Goal: Information Seeking & Learning: Learn about a topic

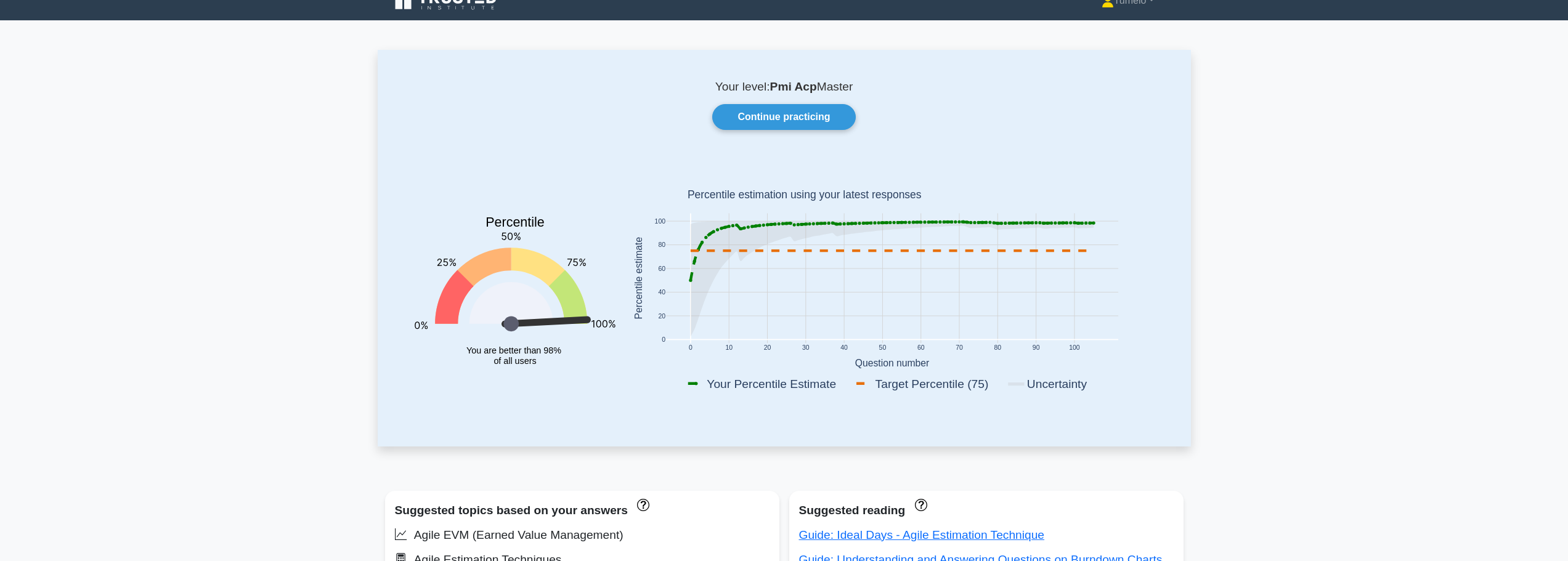
scroll to position [2, 0]
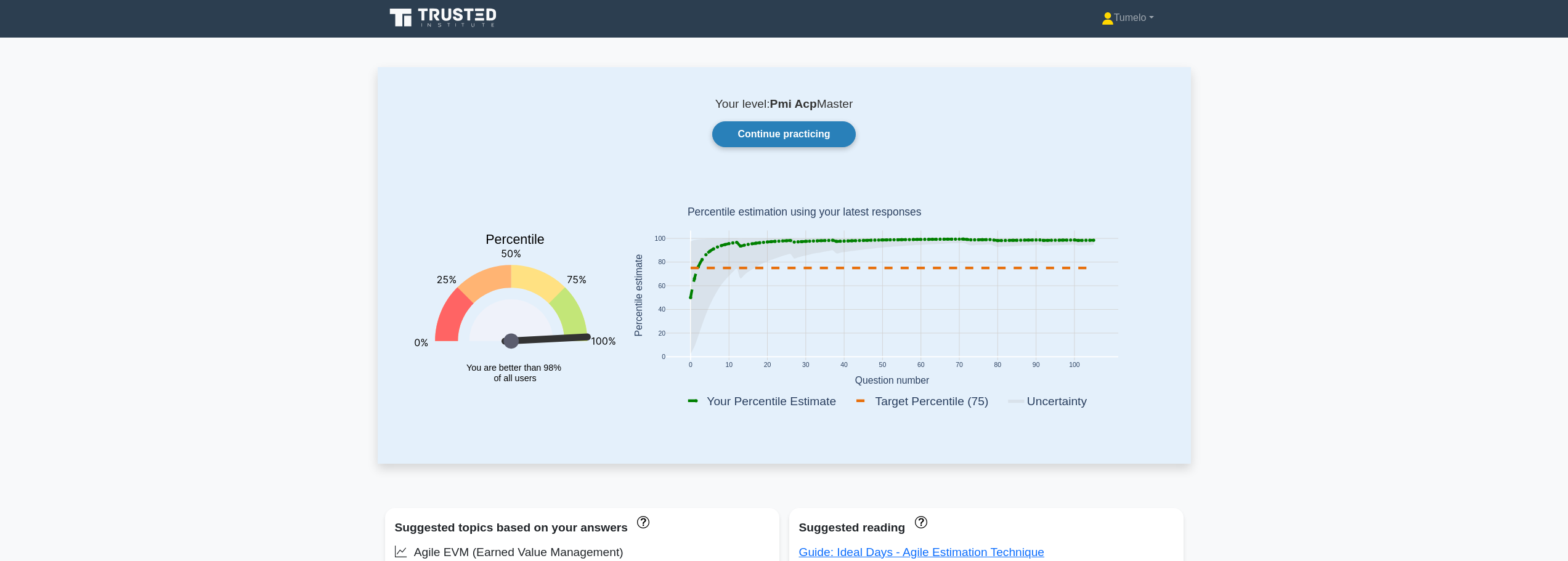
click at [796, 134] on link "Continue practicing" at bounding box center [784, 134] width 143 height 25
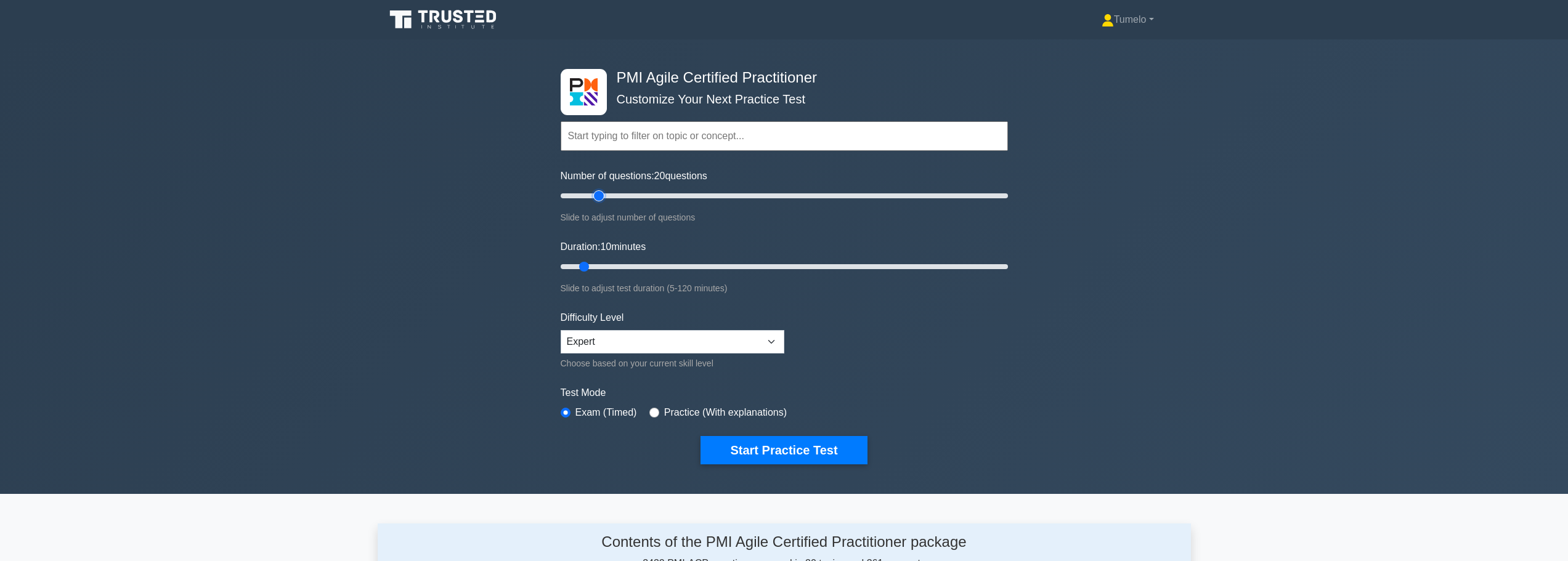
drag, startPoint x: 577, startPoint y: 195, endPoint x: 597, endPoint y: 195, distance: 20.0
type input "20"
click at [597, 195] on input "Number of questions: 20 questions" at bounding box center [784, 196] width 448 height 15
drag, startPoint x: 586, startPoint y: 266, endPoint x: 596, endPoint y: 266, distance: 10.0
type input "15"
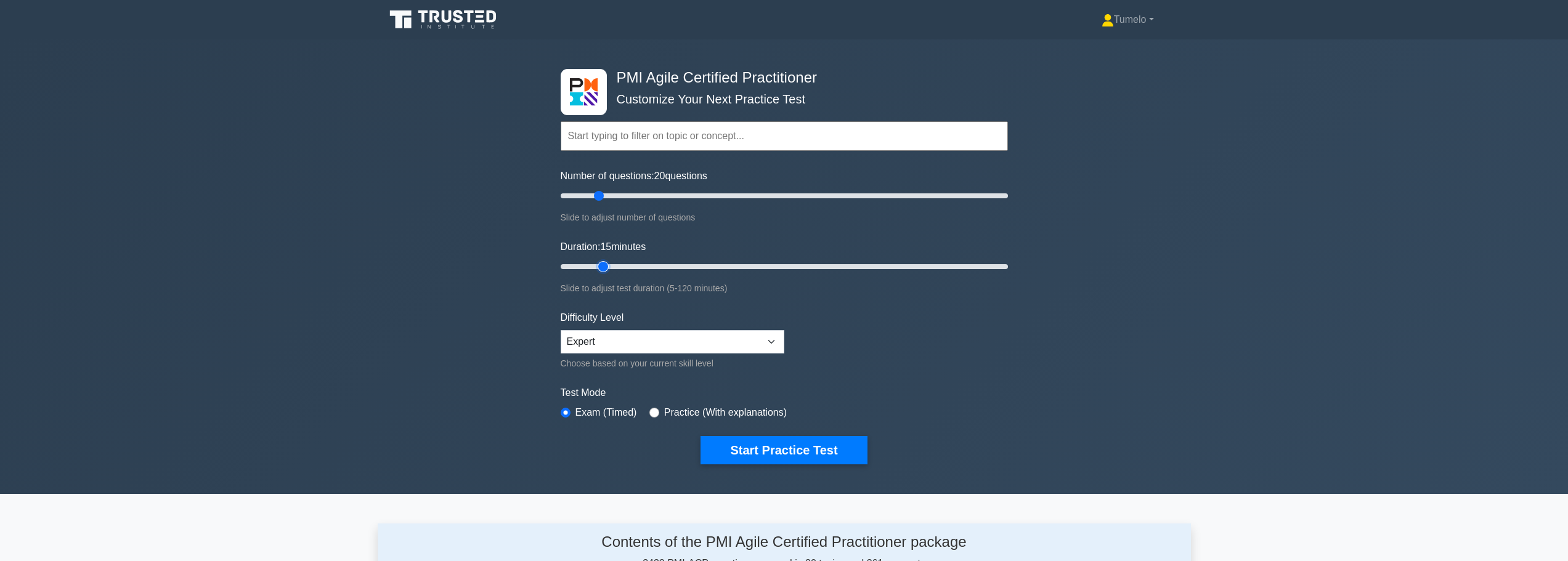
click at [596, 266] on input "Duration: 15 minutes" at bounding box center [784, 267] width 448 height 15
click at [789, 450] on button "Start Practice Test" at bounding box center [784, 450] width 166 height 29
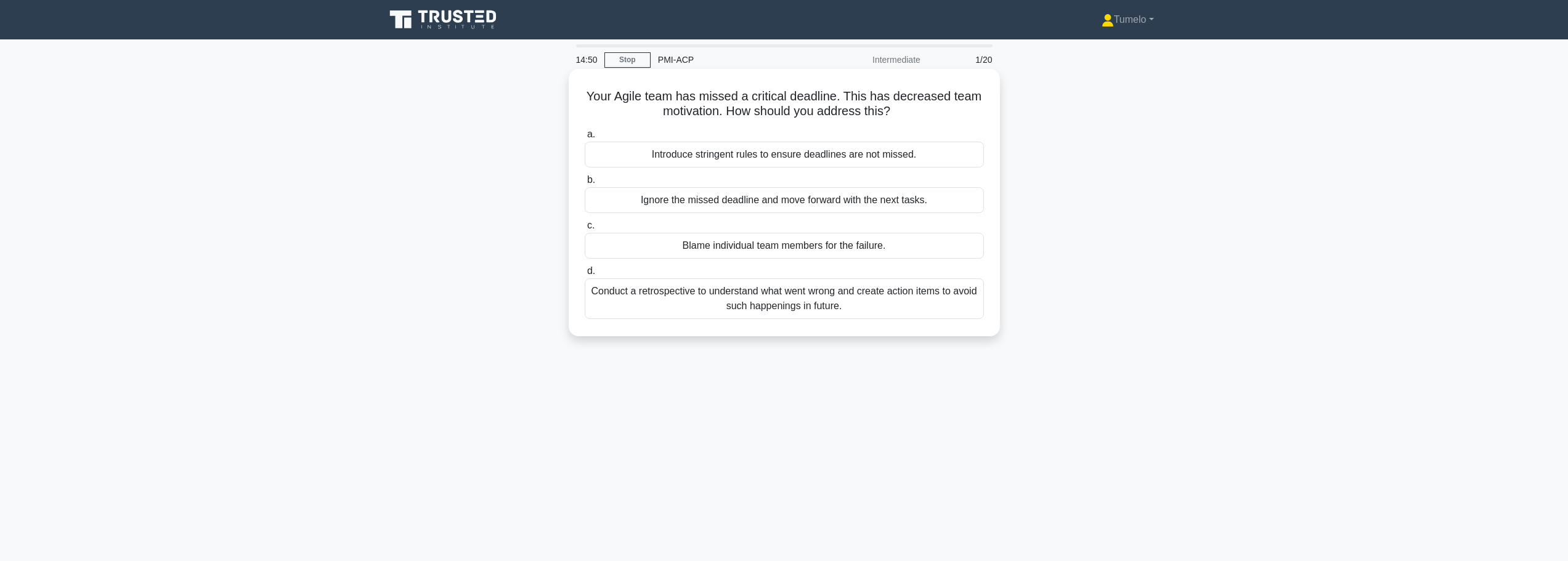
click at [734, 303] on div "Conduct a retrospective to understand what went wrong and create action items t…" at bounding box center [784, 298] width 399 height 41
click at [585, 275] on input "d. Conduct a retrospective to understand what went wrong and create action item…" at bounding box center [585, 271] width 0 height 8
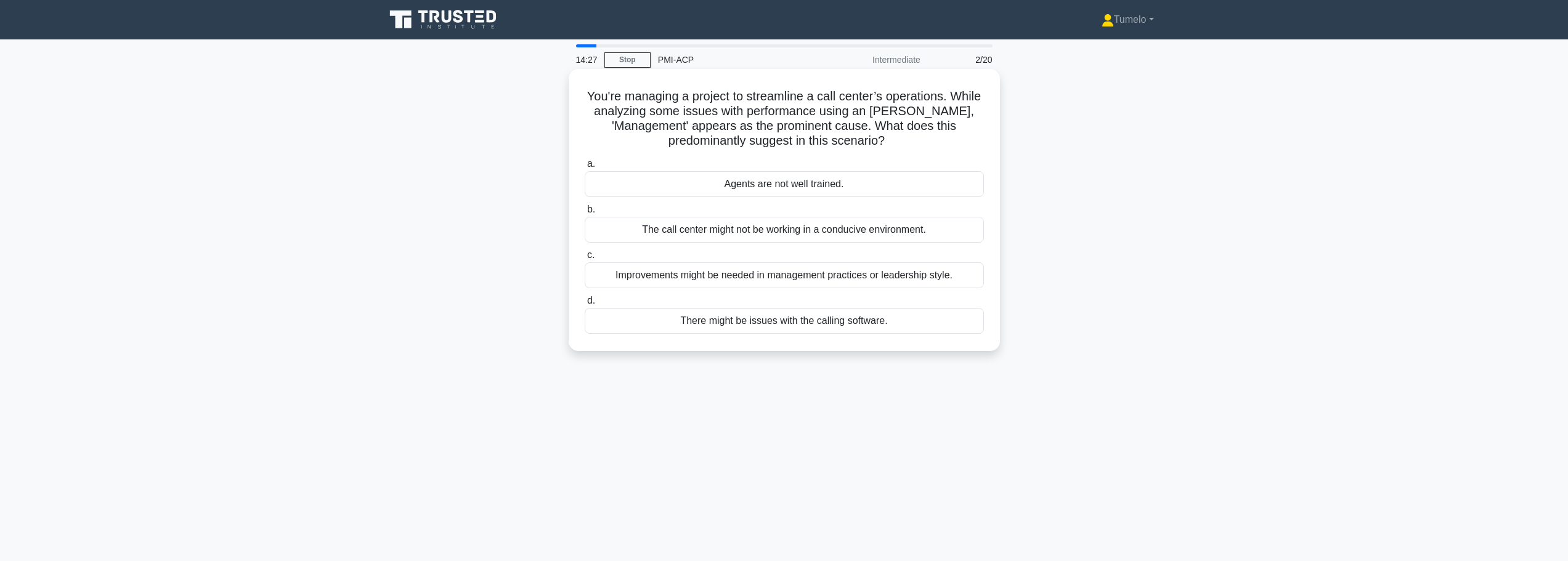
click at [826, 279] on div "Improvements might be needed in management practices or leadership style." at bounding box center [784, 275] width 399 height 25
click at [585, 259] on input "c. Improvements might be needed in management practices or leadership style." at bounding box center [585, 255] width 0 height 8
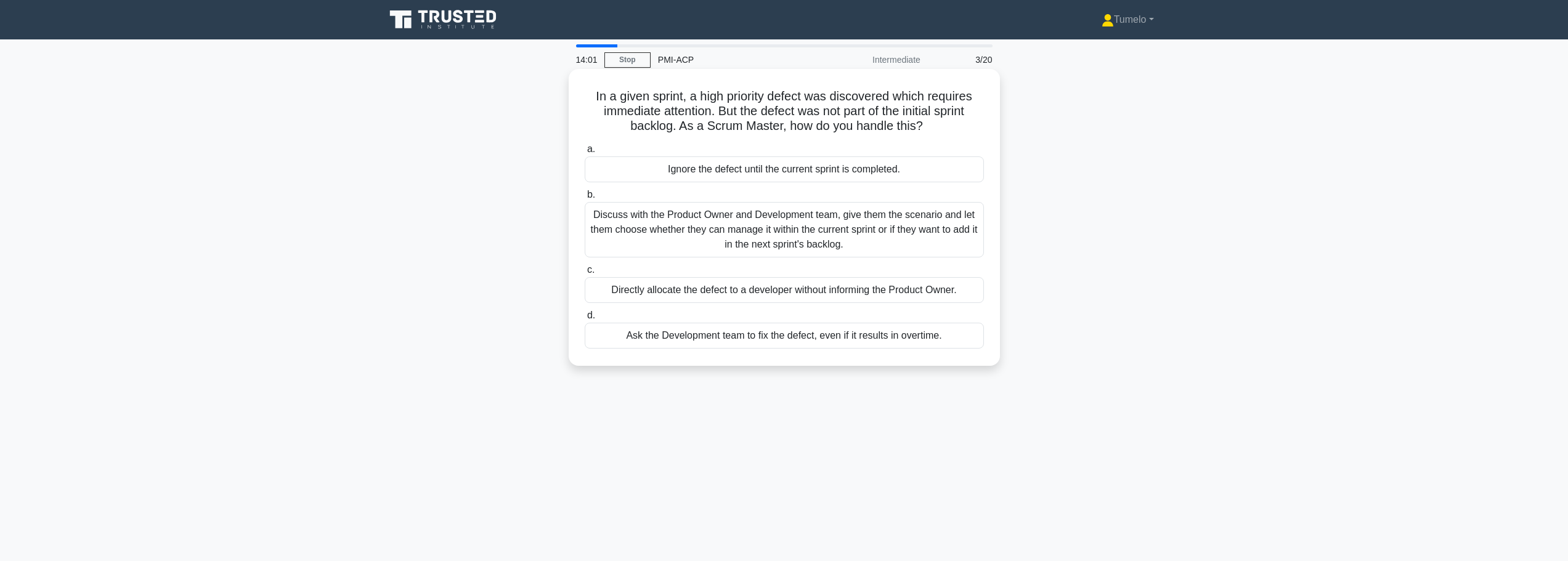
click at [824, 243] on div "Discuss with the Product Owner and Development team, give them the scenario and…" at bounding box center [784, 230] width 399 height 56
click at [585, 199] on input "b. Discuss with the Product Owner and Development team, give them the scenario …" at bounding box center [585, 195] width 0 height 8
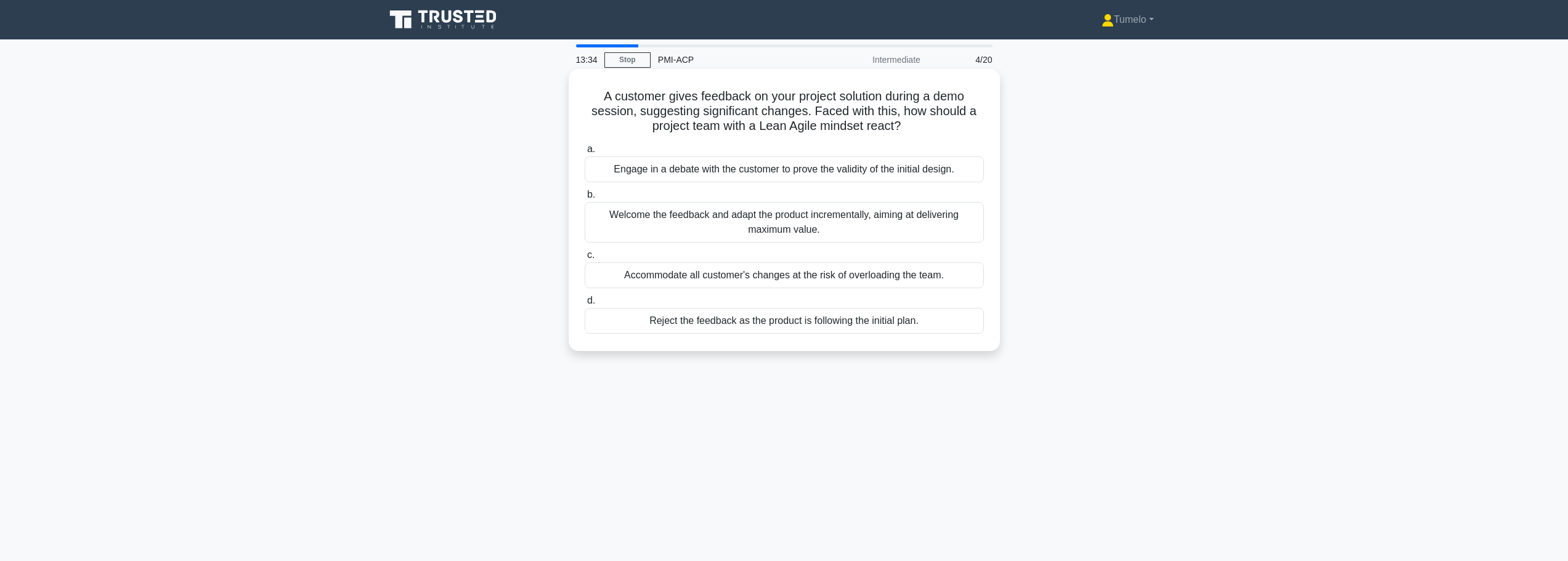
click at [805, 229] on div "Welcome the feedback and adapt the product incrementally, aiming at delivering …" at bounding box center [784, 222] width 399 height 41
click at [585, 199] on input "b. Welcome the feedback and adapt the product incrementally, aiming at deliveri…" at bounding box center [585, 195] width 0 height 8
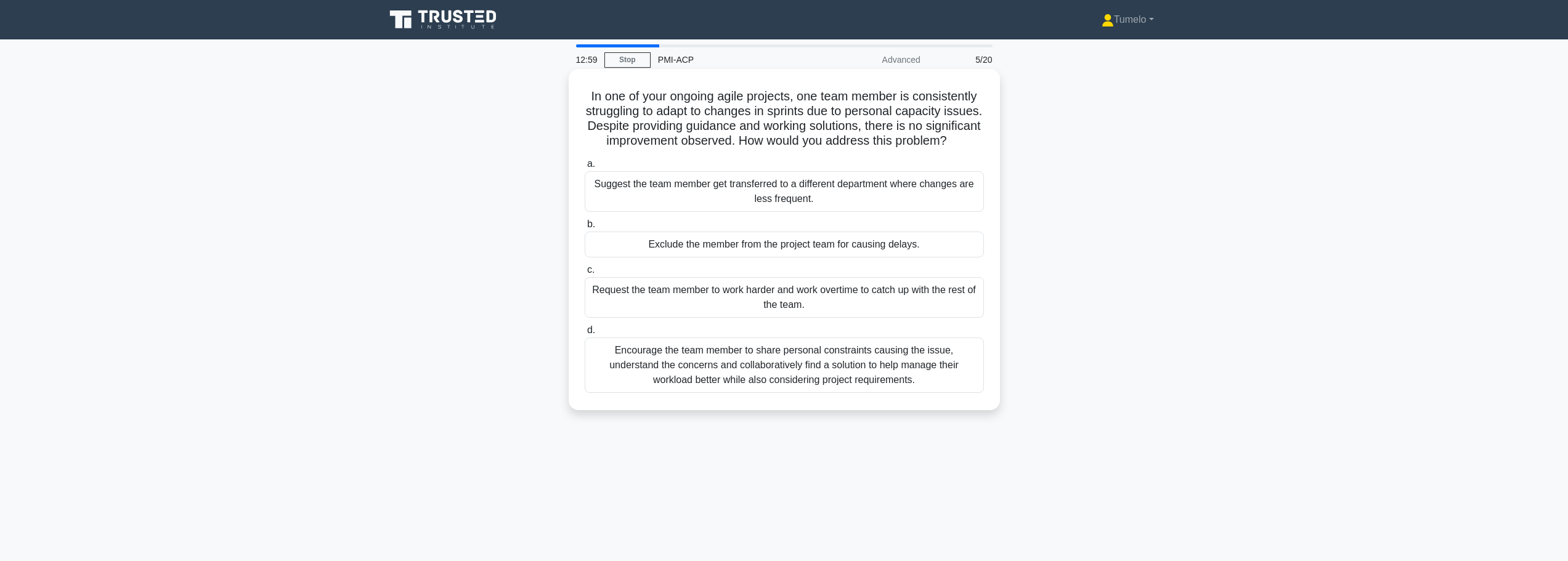
click at [784, 386] on div "Encourage the team member to share personal constraints causing the issue, unde…" at bounding box center [784, 365] width 399 height 56
click at [585, 334] on input "d. Encourage the team member to share personal constraints causing the issue, u…" at bounding box center [585, 330] width 0 height 8
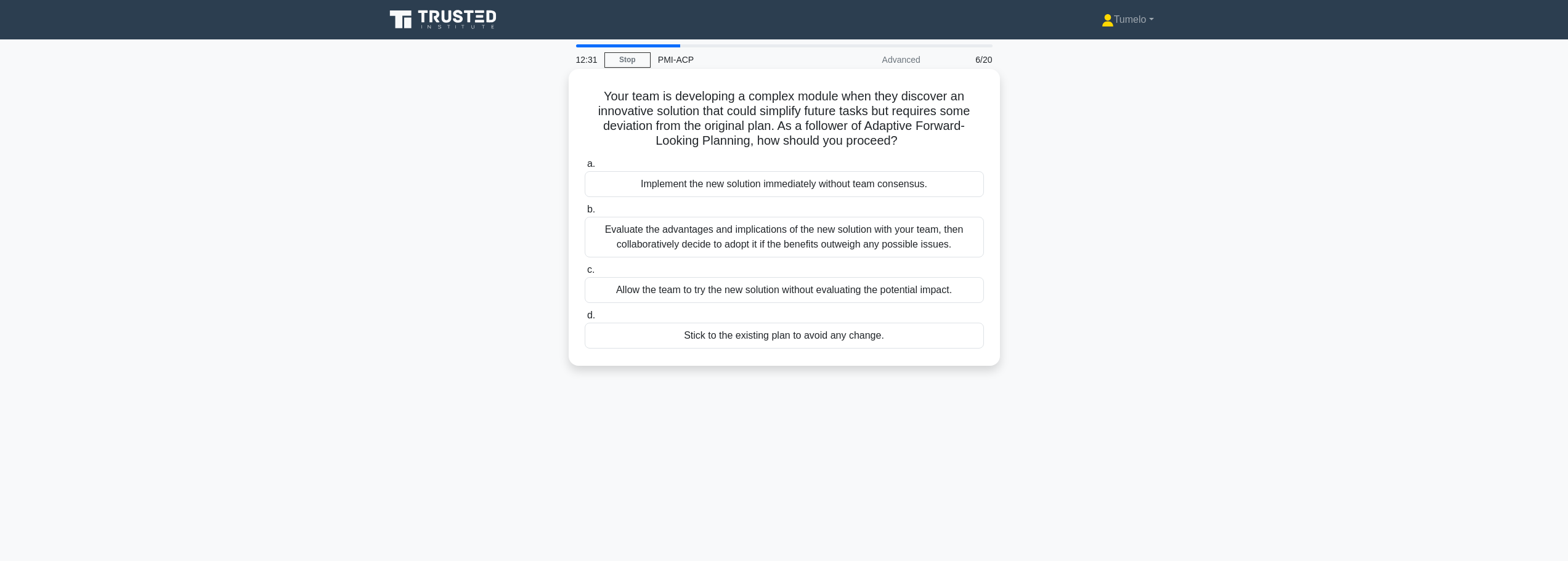
click at [940, 237] on div "Evaluate the advantages and implications of the new solution with your team, th…" at bounding box center [784, 236] width 399 height 41
click at [585, 214] on input "b. Evaluate the advantages and implications of the new solution with your team,…" at bounding box center [585, 209] width 0 height 8
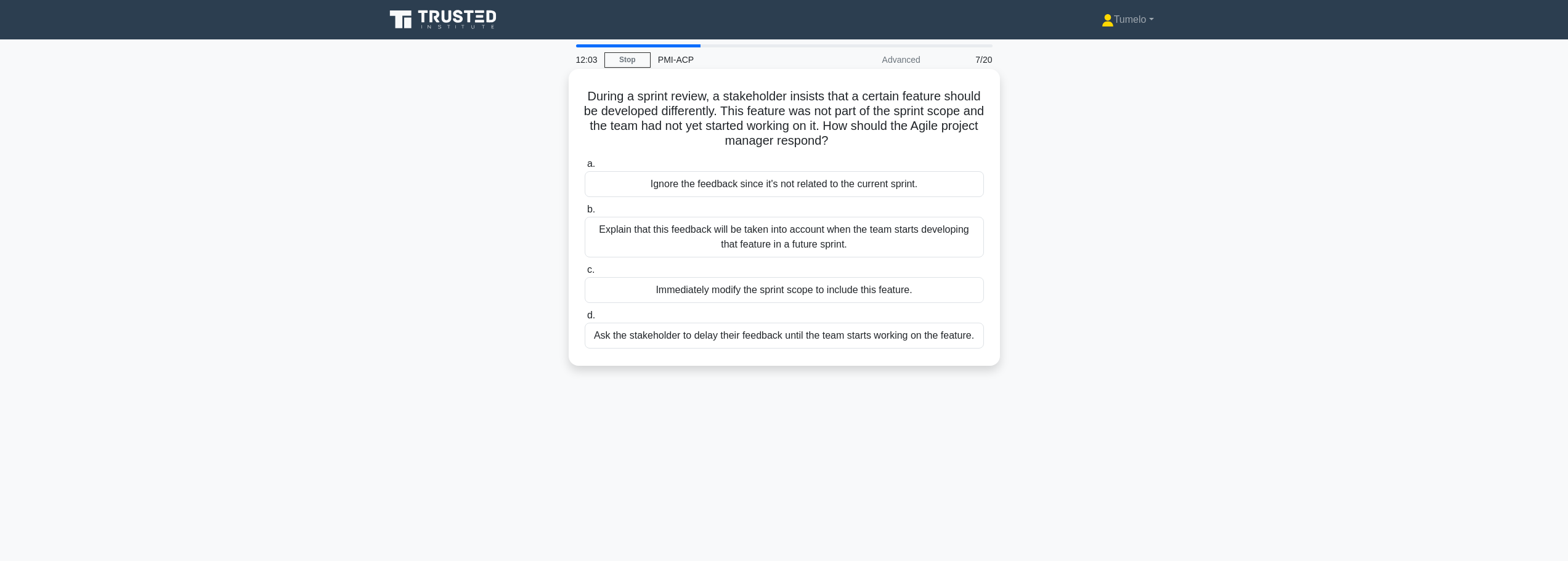
click at [793, 241] on div "Explain that this feedback will be taken into account when the team starts deve…" at bounding box center [784, 236] width 399 height 41
click at [585, 214] on input "b. Explain that this feedback will be taken into account when the team starts d…" at bounding box center [585, 209] width 0 height 8
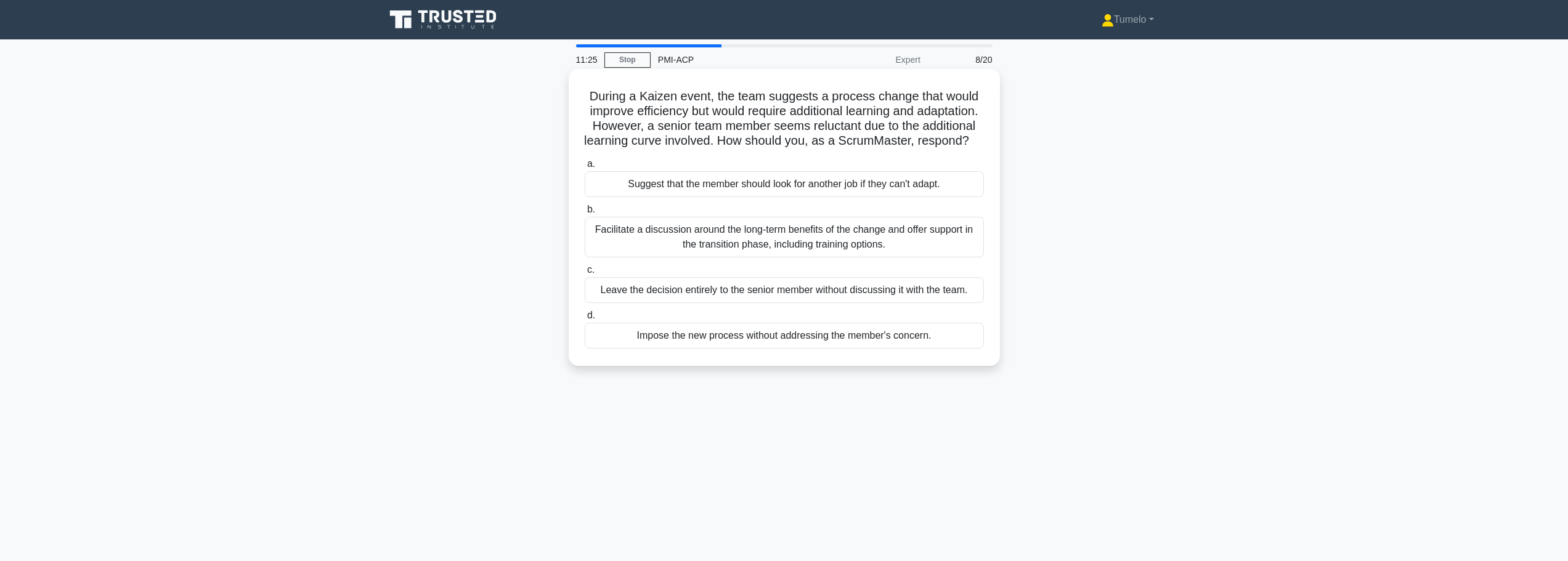
click at [753, 257] on div "Facilitate a discussion around the long-term benefits of the change and offer s…" at bounding box center [784, 236] width 399 height 41
click at [585, 214] on input "b. Facilitate a discussion around the long-term benefits of the change and offe…" at bounding box center [585, 209] width 0 height 8
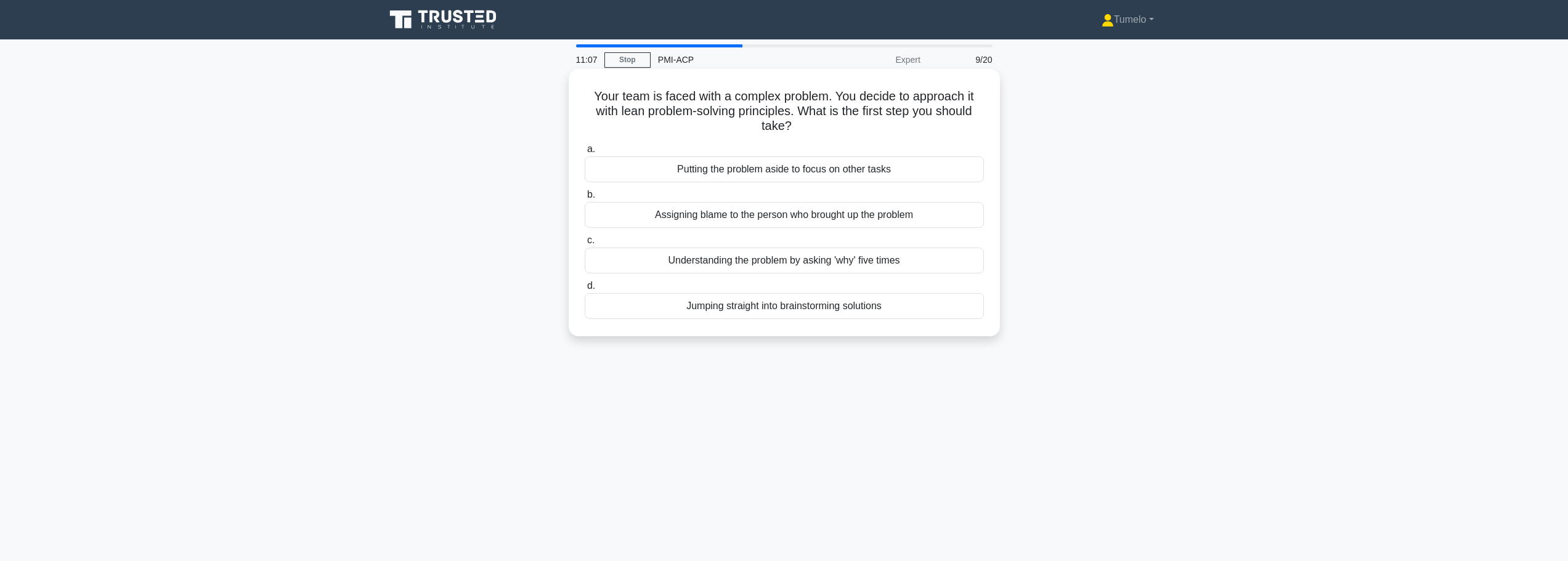
click at [799, 264] on div "Understanding the problem by asking 'why' five times" at bounding box center [784, 260] width 399 height 25
click at [585, 244] on input "c. Understanding the problem by asking 'why' five times" at bounding box center [585, 240] width 0 height 8
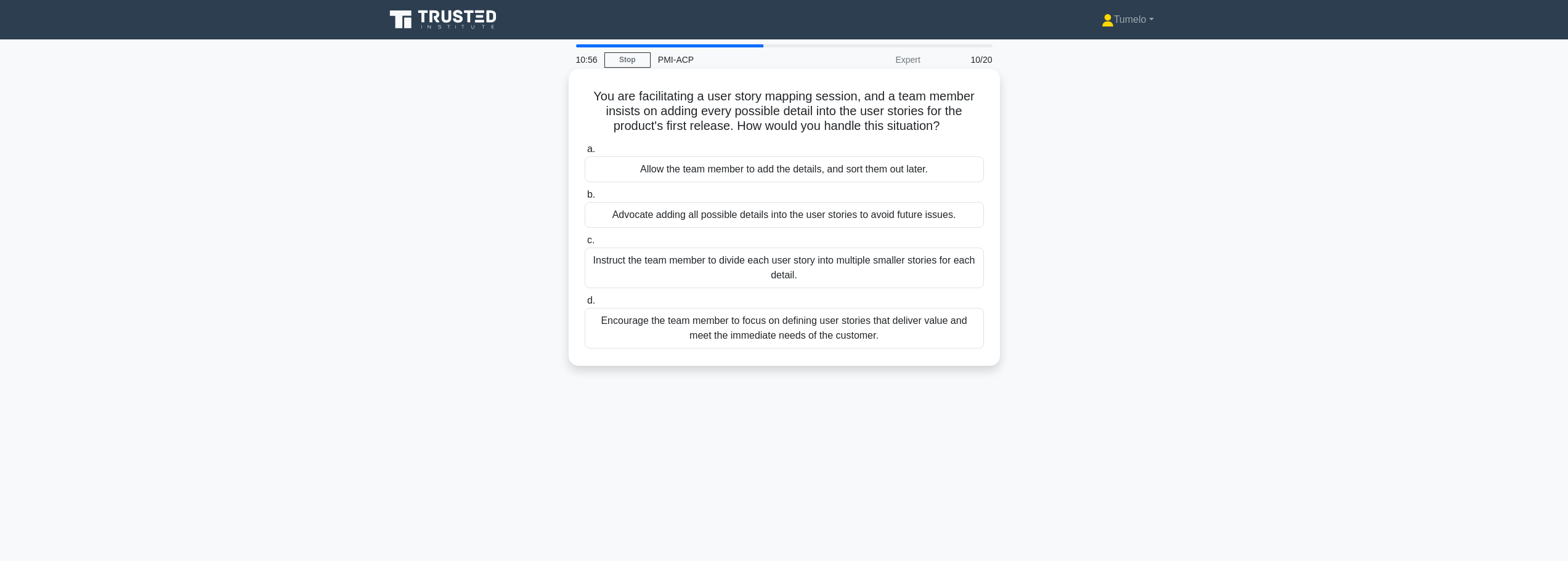
click at [743, 129] on h5 "You are facilitating a user story mapping session, and a team member insists on…" at bounding box center [784, 111] width 402 height 45
click at [819, 333] on div "Encourage the team member to focus on defining user stories that deliver value …" at bounding box center [784, 328] width 399 height 41
click at [585, 305] on input "d. Encourage the team member to focus on defining user stories that deliver val…" at bounding box center [585, 301] width 0 height 8
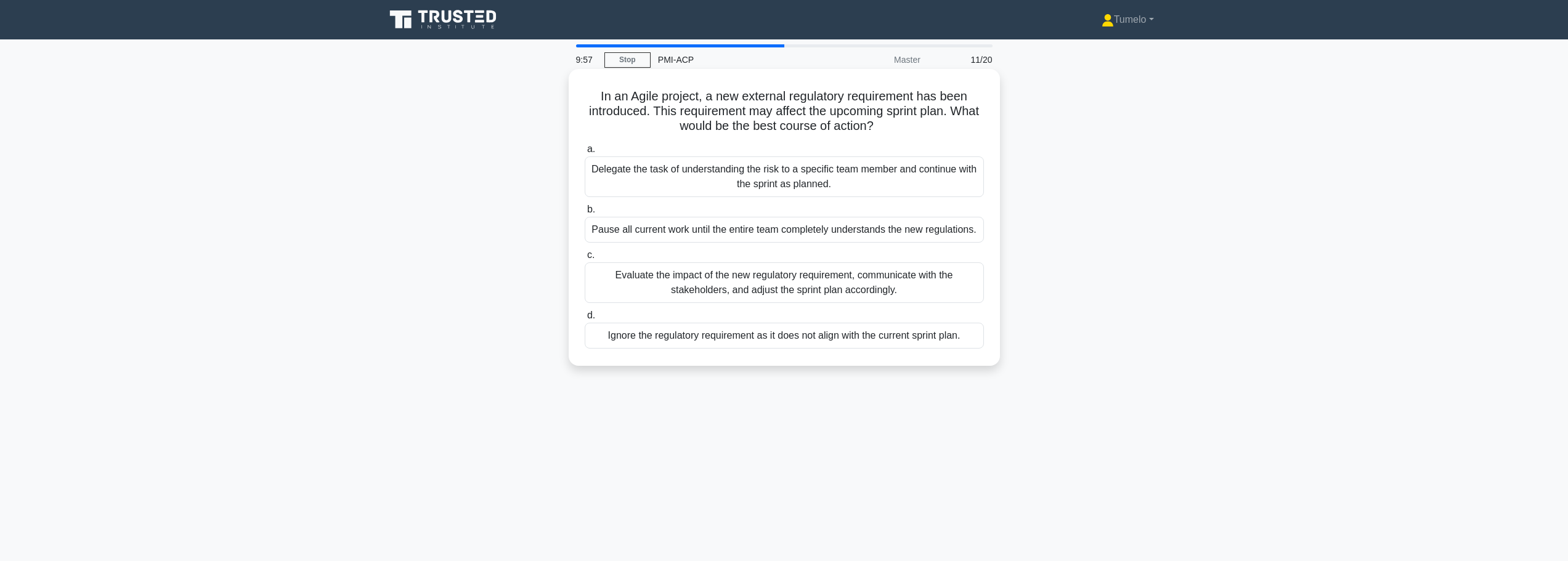
click at [862, 282] on div "Evaluate the impact of the new regulatory requirement, communicate with the sta…" at bounding box center [784, 282] width 399 height 41
click at [585, 259] on input "c. Evaluate the impact of the new regulatory requirement, communicate with the …" at bounding box center [585, 255] width 0 height 8
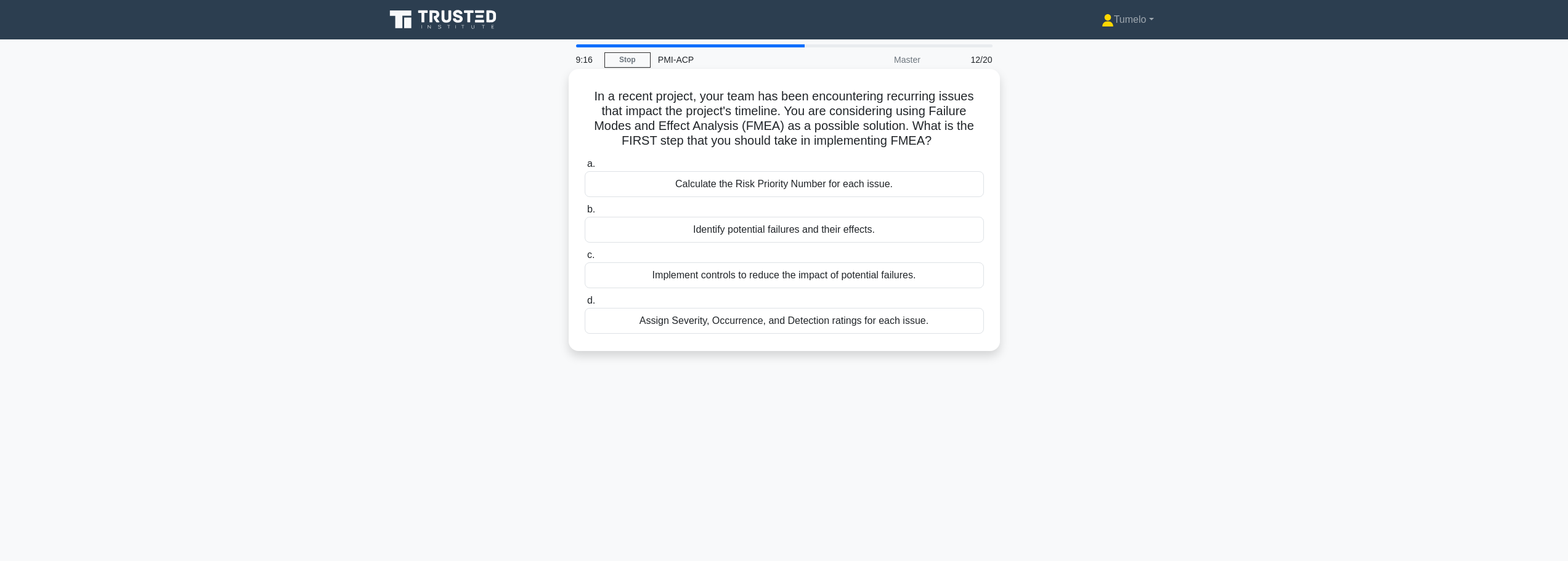
click at [756, 236] on div "Identify potential failures and their effects." at bounding box center [784, 229] width 399 height 25
click at [585, 214] on input "b. Identify potential failures and their effects." at bounding box center [585, 209] width 0 height 8
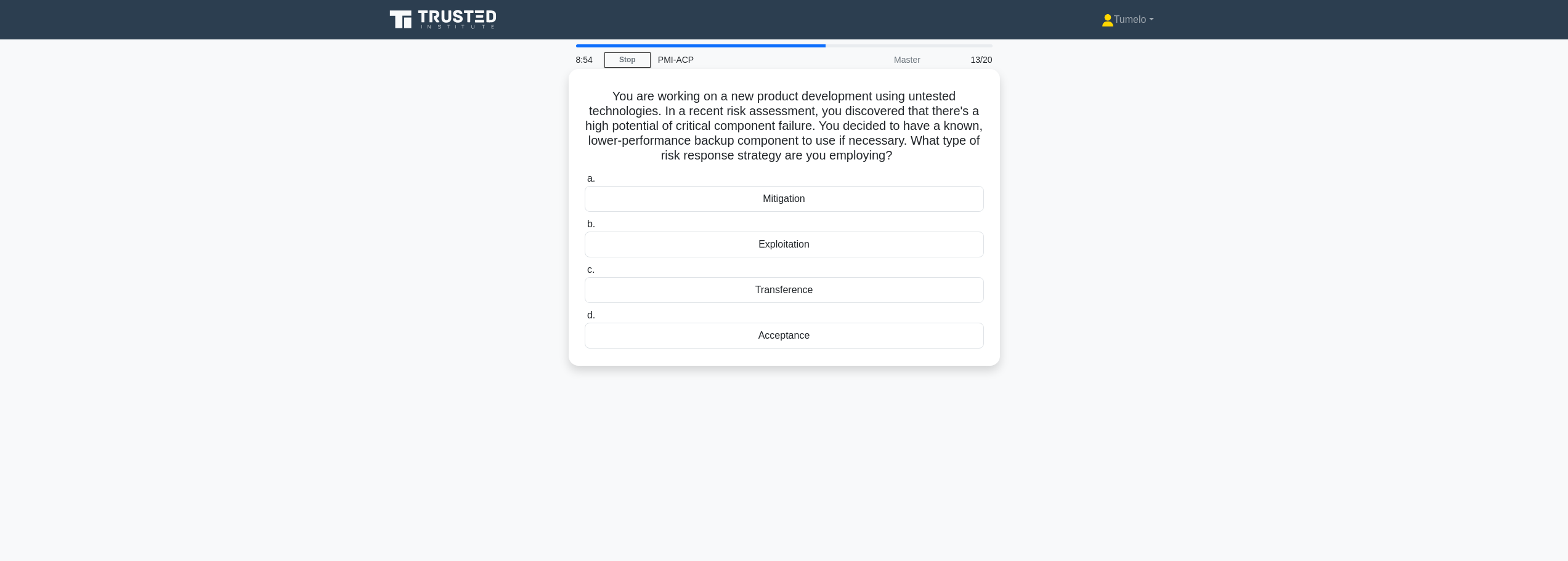
click at [813, 200] on div "Mitigation" at bounding box center [784, 199] width 399 height 25
click at [585, 183] on input "a. Mitigation" at bounding box center [585, 179] width 0 height 8
click at [780, 243] on div "Facilitative mediation" at bounding box center [784, 244] width 399 height 25
click at [585, 228] on input "b. Facilitative mediation" at bounding box center [585, 224] width 0 height 8
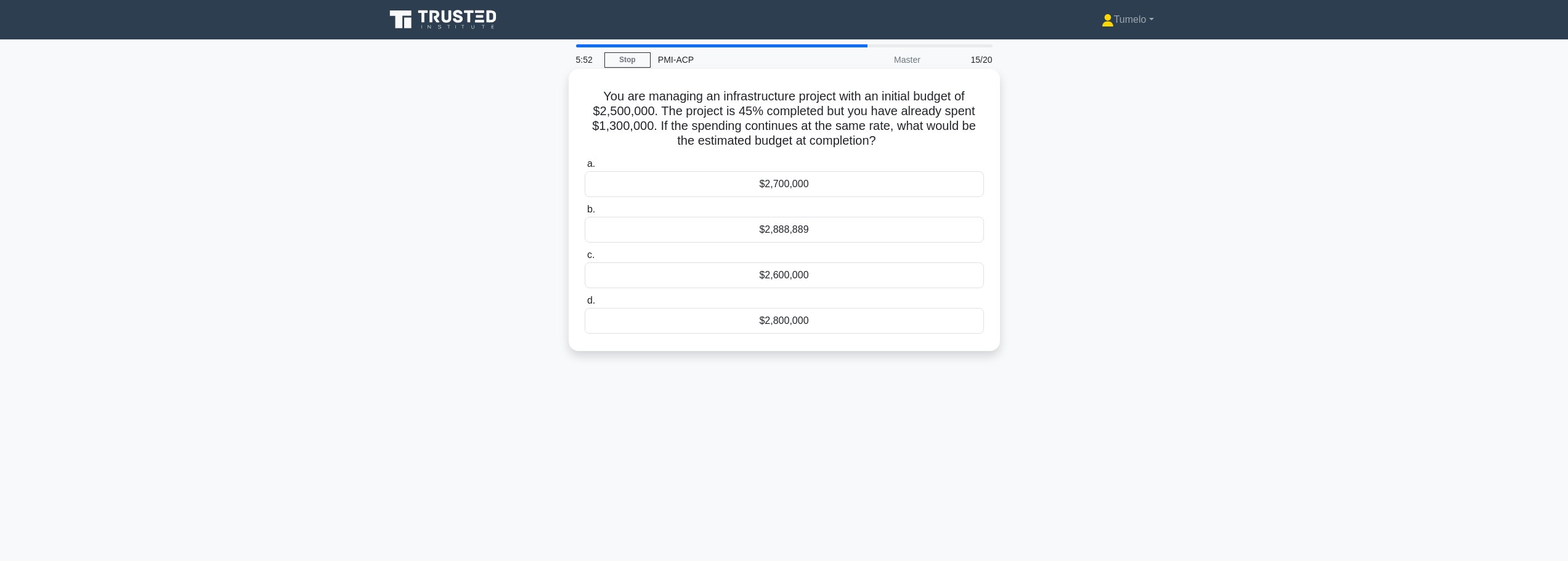
click at [811, 187] on div "$2,700,000" at bounding box center [784, 184] width 399 height 25
click at [585, 168] on input "a. $2,700,000" at bounding box center [585, 164] width 0 height 8
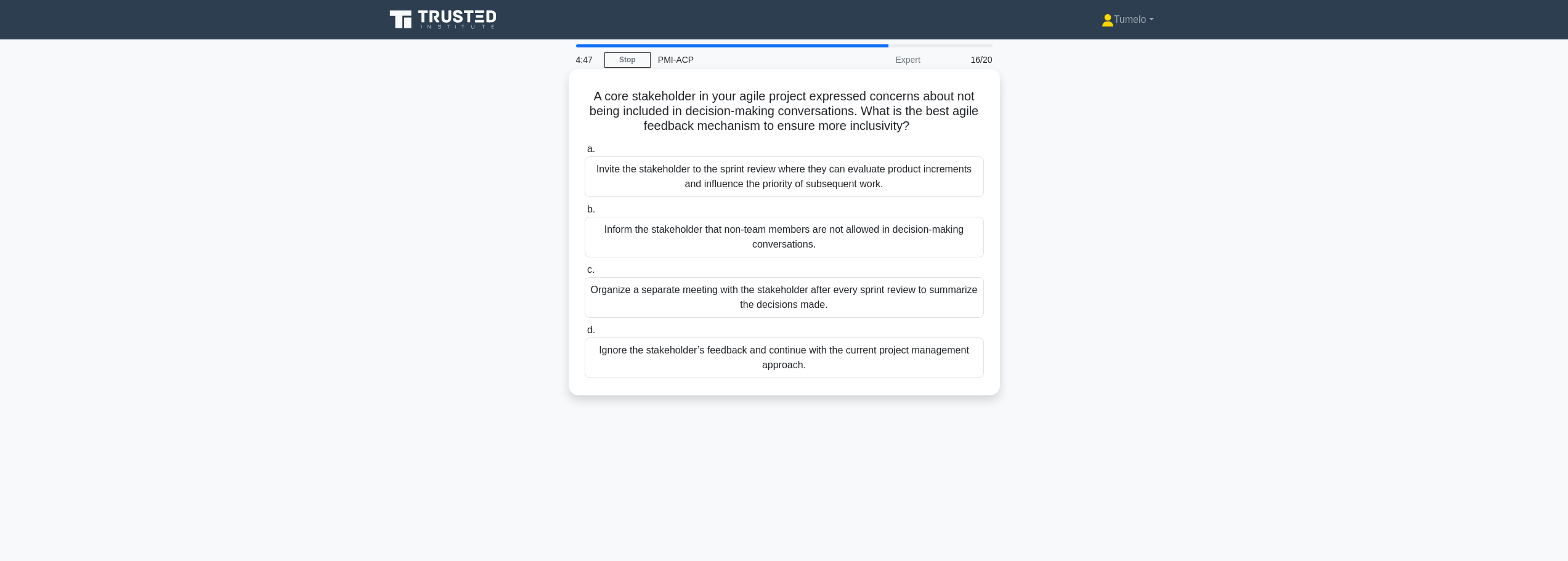
click at [799, 228] on div "Inform the stakeholder that non-team members are not allowed in decision-making…" at bounding box center [784, 236] width 399 height 41
click at [585, 214] on input "b. Inform the stakeholder that non-team members are not allowed in decision-mak…" at bounding box center [585, 209] width 0 height 8
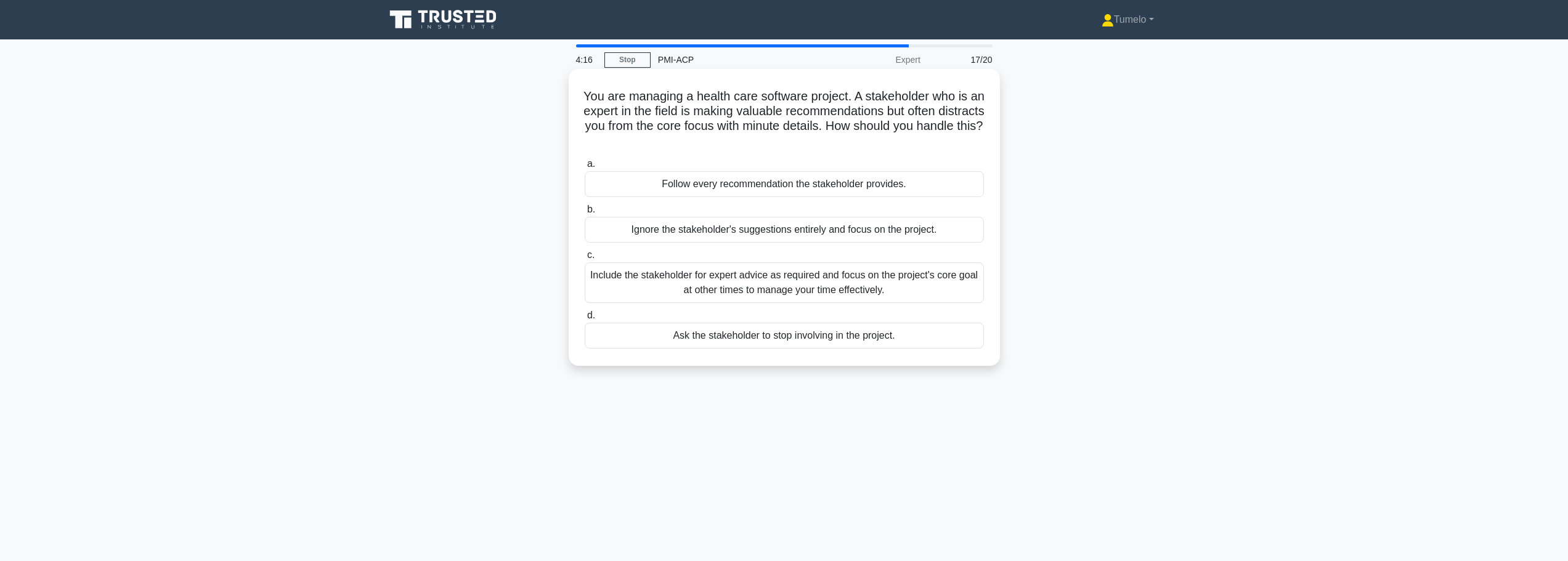
click at [908, 285] on div "Include the stakeholder for expert advice as required and focus on the project'…" at bounding box center [784, 282] width 399 height 41
click at [585, 259] on input "c. Include the stakeholder for expert advice as required and focus on the proje…" at bounding box center [585, 255] width 0 height 8
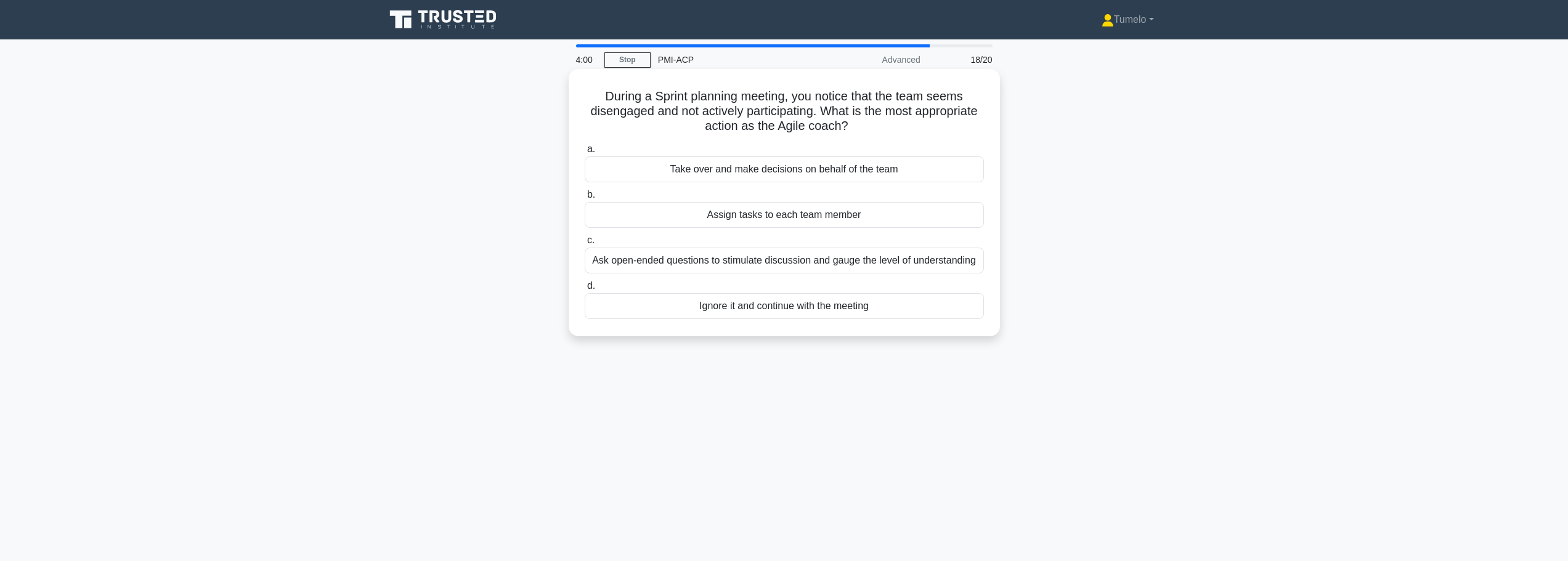
click at [698, 263] on div "Ask open-ended questions to stimulate discussion and gauge the level of underst…" at bounding box center [784, 260] width 399 height 25
click at [585, 244] on input "c. Ask open-ended questions to stimulate discussion and gauge the level of unde…" at bounding box center [585, 240] width 0 height 8
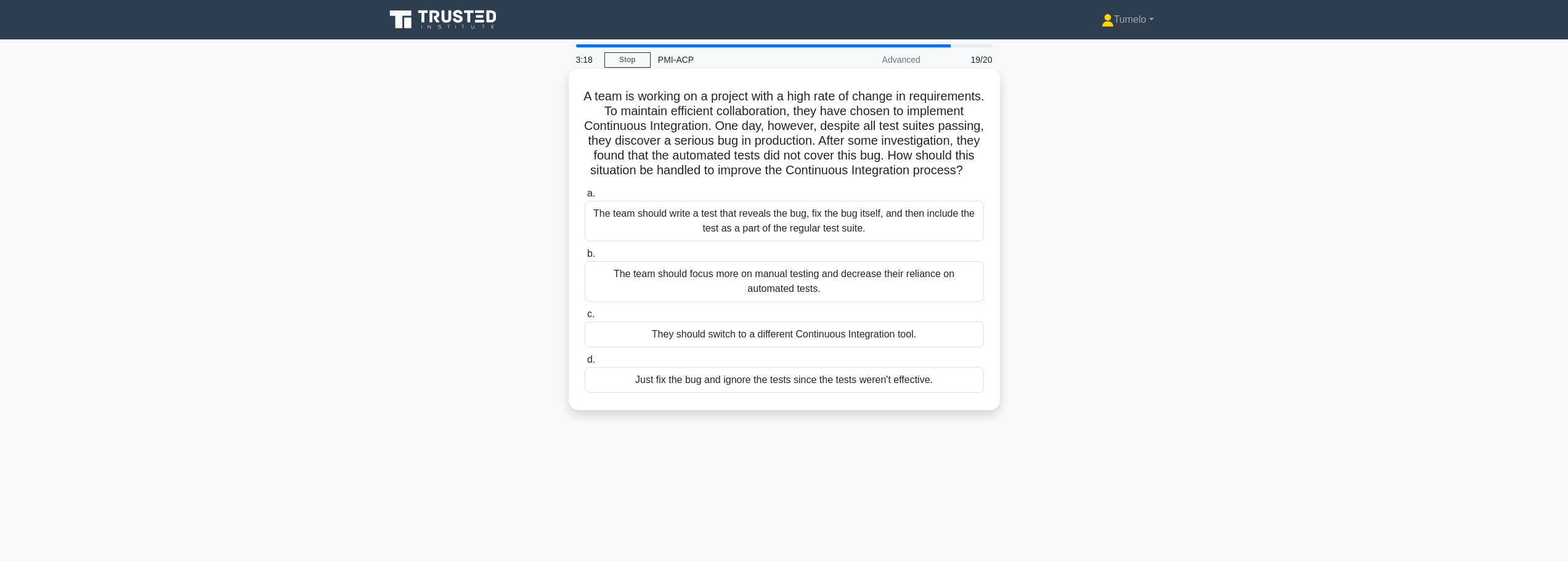
click at [819, 236] on div "The team should write a test that reveals the bug, fix the bug itself, and then…" at bounding box center [784, 220] width 399 height 41
click at [585, 197] on input "a. The team should write a test that reveals the bug, fix the bug itself, and t…" at bounding box center [585, 193] width 0 height 8
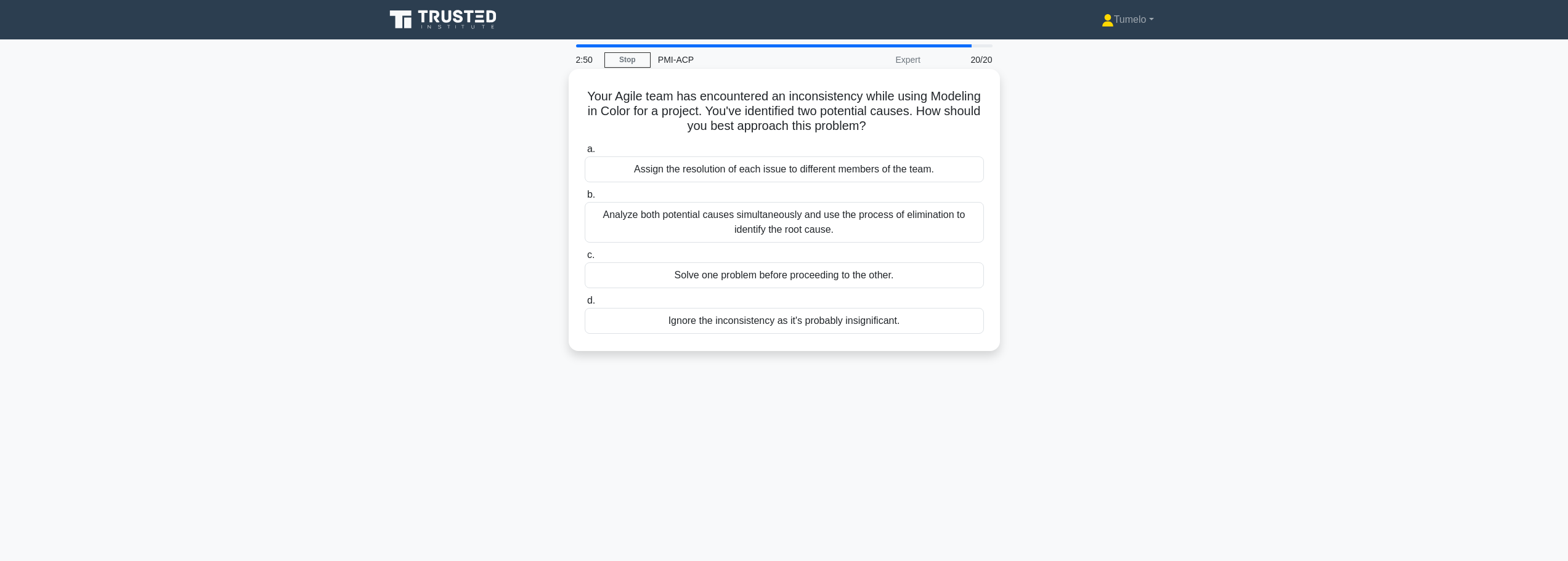
click at [741, 216] on div "Analyze both potential causes simultaneously and use the process of elimination…" at bounding box center [784, 222] width 399 height 41
click at [585, 199] on input "b. Analyze both potential causes simultaneously and use the process of eliminat…" at bounding box center [585, 195] width 0 height 8
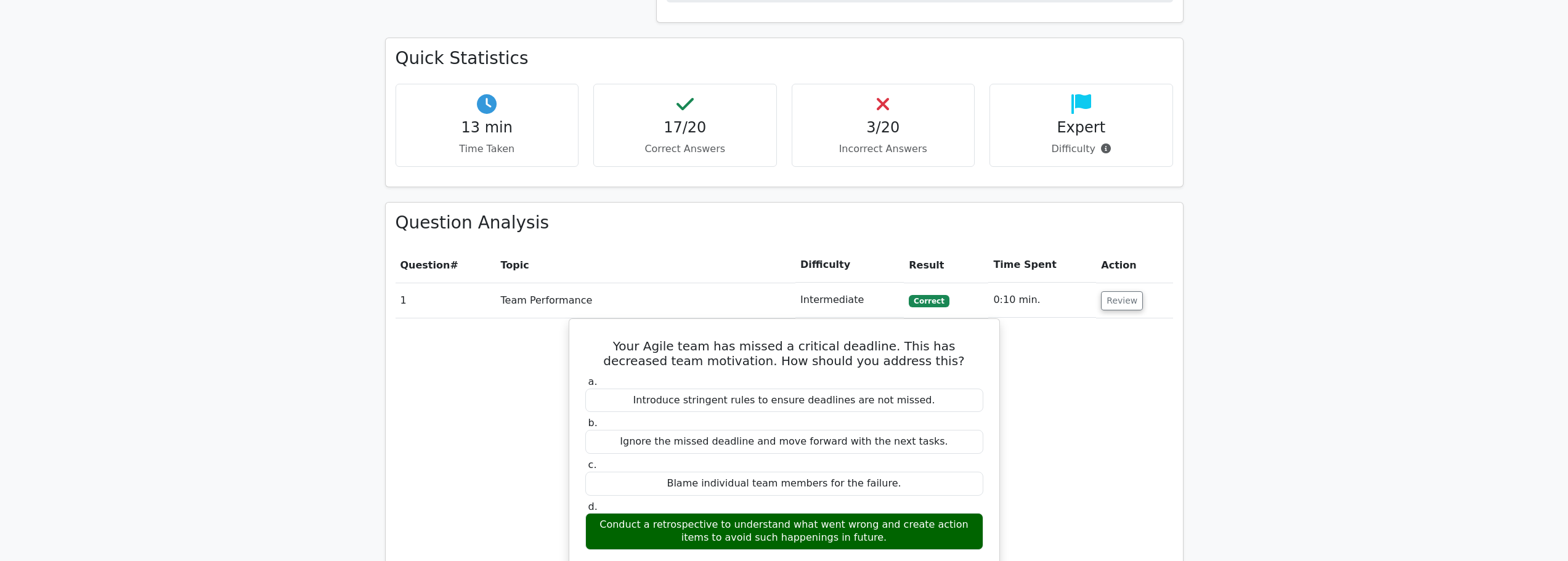
scroll to position [739, 0]
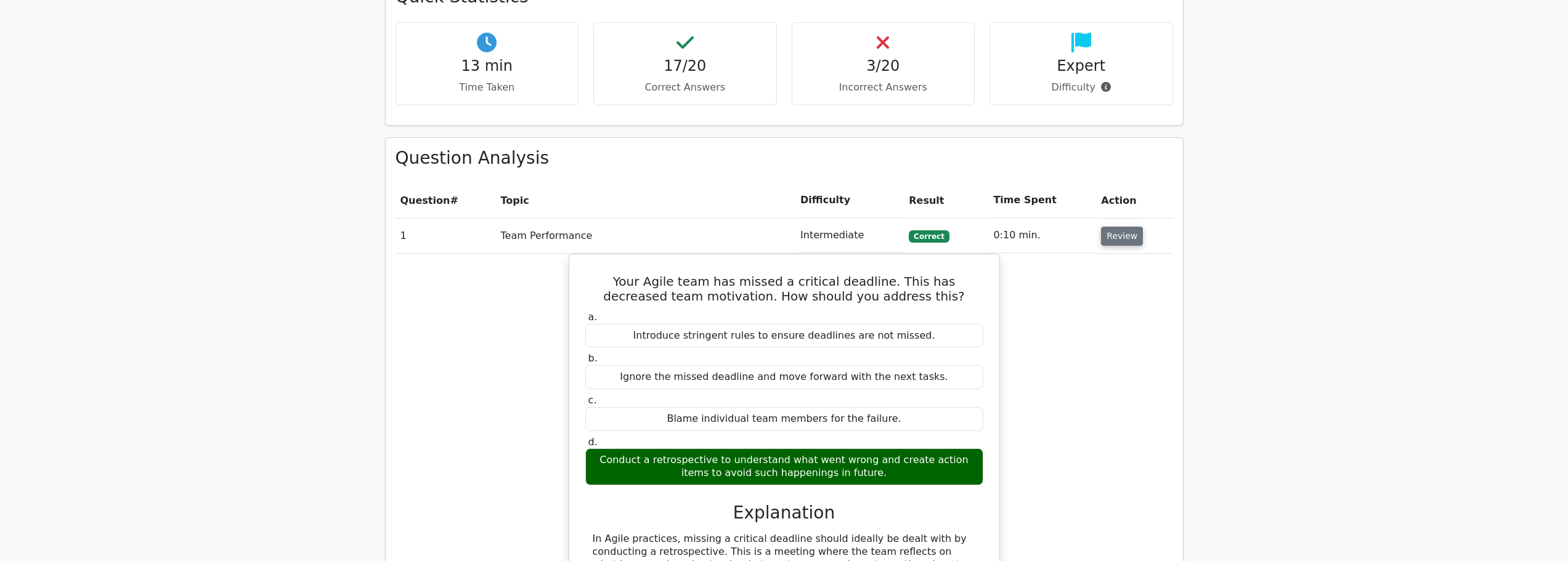
click at [1126, 241] on button "Review" at bounding box center [1122, 236] width 42 height 19
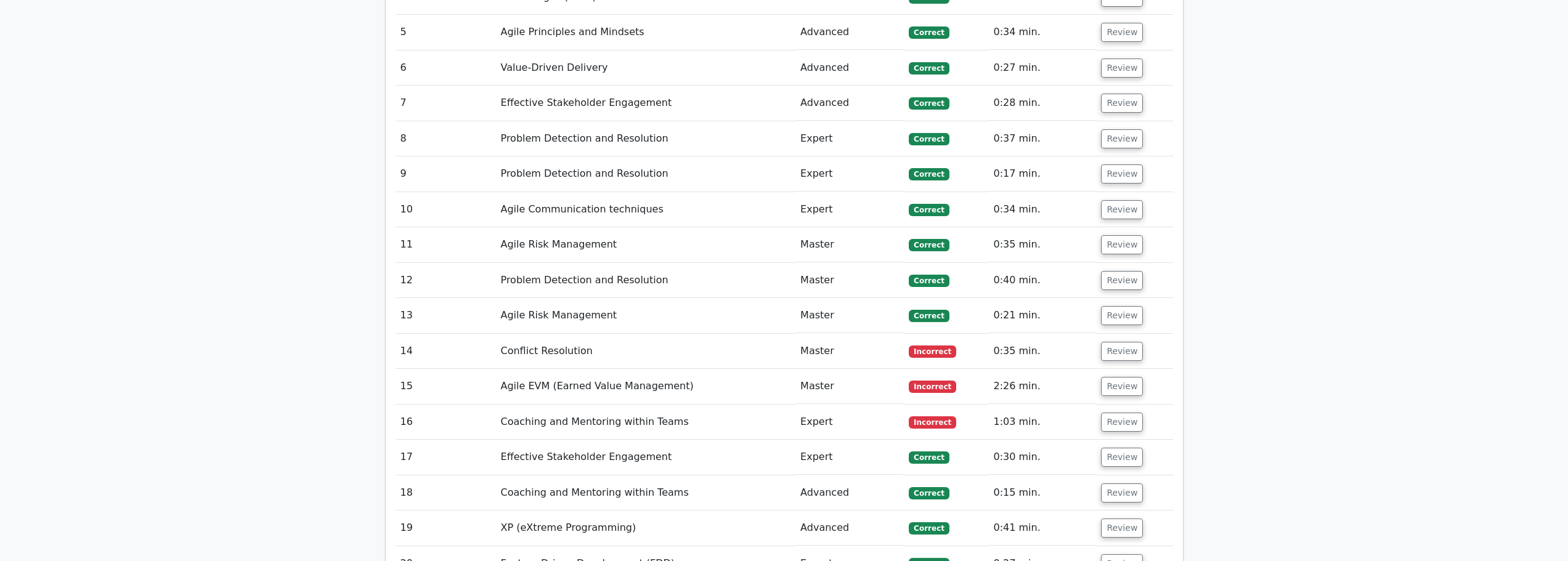
scroll to position [1108, 0]
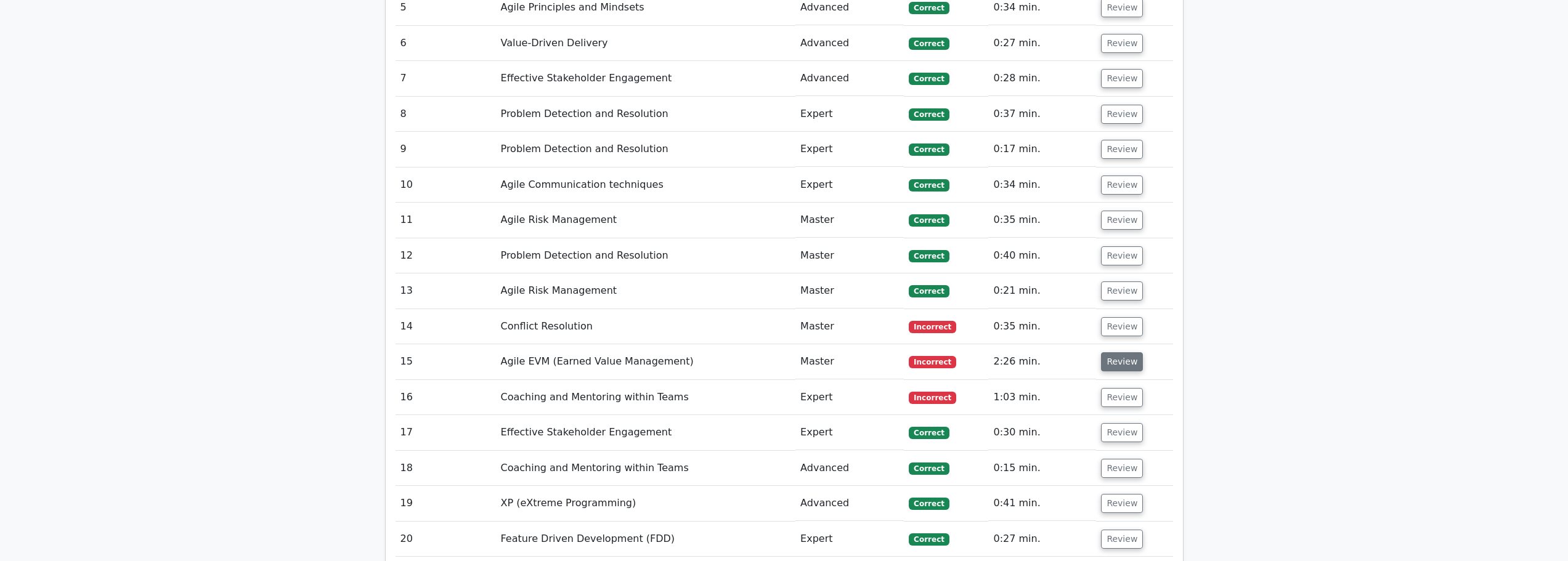
click at [1116, 364] on button "Review" at bounding box center [1122, 362] width 42 height 19
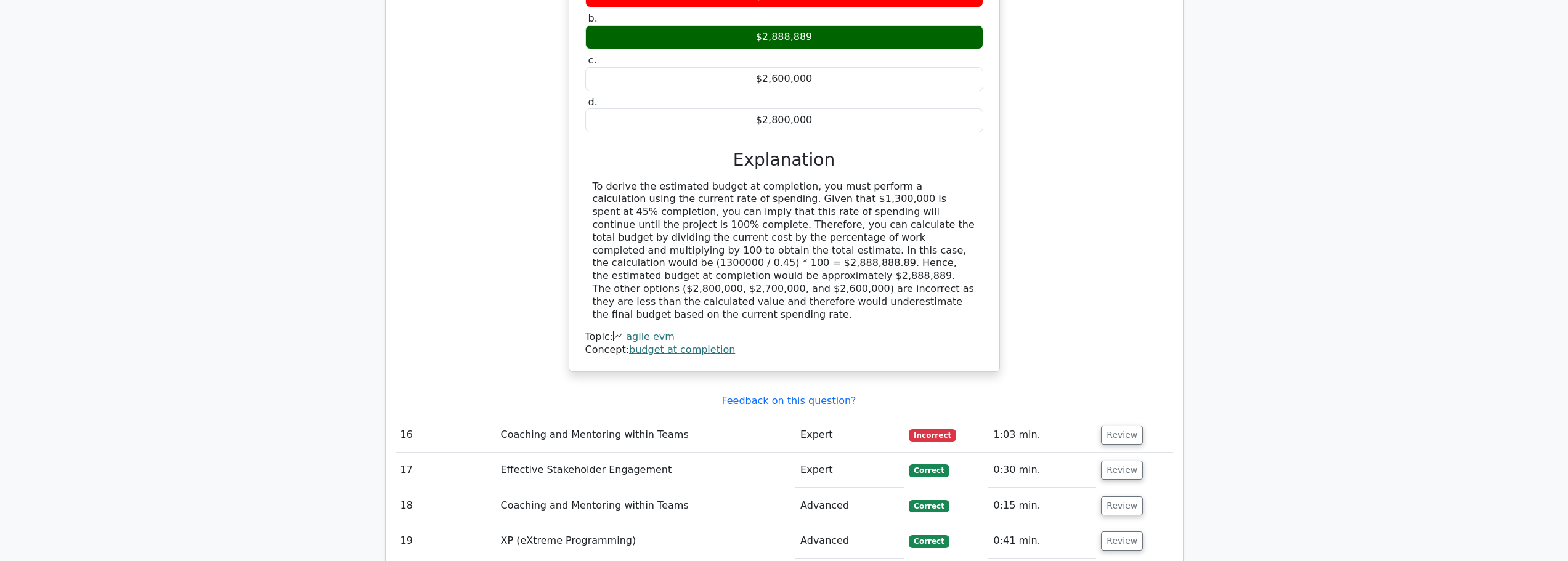
scroll to position [1662, 0]
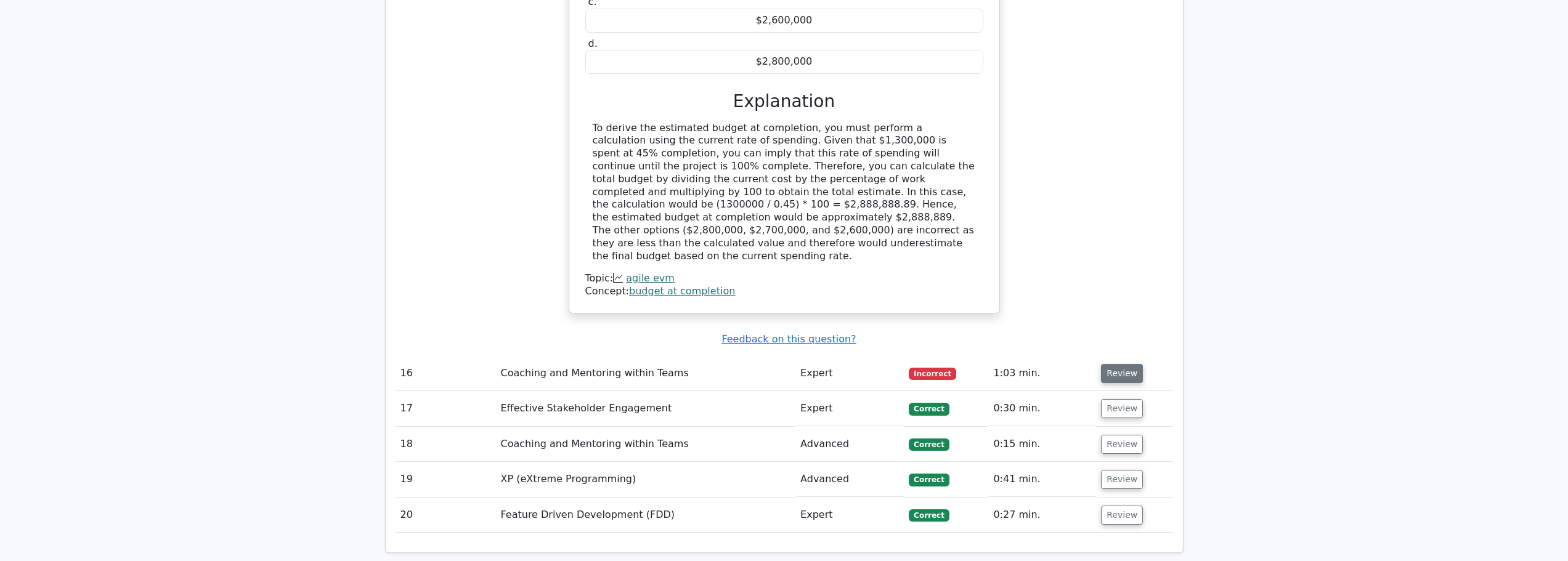
click at [1120, 366] on button "Review" at bounding box center [1122, 373] width 42 height 19
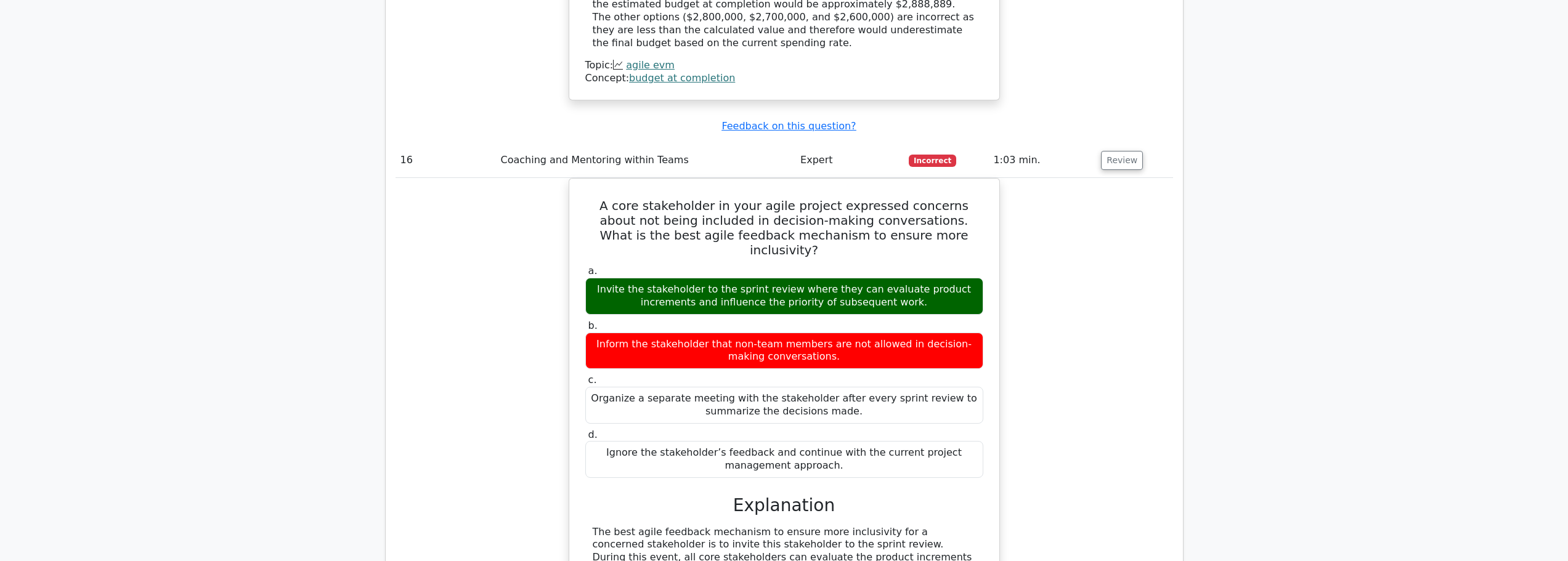
scroll to position [1847, 0]
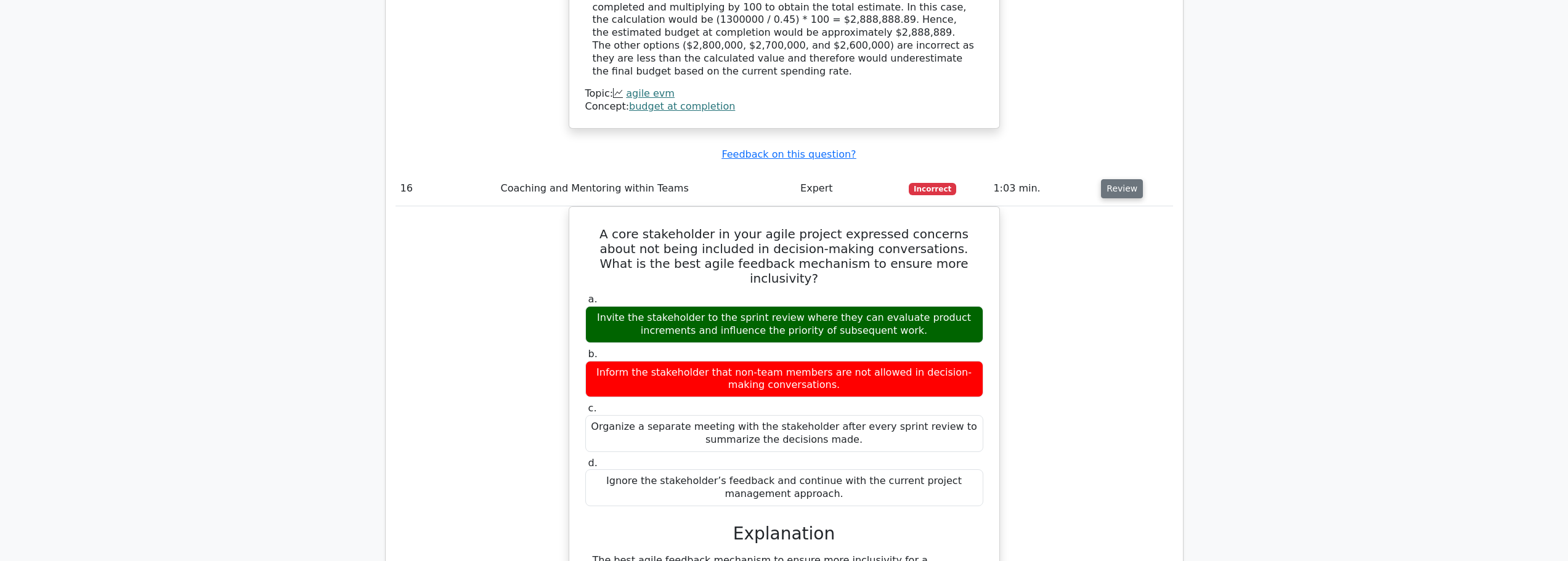
click at [1113, 184] on button "Review" at bounding box center [1122, 189] width 42 height 19
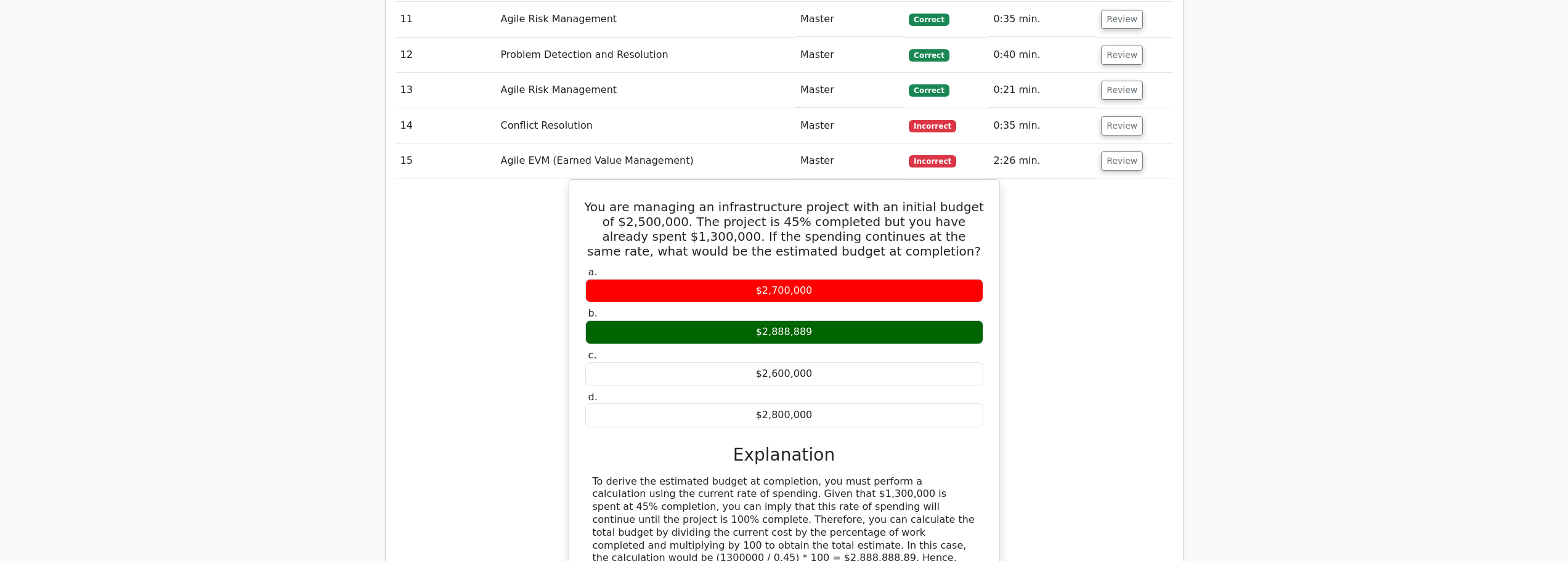
scroll to position [1293, 0]
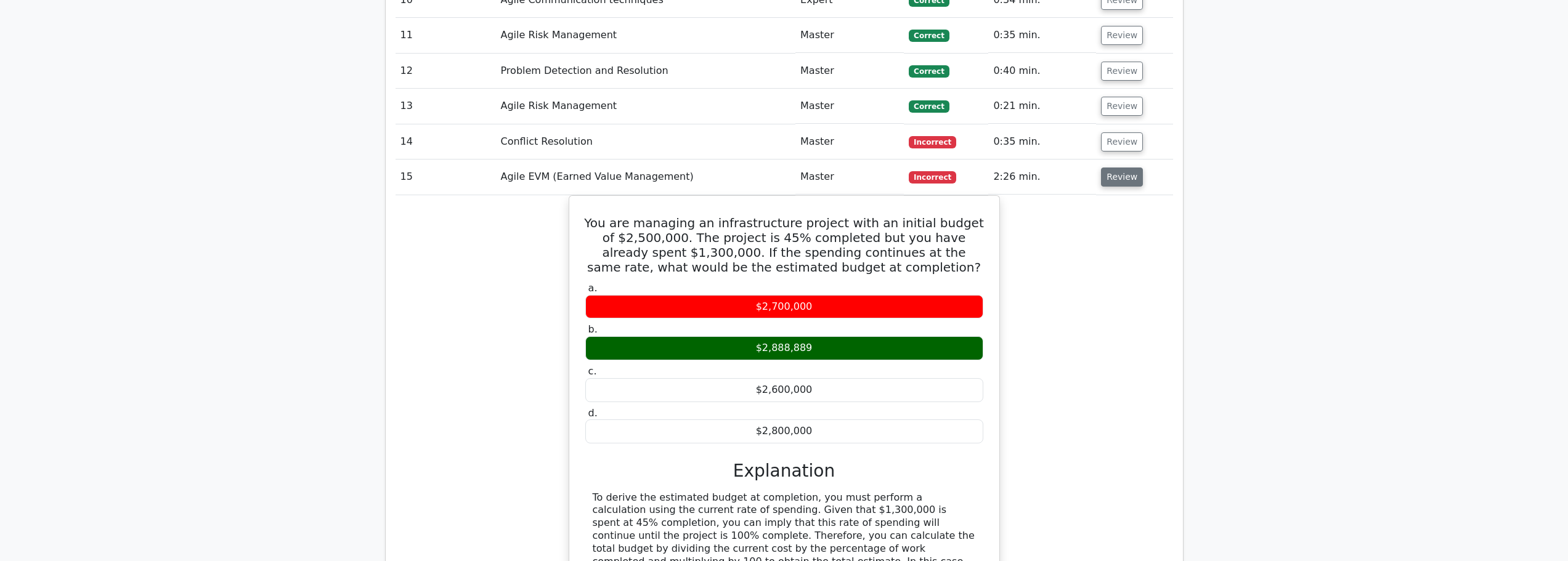
click at [1120, 181] on button "Review" at bounding box center [1122, 177] width 42 height 19
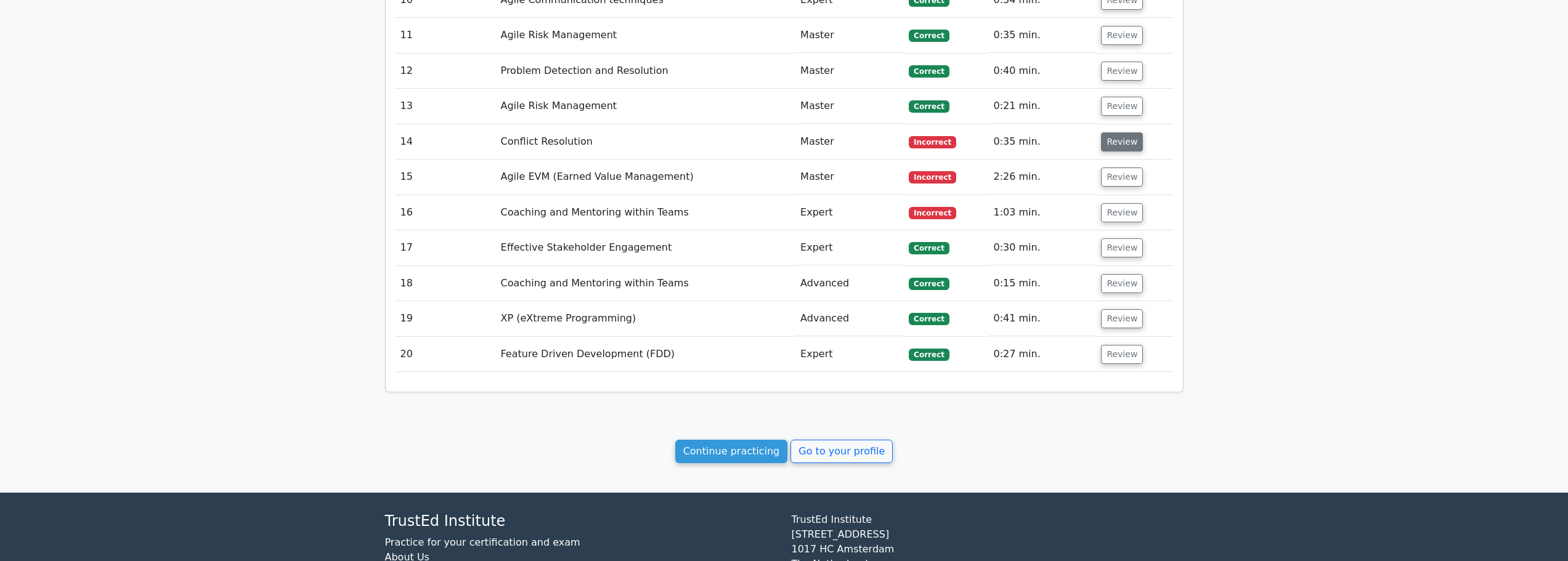
click at [1125, 138] on button "Review" at bounding box center [1122, 142] width 42 height 19
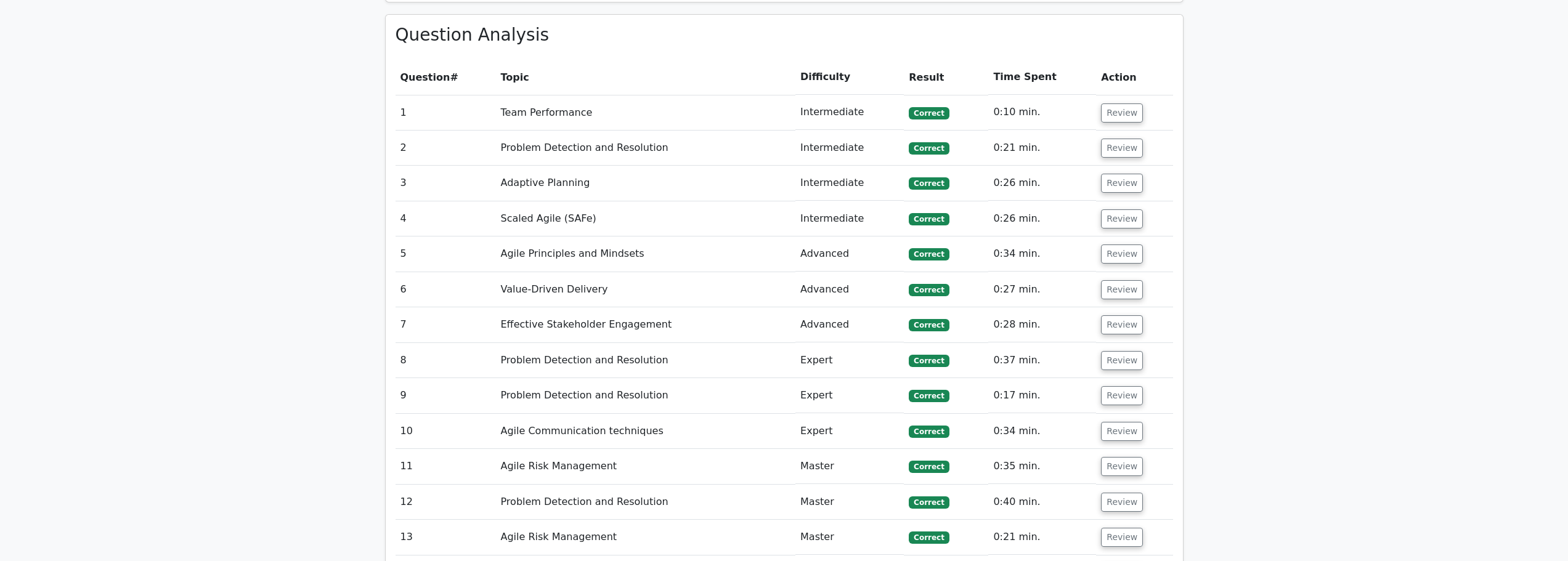
scroll to position [1170, 0]
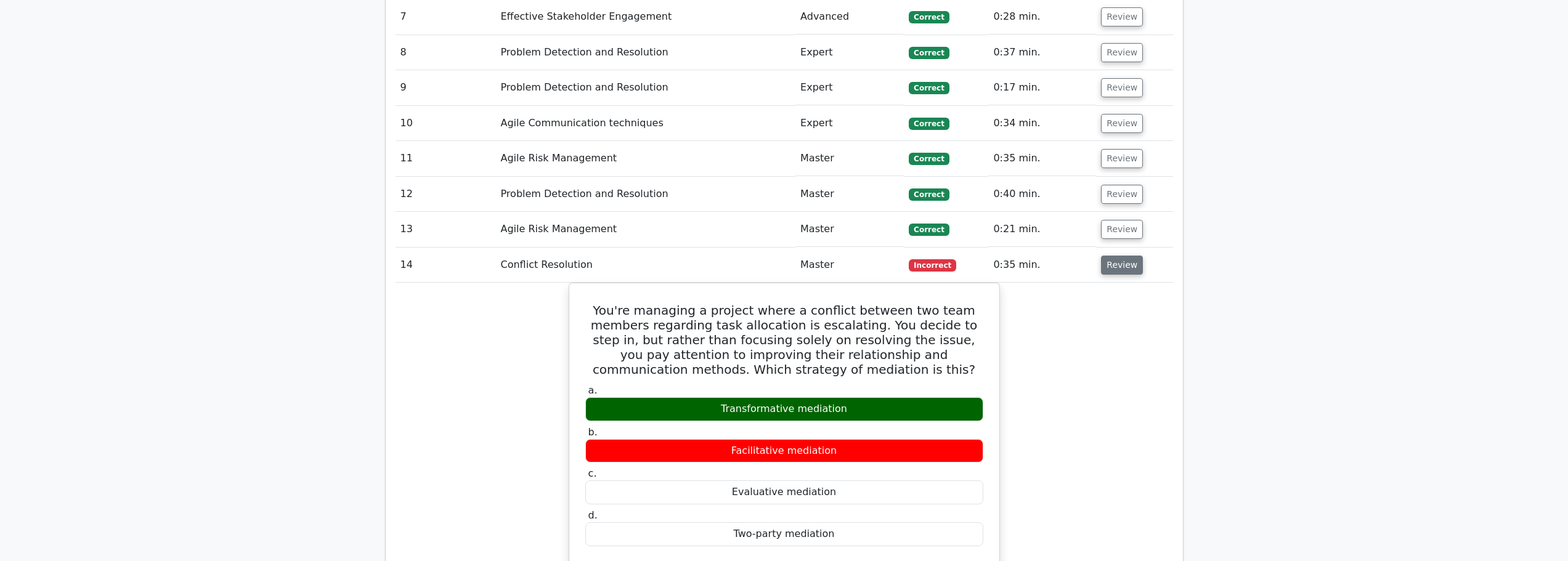
click at [1113, 267] on button "Review" at bounding box center [1122, 265] width 42 height 19
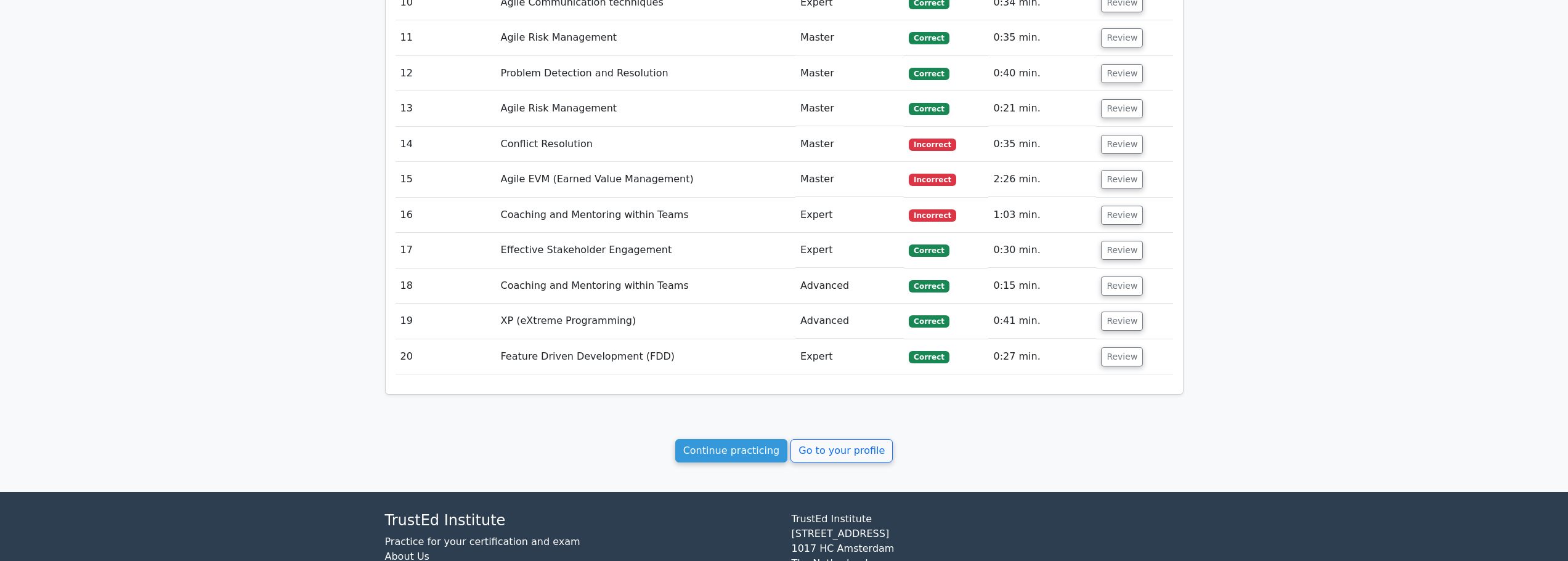
scroll to position [1370, 0]
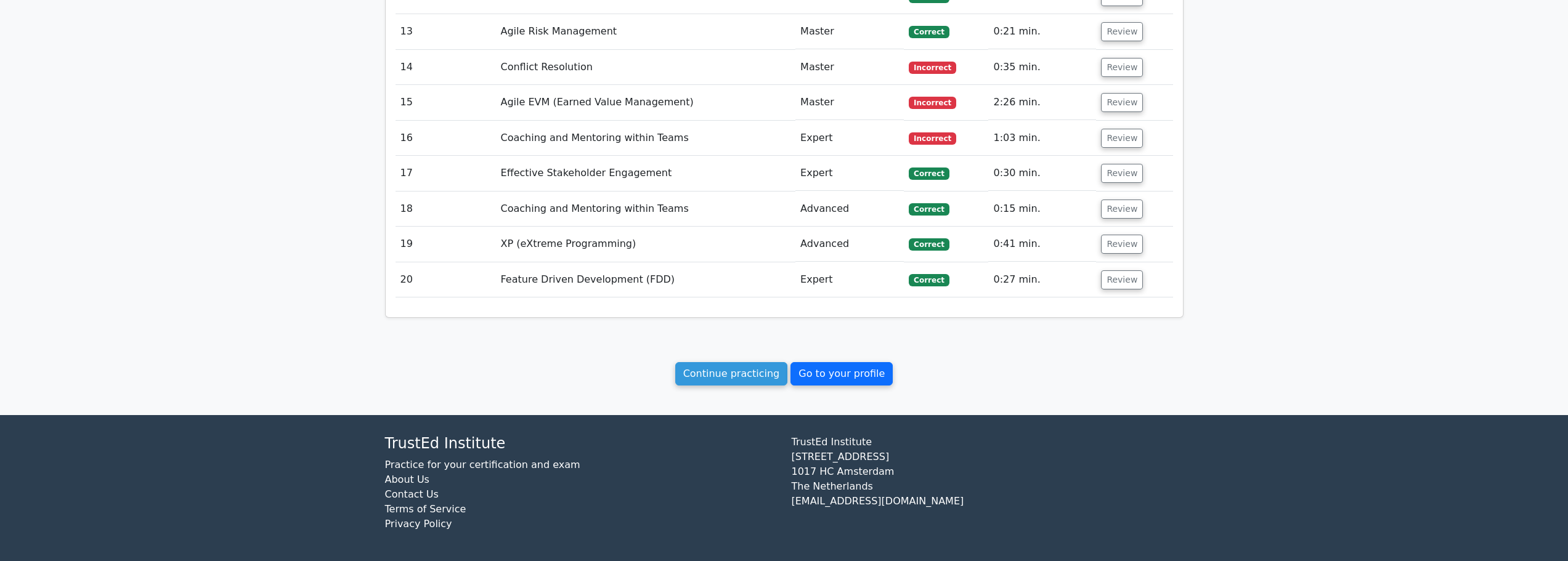
click at [850, 375] on link "Go to your profile" at bounding box center [842, 373] width 102 height 23
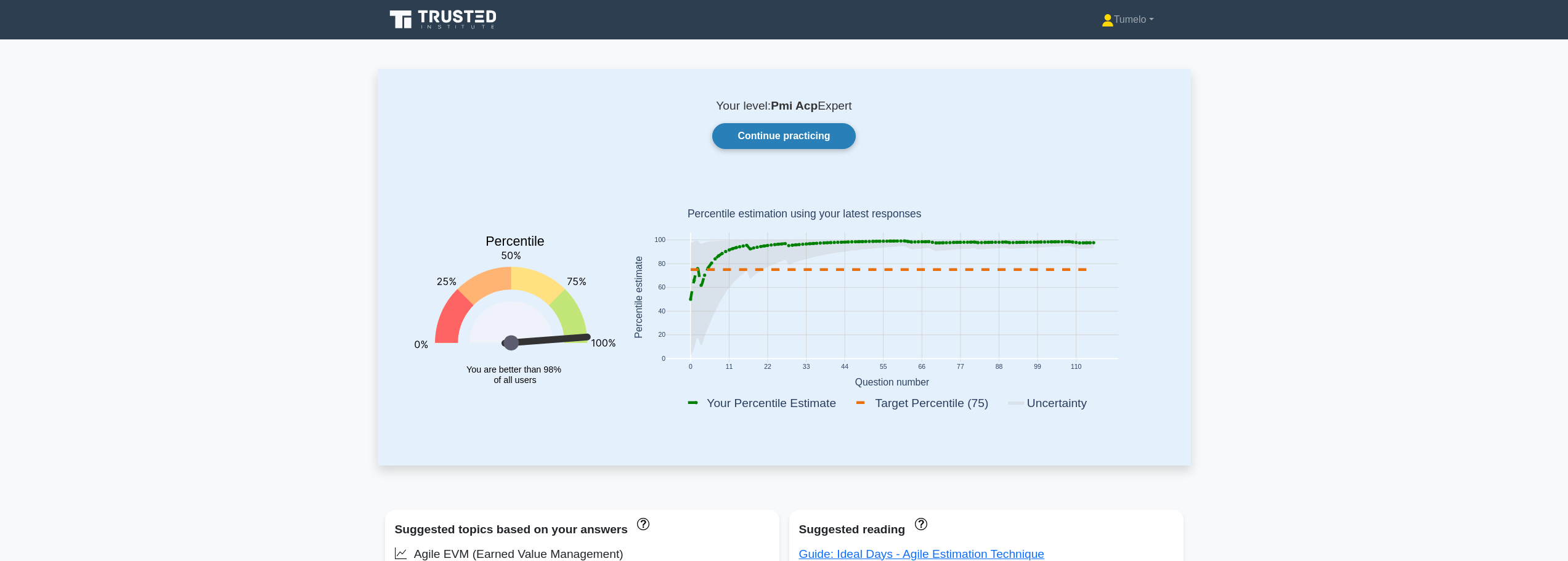
click at [794, 138] on link "Continue practicing" at bounding box center [784, 136] width 143 height 25
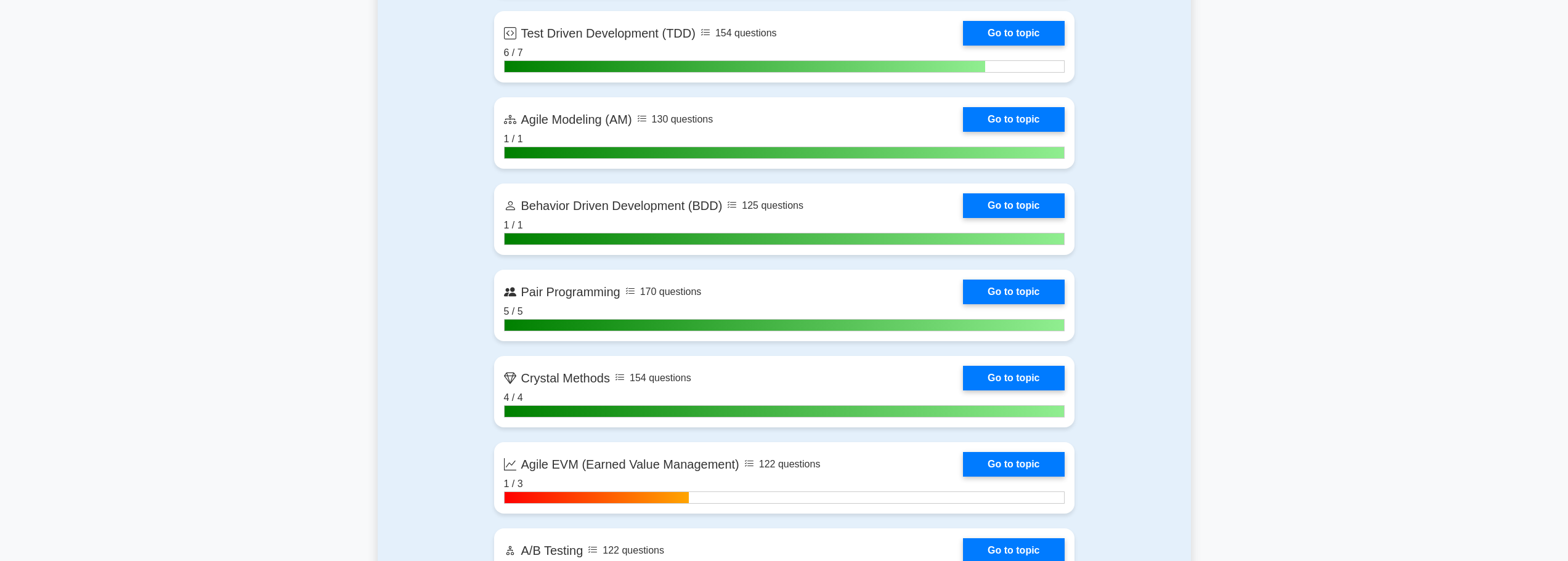
scroll to position [2525, 0]
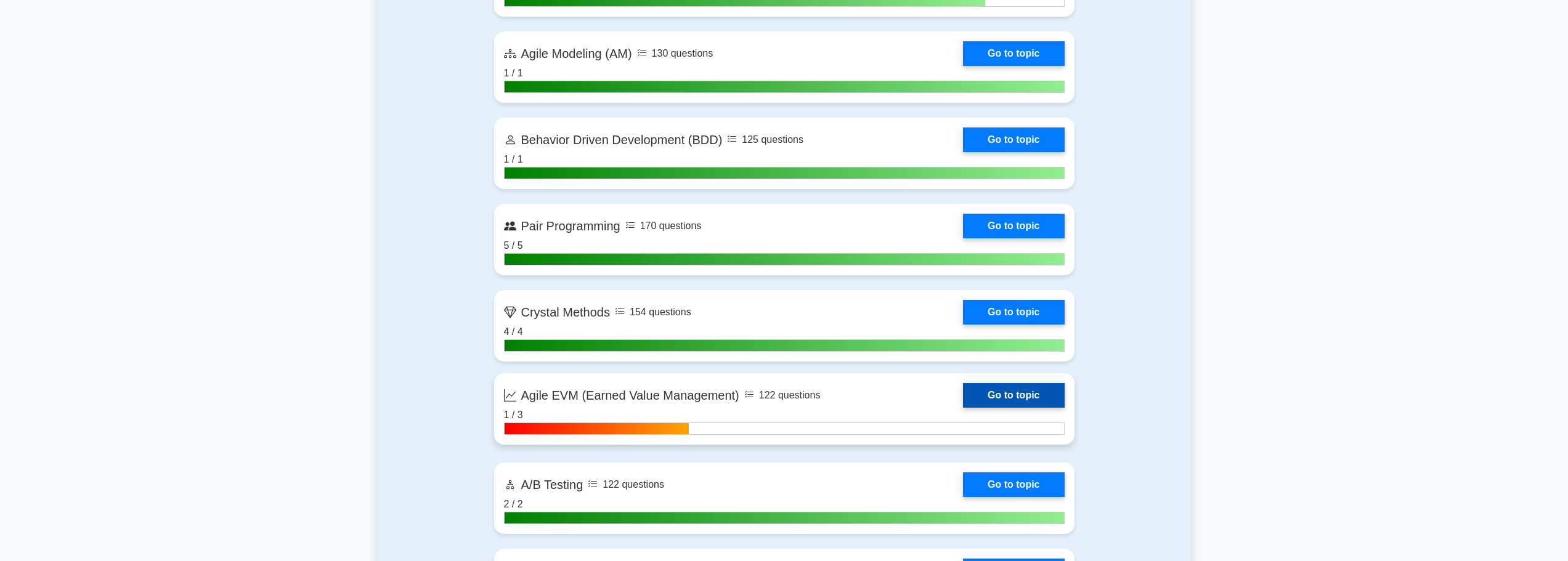
click at [1007, 392] on link "Go to topic" at bounding box center [1013, 395] width 101 height 25
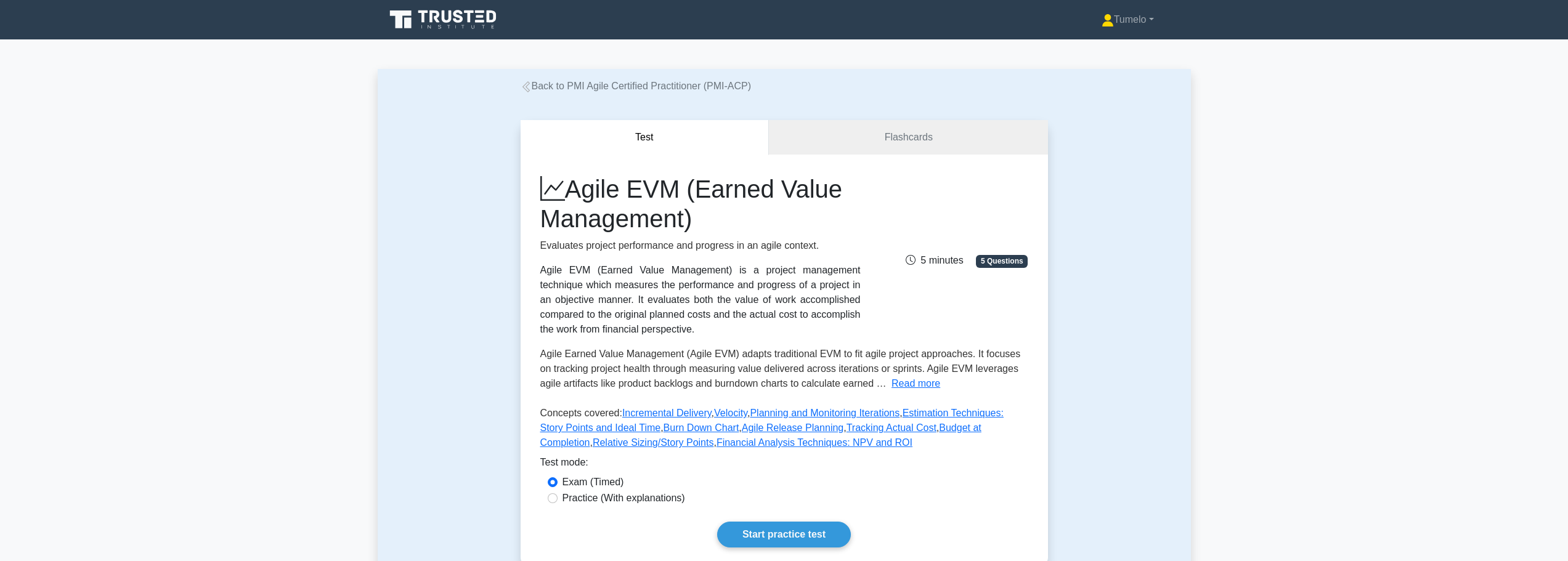
scroll to position [61, 0]
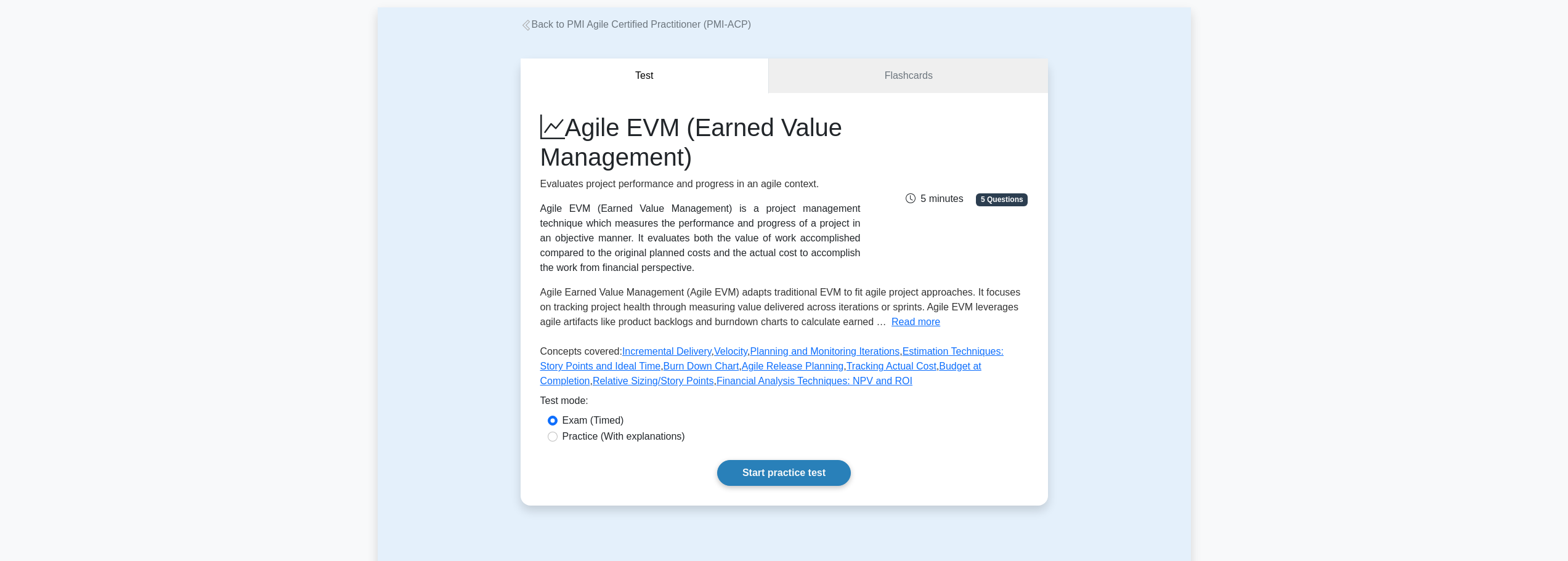
click at [781, 466] on link "Start practice test" at bounding box center [784, 473] width 134 height 25
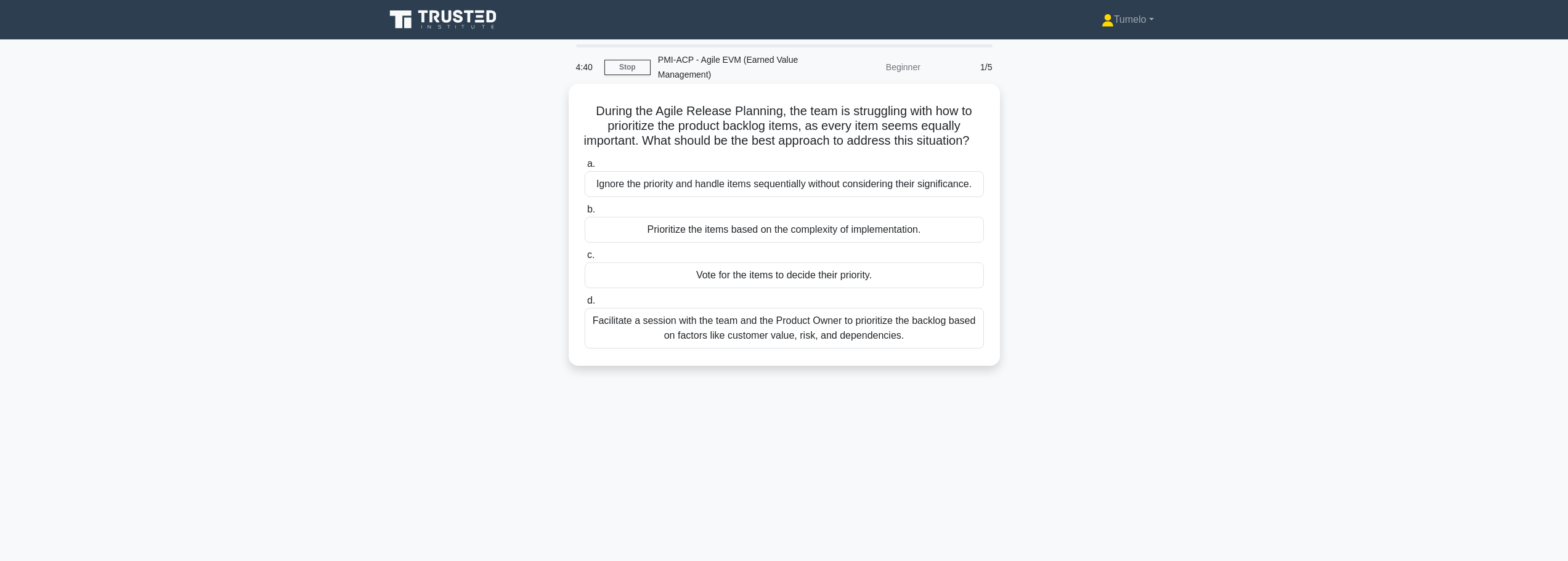
click at [855, 345] on div "Facilitate a session with the team and the Product Owner to prioritize the back…" at bounding box center [784, 328] width 399 height 41
click at [585, 305] on input "d. Facilitate a session with the team and the Product Owner to prioritize the b…" at bounding box center [585, 301] width 0 height 8
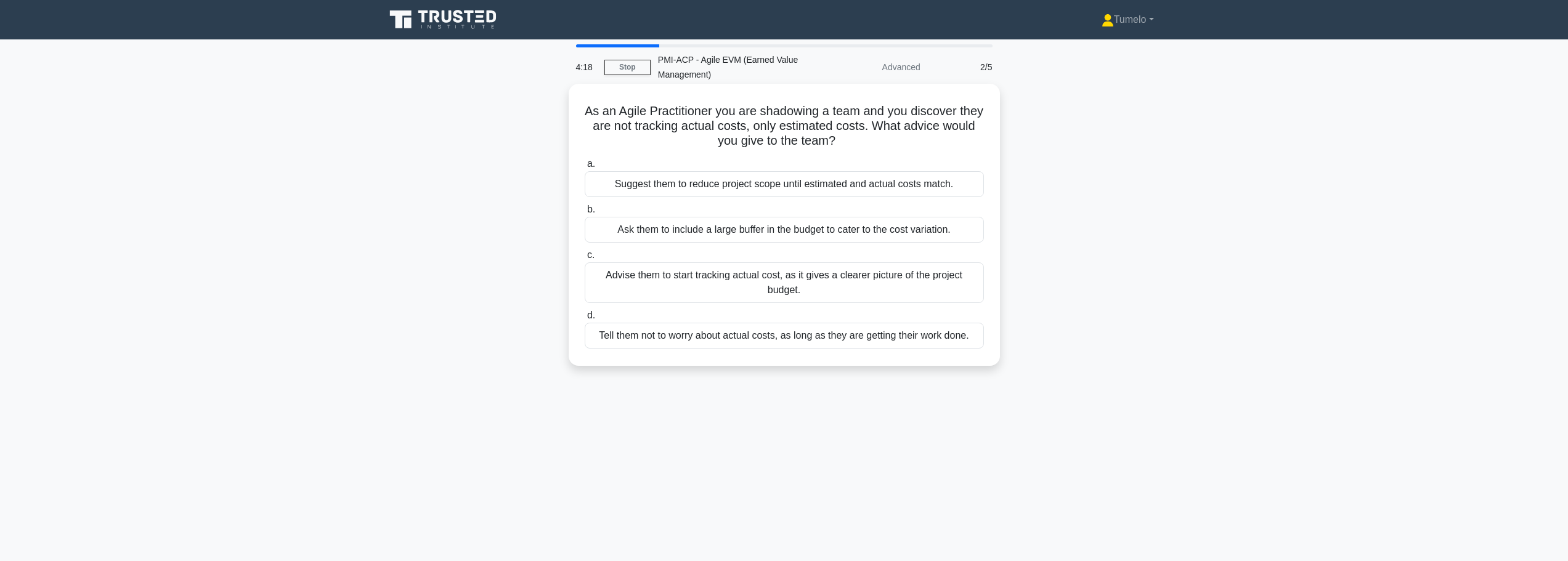
click at [853, 286] on div "Advise them to start tracking actual cost, as it gives a clearer picture of the…" at bounding box center [784, 282] width 399 height 41
click at [585, 259] on input "c. Advise them to start tracking actual cost, as it gives a clearer picture of …" at bounding box center [585, 255] width 0 height 8
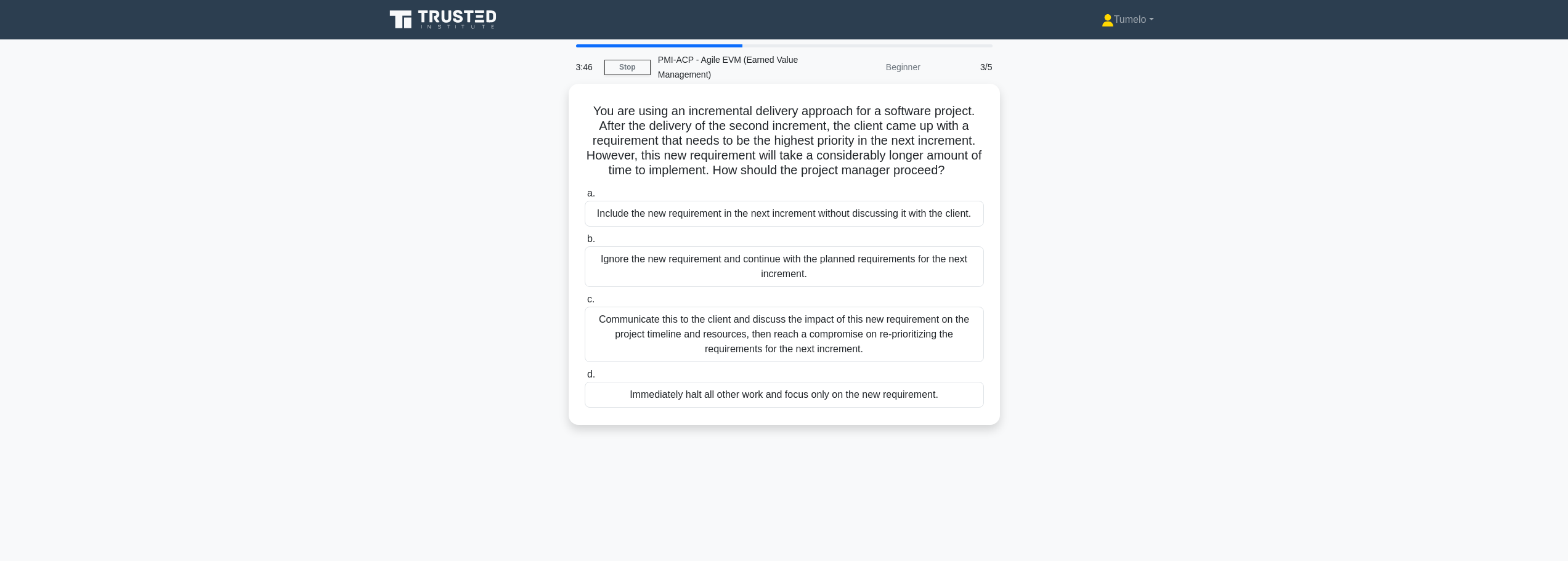
click at [853, 336] on div "Communicate this to the client and discuss the impact of this new requirement o…" at bounding box center [784, 334] width 399 height 56
click at [585, 303] on input "c. Communicate this to the client and discuss the impact of this new requiremen…" at bounding box center [585, 299] width 0 height 8
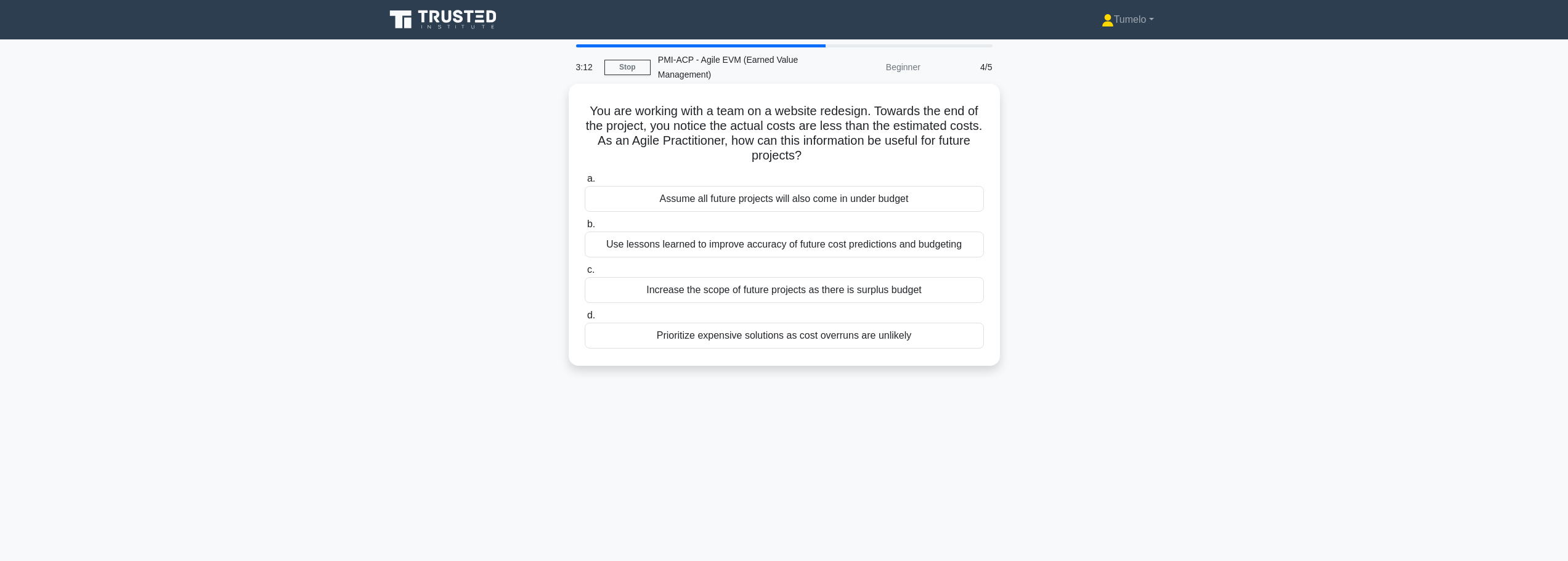
click at [732, 248] on div "Use lessons learned to improve accuracy of future cost predictions and budgeting" at bounding box center [784, 244] width 399 height 25
click at [585, 228] on input "b. Use lessons learned to improve accuracy of future cost predictions and budge…" at bounding box center [585, 224] width 0 height 8
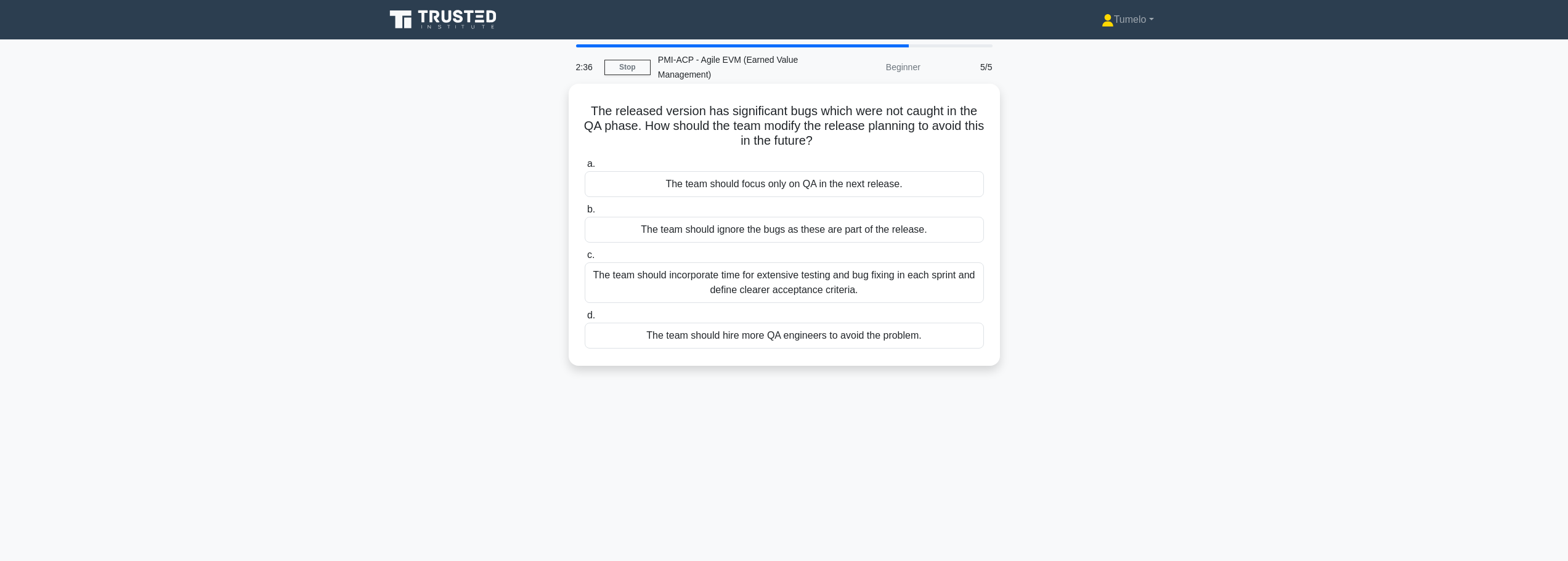
click at [811, 288] on div "The team should incorporate time for extensive testing and bug fixing in each s…" at bounding box center [784, 282] width 399 height 41
click at [585, 259] on input "c. The team should incorporate time for extensive testing and bug fixing in eac…" at bounding box center [585, 255] width 0 height 8
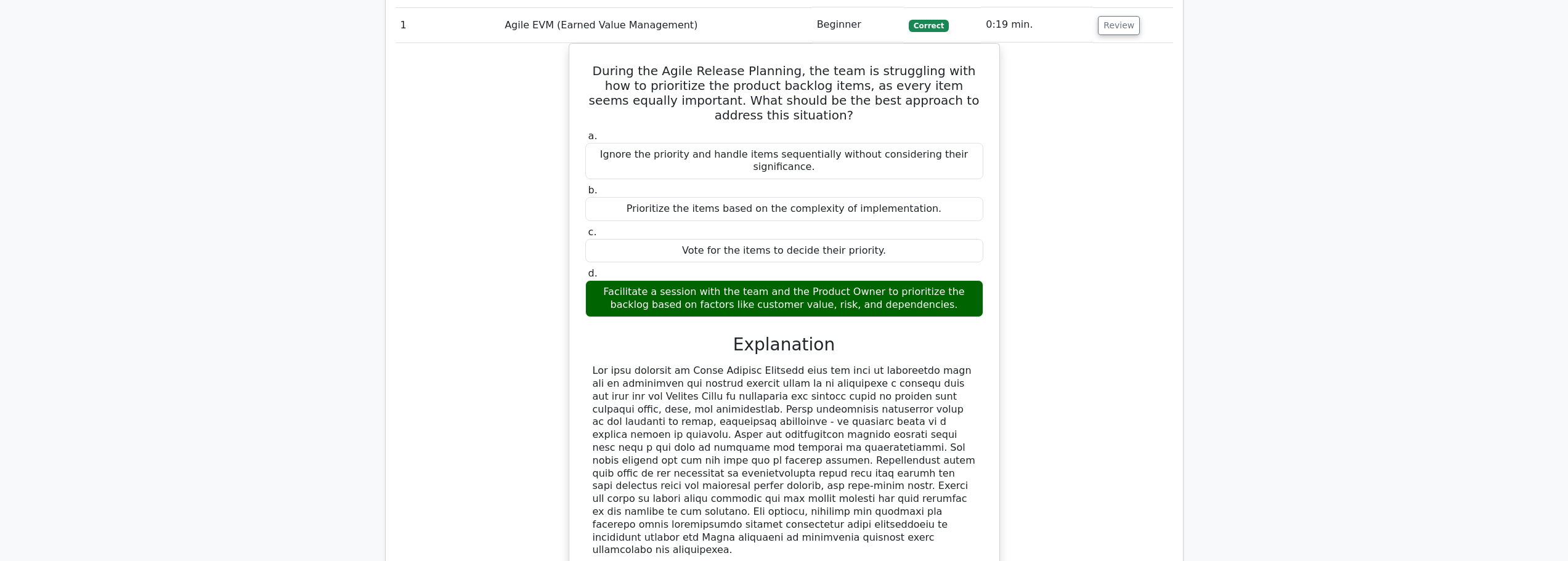
scroll to position [493, 0]
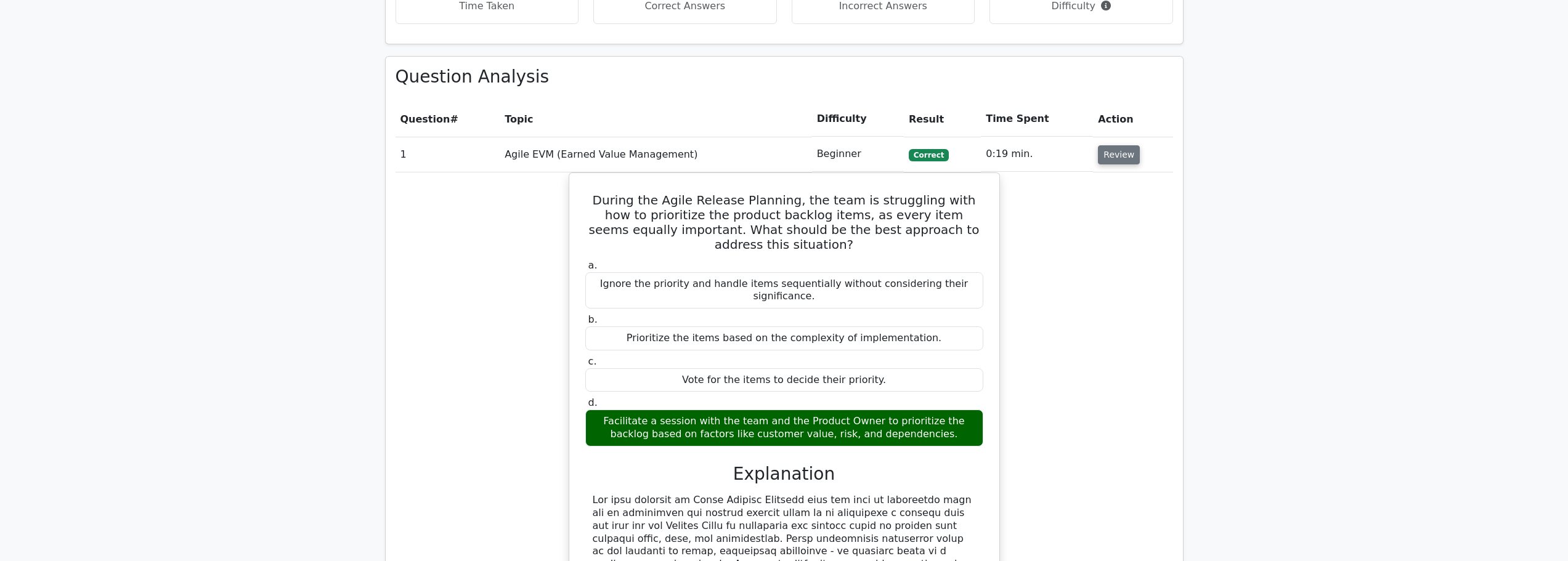
click at [1128, 159] on button "Review" at bounding box center [1119, 155] width 42 height 19
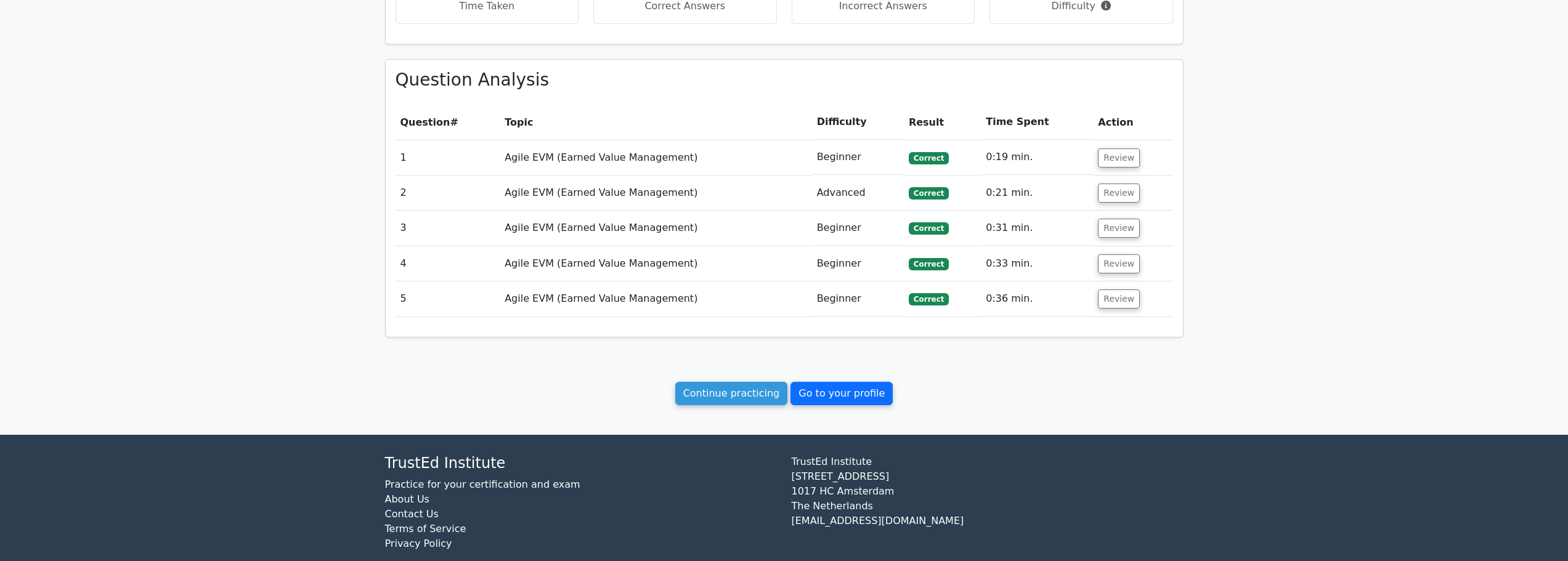
click at [811, 389] on link "Go to your profile" at bounding box center [842, 393] width 102 height 23
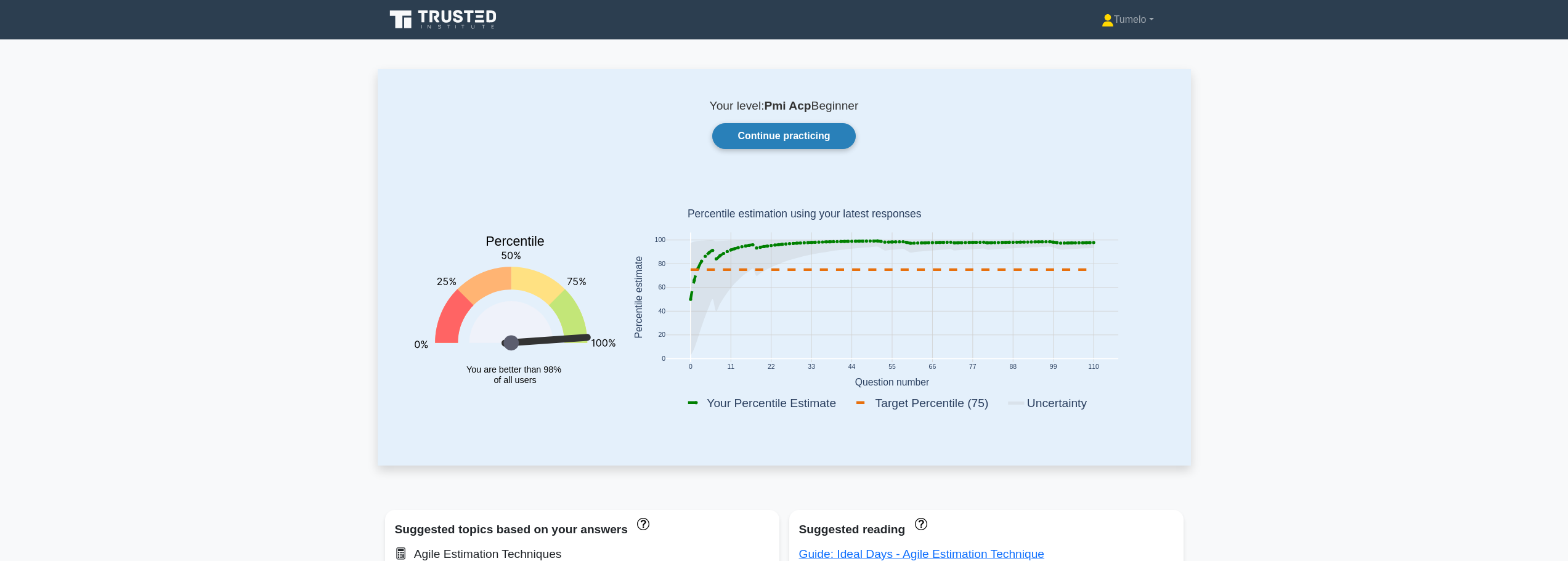
click at [772, 142] on link "Continue practicing" at bounding box center [784, 136] width 143 height 25
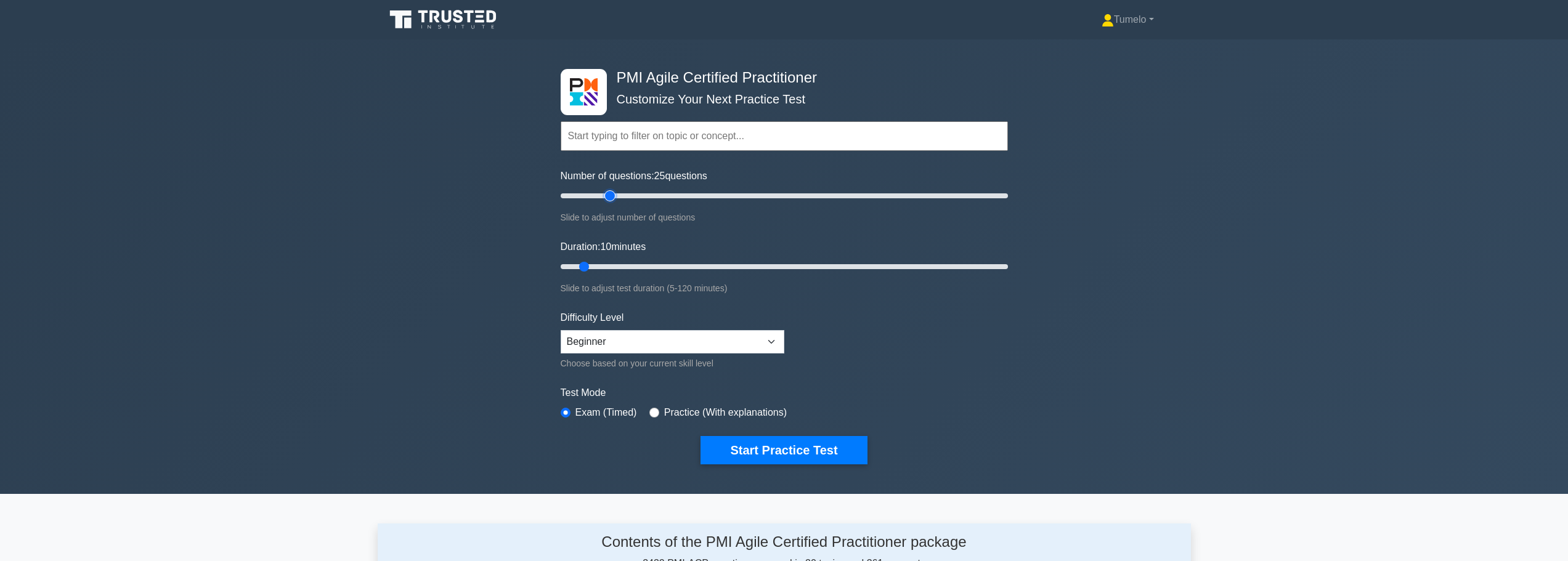
drag, startPoint x: 578, startPoint y: 197, endPoint x: 615, endPoint y: 200, distance: 37.1
type input "25"
click at [615, 200] on input "Number of questions: 25 questions" at bounding box center [784, 196] width 448 height 15
drag, startPoint x: 582, startPoint y: 266, endPoint x: 600, endPoint y: 267, distance: 18.0
type input "15"
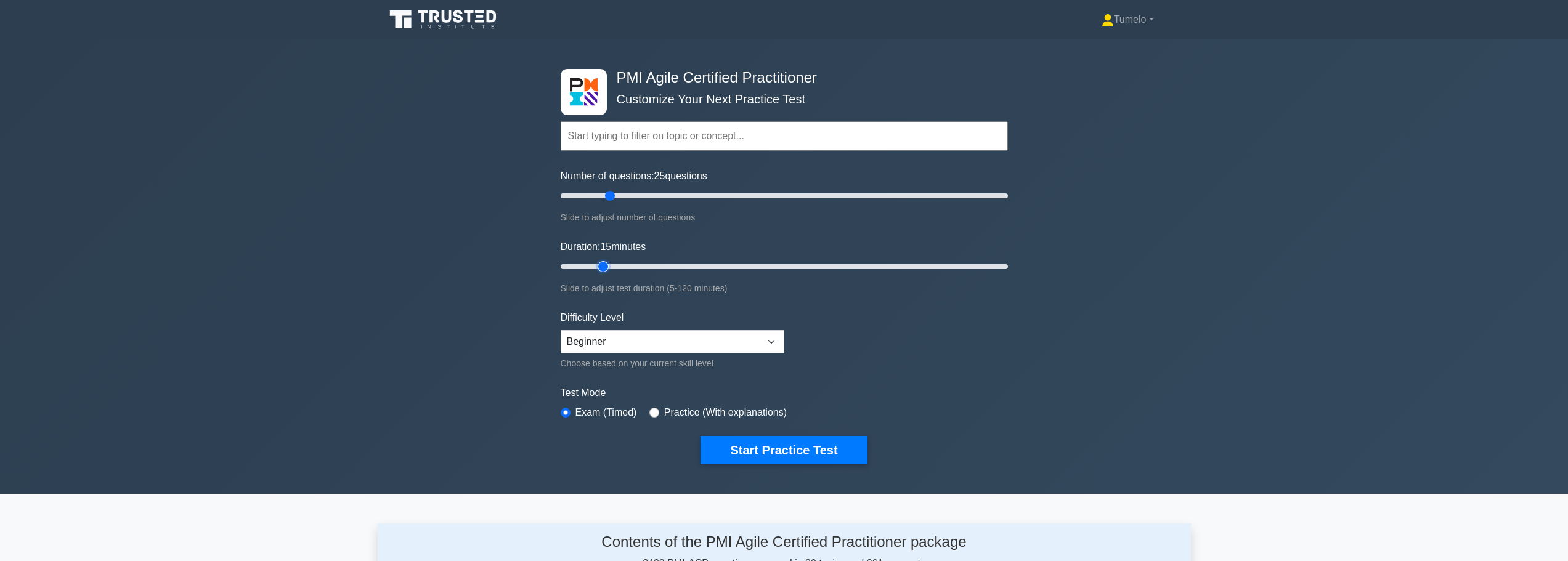
click at [600, 267] on input "Duration: 15 minutes" at bounding box center [784, 267] width 448 height 15
click at [802, 447] on button "Start Practice Test" at bounding box center [784, 450] width 166 height 29
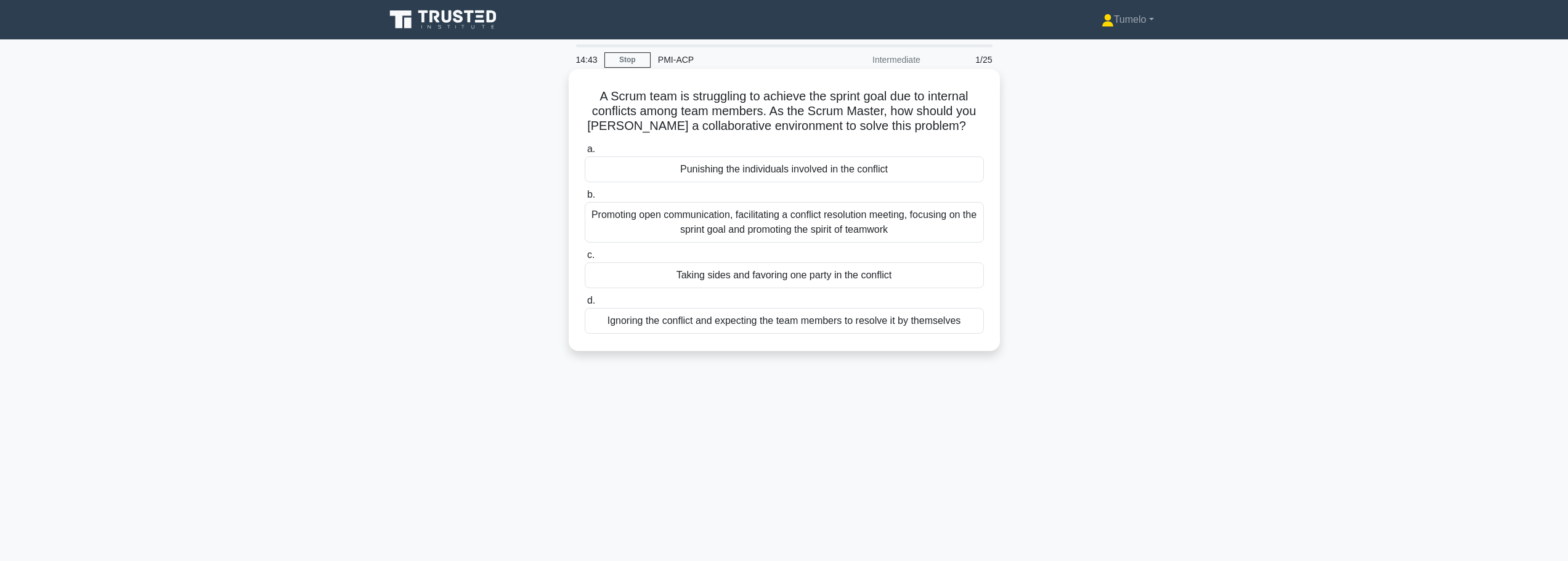
click at [779, 224] on div "Promoting open communication, facilitating a conflict resolution meeting, focus…" at bounding box center [784, 222] width 399 height 41
click at [585, 199] on input "b. Promoting open communication, facilitating a conflict resolution meeting, fo…" at bounding box center [585, 195] width 0 height 8
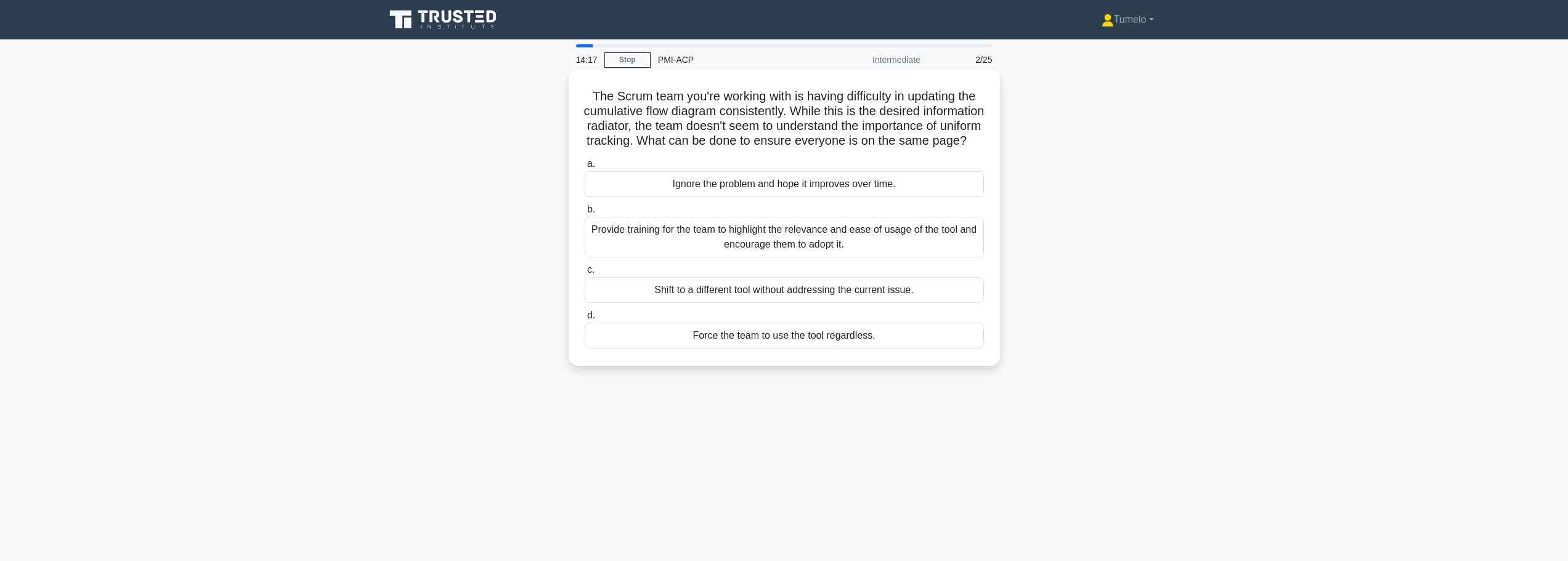
click at [792, 257] on div "Provide training for the team to highlight the relevance and ease of usage of t…" at bounding box center [784, 236] width 399 height 41
click at [585, 214] on input "b. Provide training for the team to highlight the relevance and ease of usage o…" at bounding box center [585, 209] width 0 height 8
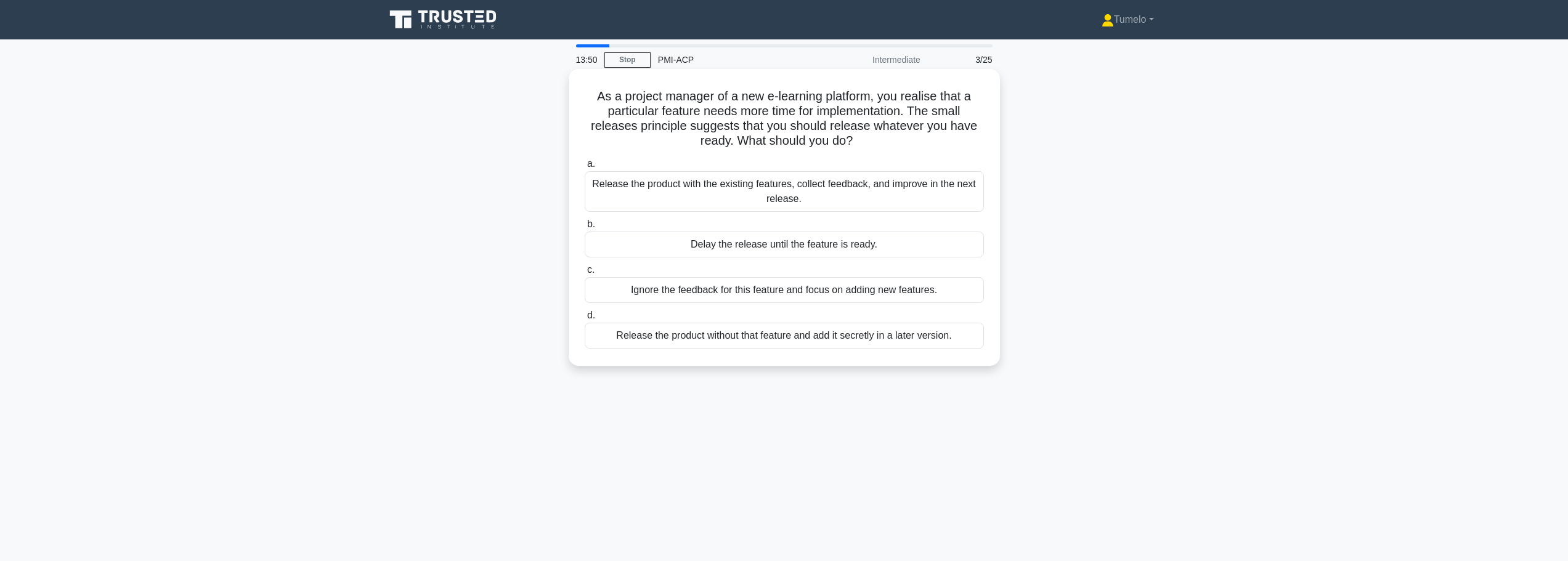
click at [694, 195] on div "Release the product with the existing features, collect feedback, and improve i…" at bounding box center [784, 191] width 399 height 41
click at [585, 168] on input "a. Release the product with the existing features, collect feedback, and improv…" at bounding box center [585, 164] width 0 height 8
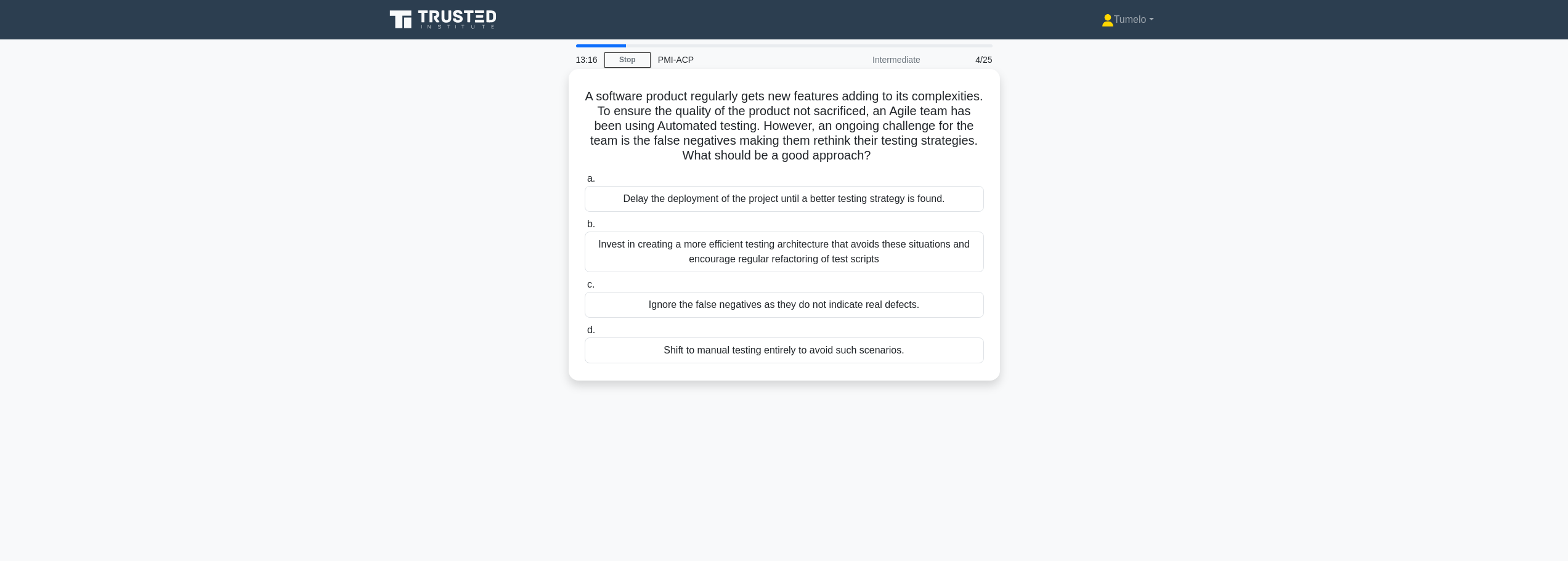
click at [895, 257] on div "Invest in creating a more efficient testing architecture that avoids these situ…" at bounding box center [784, 251] width 399 height 41
click at [585, 228] on input "b. Invest in creating a more efficient testing architecture that avoids these s…" at bounding box center [585, 224] width 0 height 8
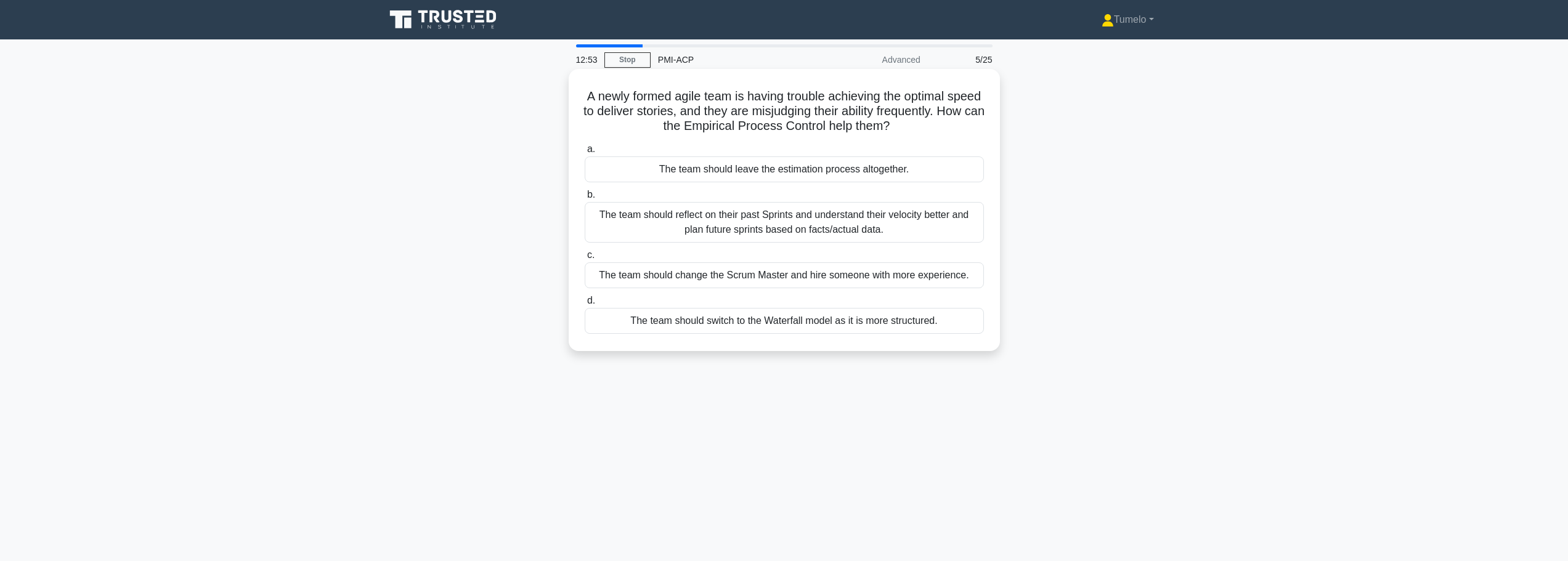
click at [784, 230] on div "The team should reflect on their past Sprints and understand their velocity bet…" at bounding box center [784, 222] width 399 height 41
click at [585, 199] on input "b. The team should reflect on their past Sprints and understand their velocity …" at bounding box center [585, 195] width 0 height 8
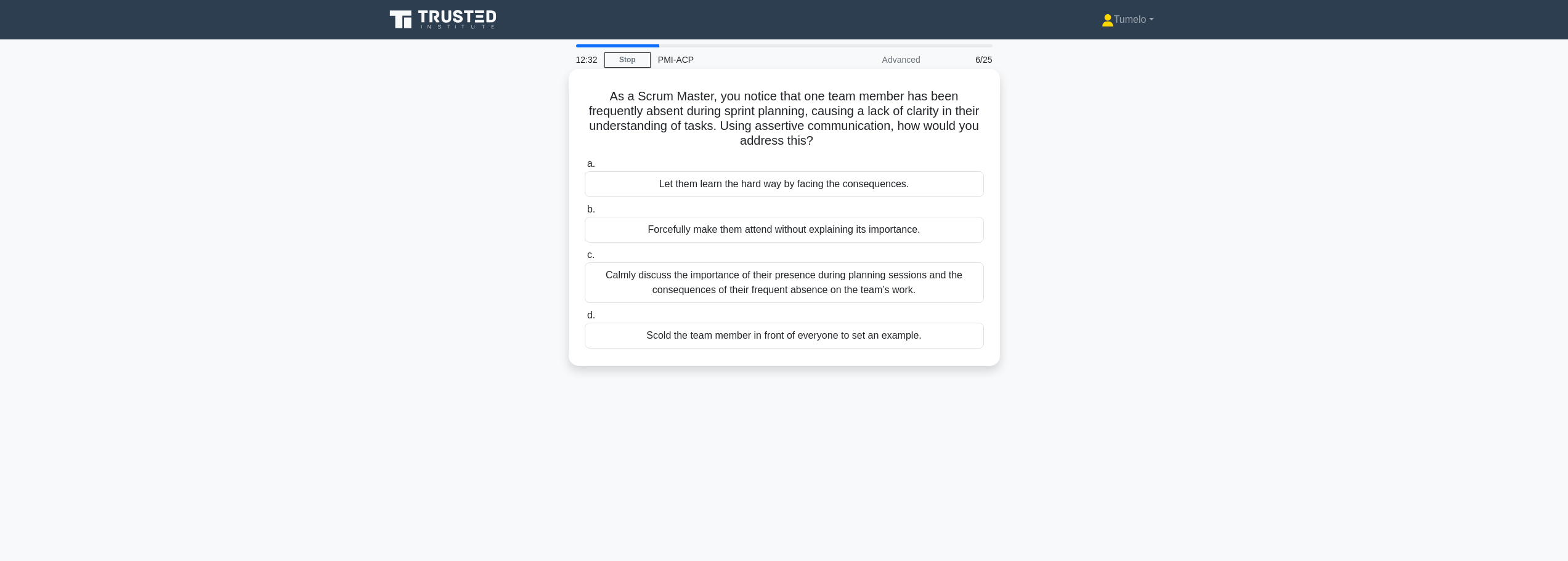
click at [749, 285] on div "Calmly discuss the importance of their presence during planning sessions and th…" at bounding box center [784, 282] width 399 height 41
click at [585, 259] on input "c. Calmly discuss the importance of their presence during planning sessions and…" at bounding box center [585, 255] width 0 height 8
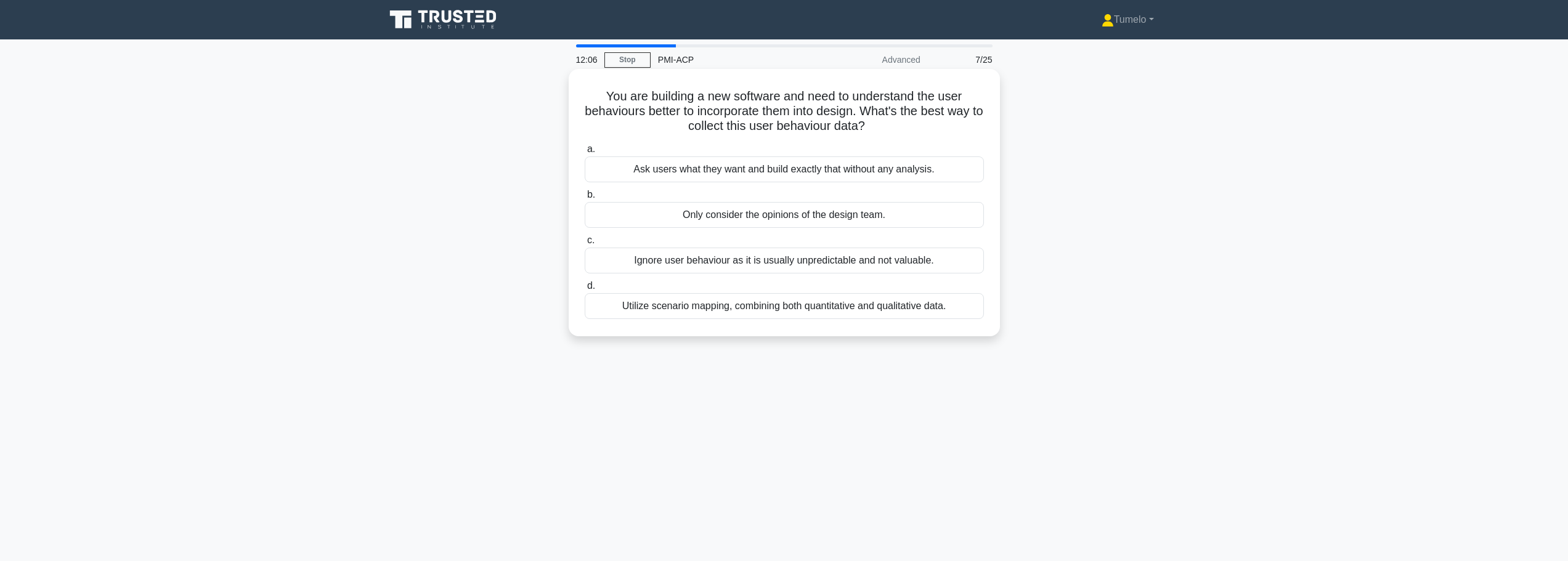
click at [745, 310] on div "Utilize scenario mapping, combining both quantitative and qualitative data." at bounding box center [784, 306] width 399 height 25
click at [585, 290] on input "d. Utilize scenario mapping, combining both quantitative and qualitative data." at bounding box center [585, 286] width 0 height 8
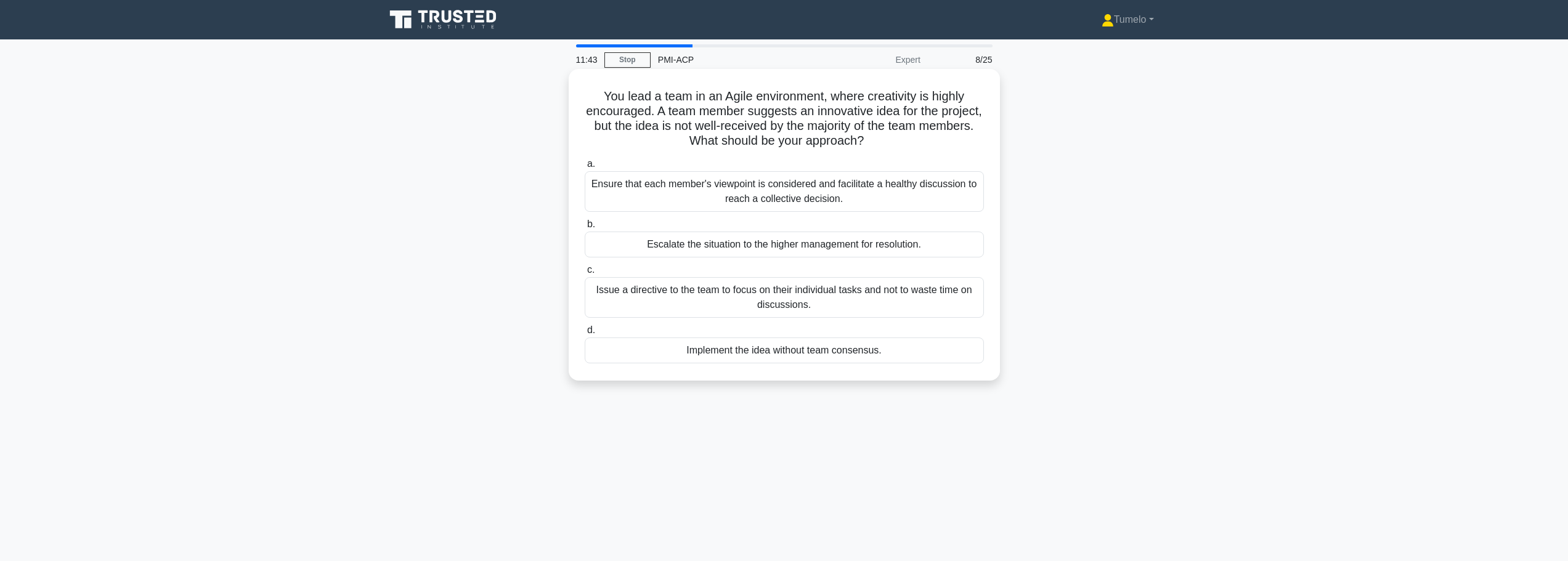
click at [858, 197] on div "Ensure that each member's viewpoint is considered and facilitate a healthy disc…" at bounding box center [784, 191] width 399 height 41
click at [585, 168] on input "a. Ensure that each member's viewpoint is considered and facilitate a healthy d…" at bounding box center [585, 164] width 0 height 8
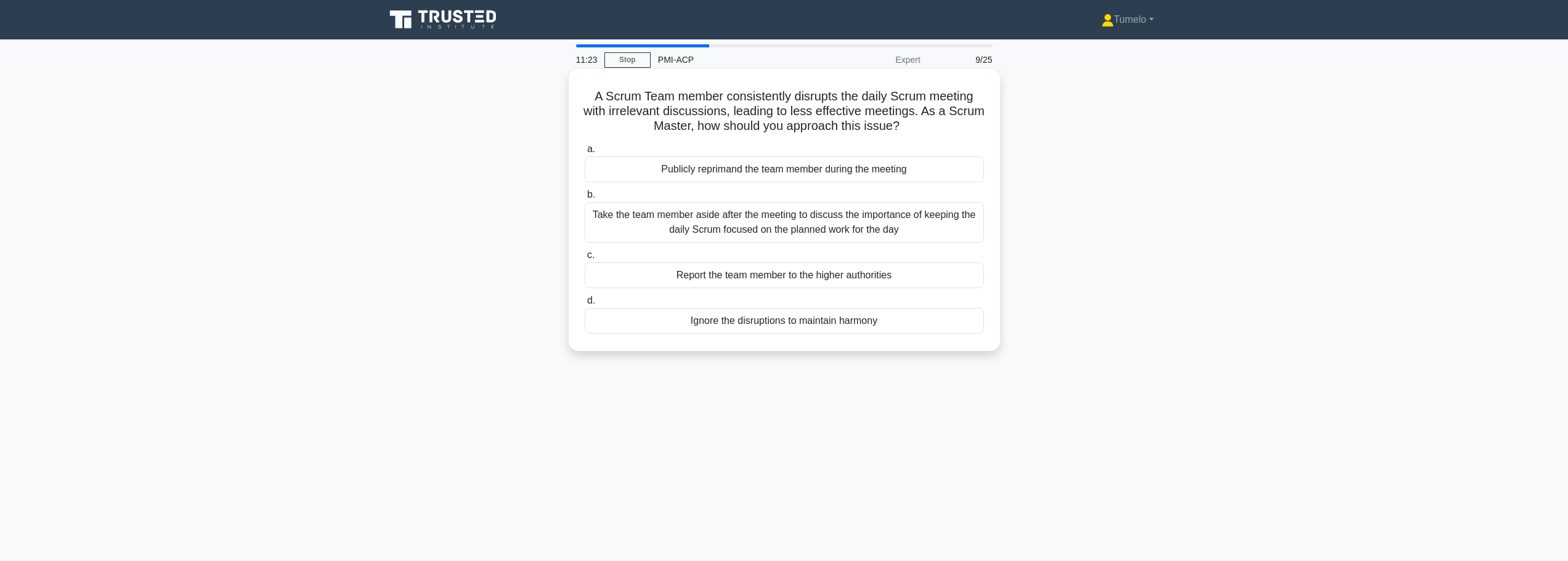
click at [894, 224] on div "Take the team member aside after the meeting to discuss the importance of keepi…" at bounding box center [784, 222] width 399 height 41
click at [585, 199] on input "b. Take the team member aside after the meeting to discuss the importance of ke…" at bounding box center [585, 195] width 0 height 8
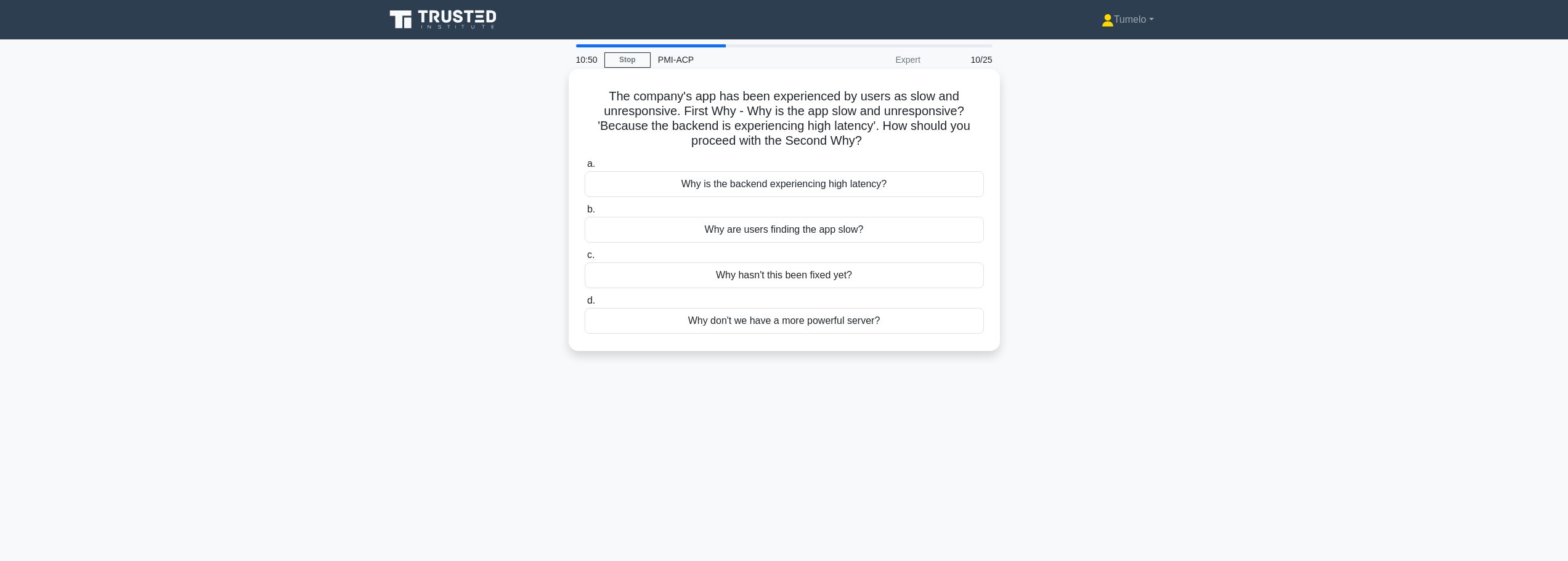
click at [756, 185] on div "Why is the backend experiencing high latency?" at bounding box center [784, 184] width 399 height 25
click at [585, 168] on input "a. Why is the backend experiencing high latency?" at bounding box center [585, 164] width 0 height 8
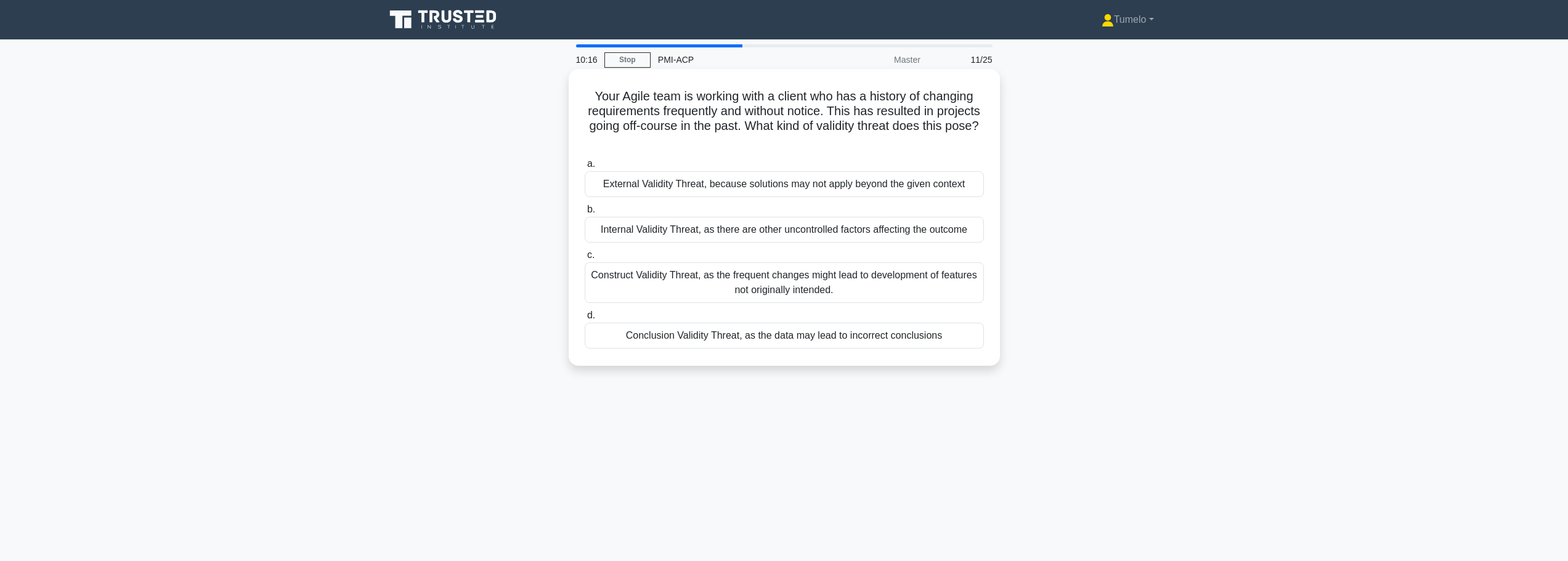
click at [859, 284] on div "Construct Validity Threat, as the frequent changes might lead to development of…" at bounding box center [784, 282] width 399 height 41
click at [585, 259] on input "c. Construct Validity Threat, as the frequent changes might lead to development…" at bounding box center [585, 255] width 0 height 8
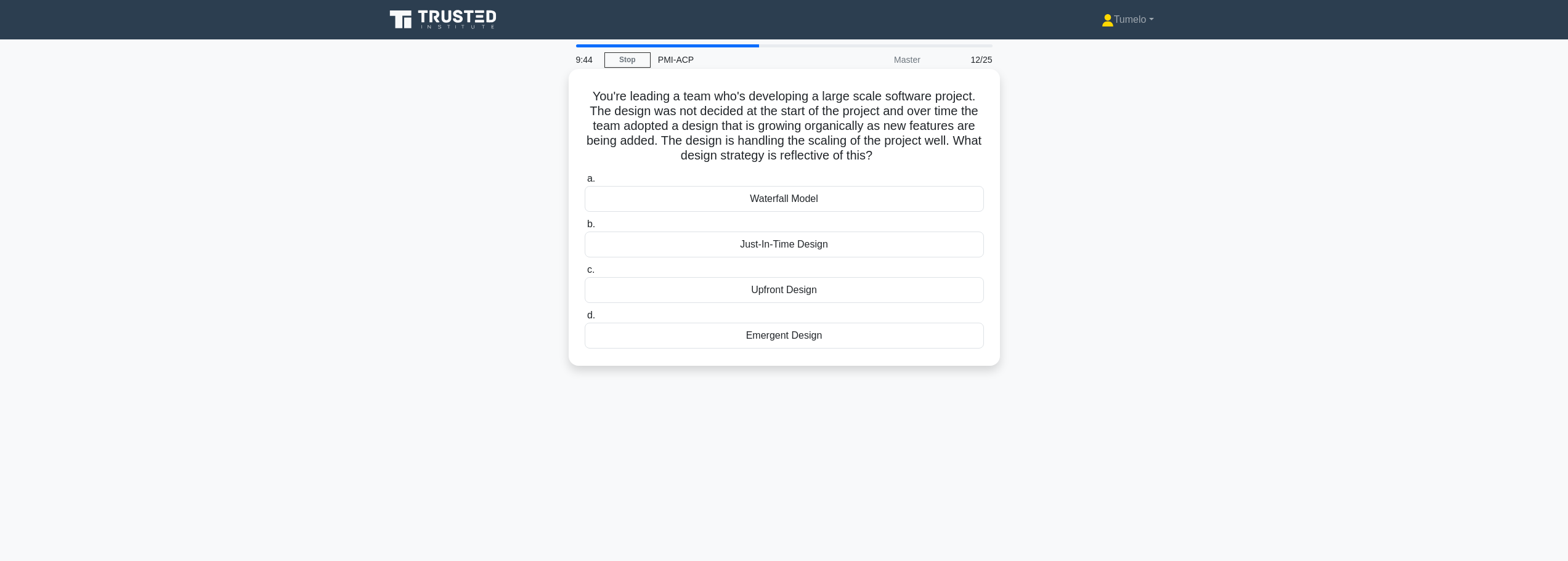
click at [815, 336] on div "Emergent Design" at bounding box center [784, 335] width 399 height 25
click at [585, 320] on input "d. Emergent Design" at bounding box center [585, 316] width 0 height 8
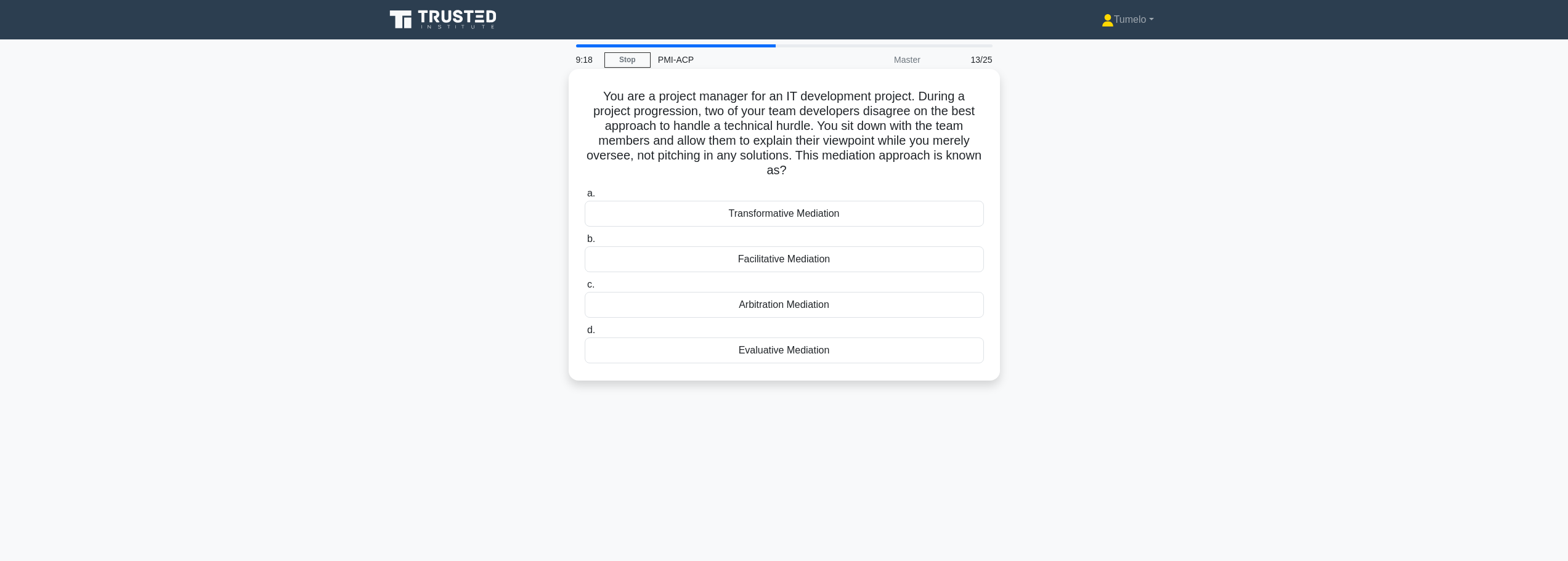
click at [813, 264] on div "Facilitative Mediation" at bounding box center [784, 259] width 399 height 25
click at [585, 243] on input "b. Facilitative Mediation" at bounding box center [585, 240] width 0 height 8
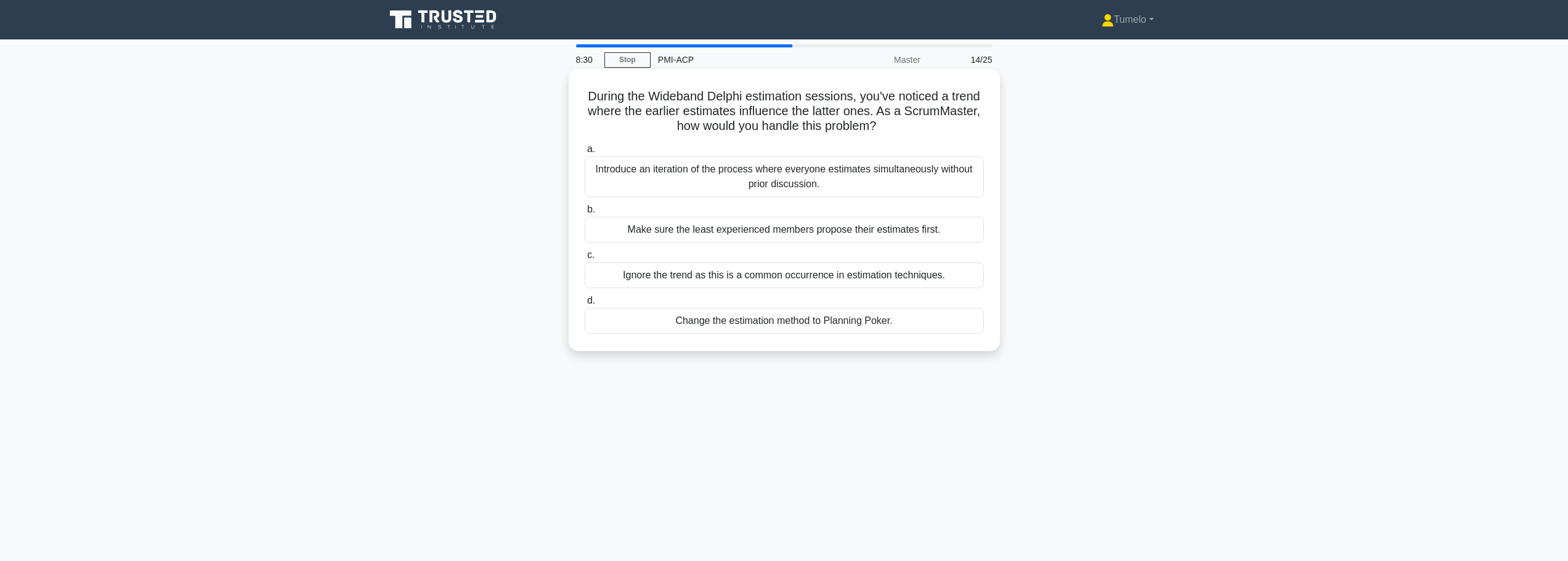
click at [783, 276] on div "Ignore the trend as this is a common occurrence in estimation techniques." at bounding box center [784, 275] width 399 height 25
click at [585, 259] on input "c. Ignore the trend as this is a common occurrence in estimation techniques." at bounding box center [585, 255] width 0 height 8
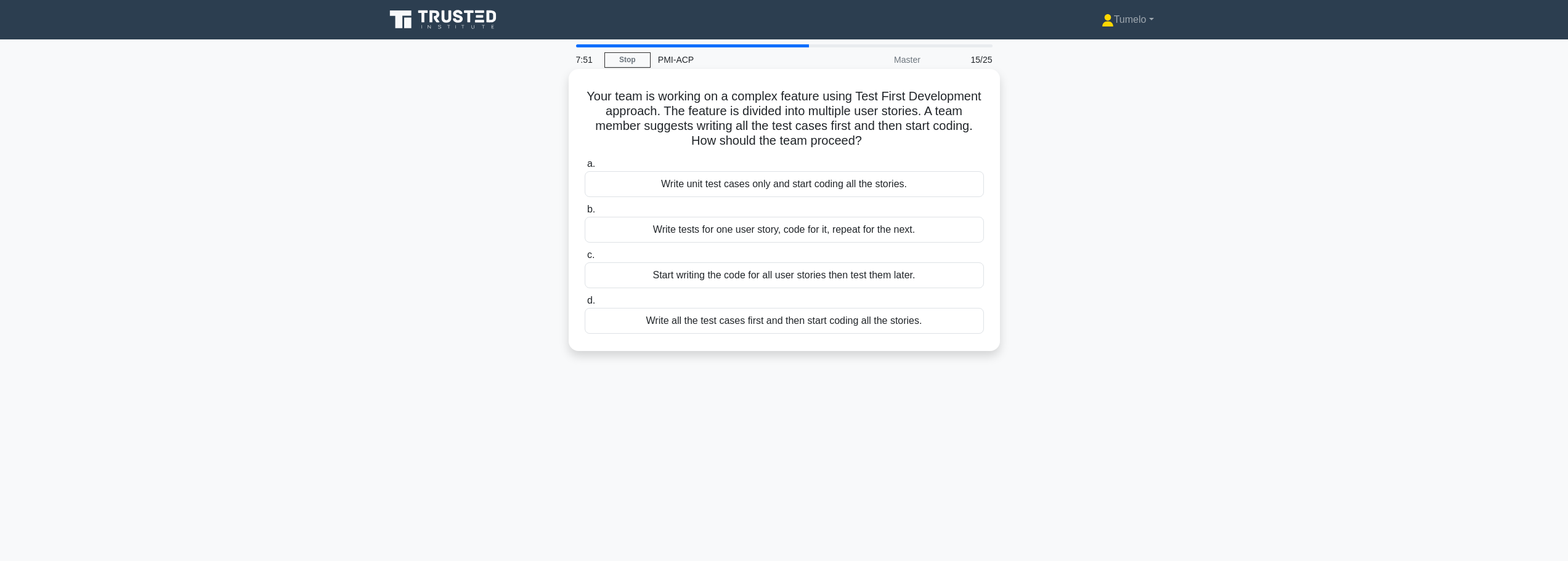
click at [715, 232] on div "Write tests for one user story, code for it, repeat for the next." at bounding box center [784, 229] width 399 height 25
click at [585, 214] on input "b. Write tests for one user story, code for it, repeat for the next." at bounding box center [585, 209] width 0 height 8
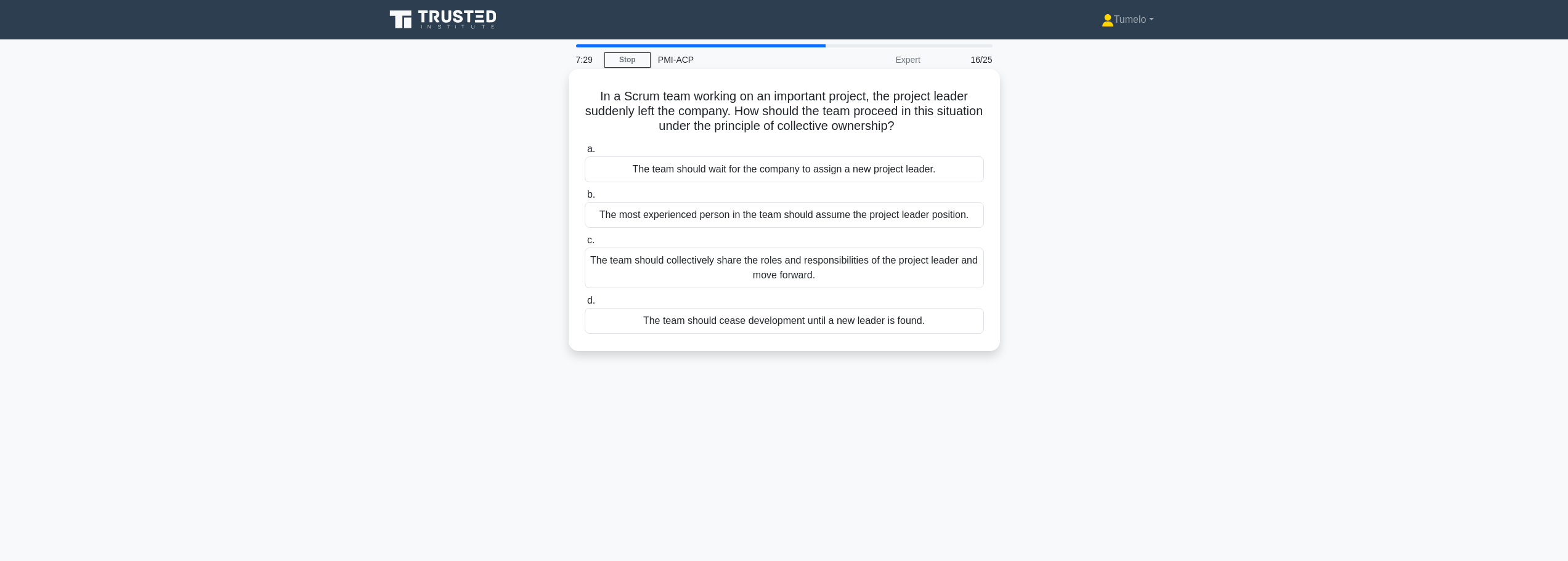
click at [707, 273] on div "The team should collectively share the roles and responsibilities of the projec…" at bounding box center [784, 267] width 399 height 41
click at [585, 244] on input "c. The team should collectively share the roles and responsibilities of the pro…" at bounding box center [585, 240] width 0 height 8
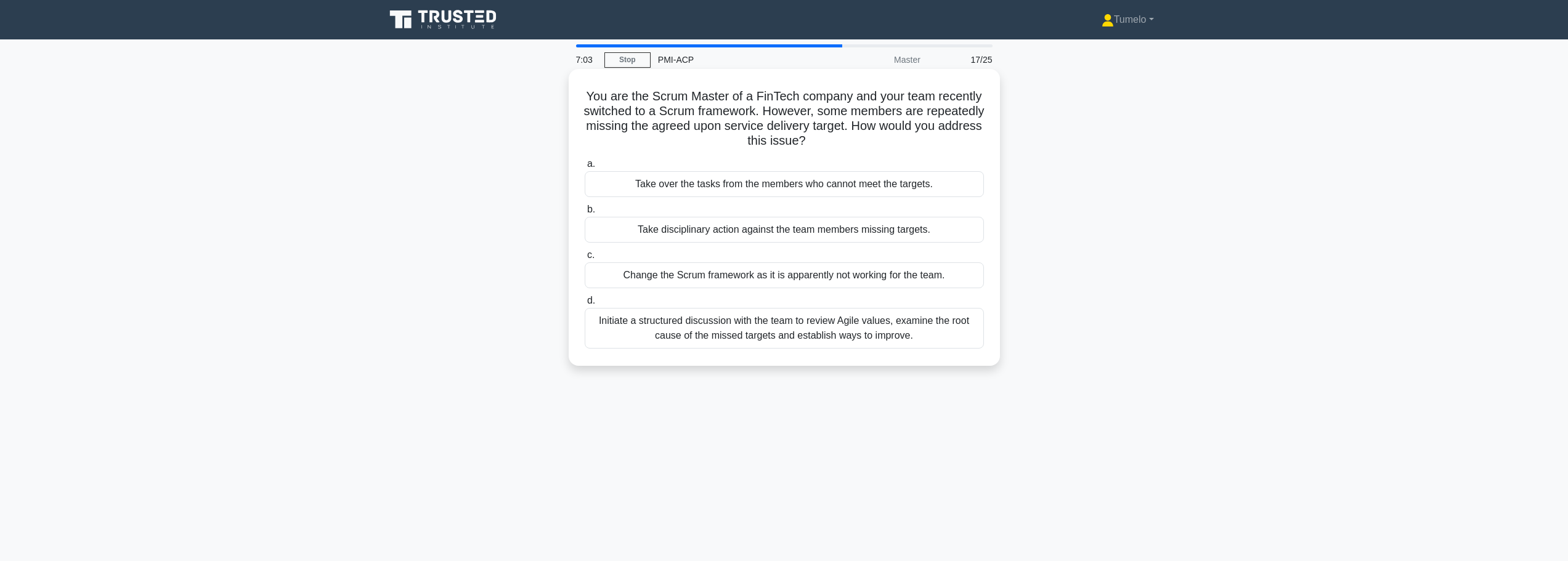
click at [794, 326] on div "Initiate a structured discussion with the team to review Agile values, examine …" at bounding box center [784, 328] width 399 height 41
click at [585, 305] on input "d. Initiate a structured discussion with the team to review Agile values, exami…" at bounding box center [585, 301] width 0 height 8
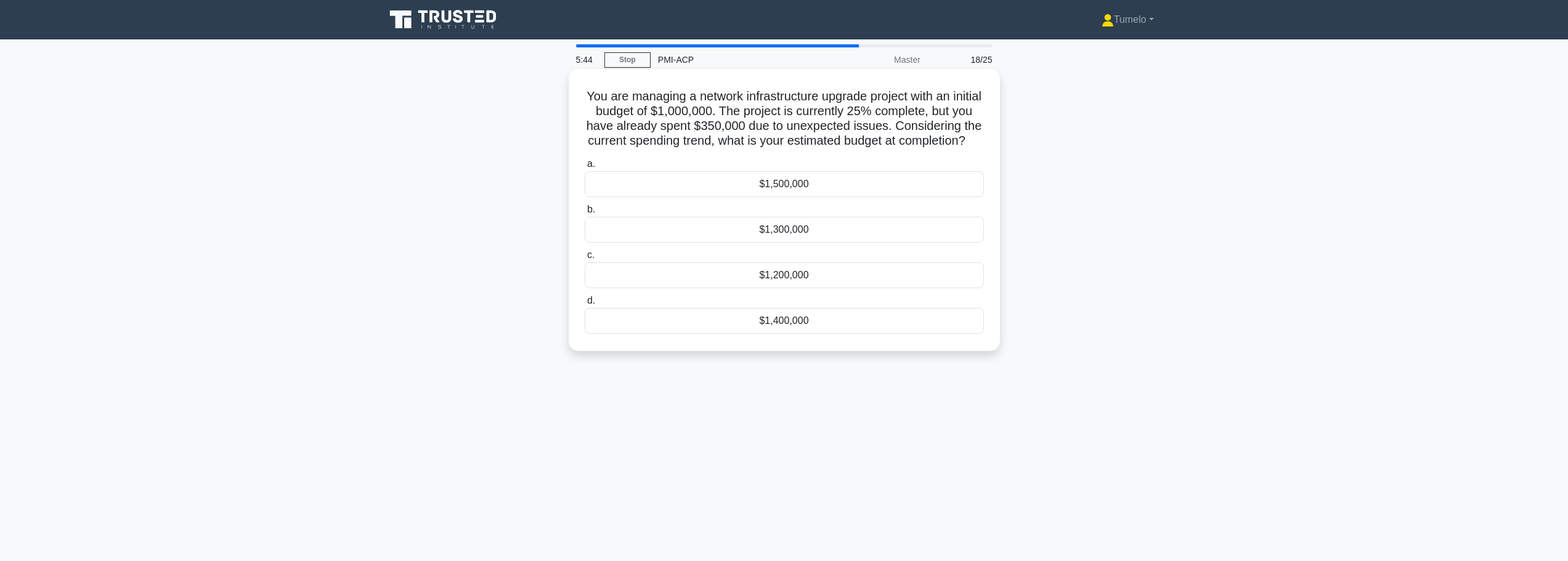
click at [810, 333] on div "$1,400,000" at bounding box center [784, 321] width 399 height 25
click at [585, 305] on input "d. $1,400,000" at bounding box center [585, 301] width 0 height 8
click at [772, 235] on div "$2,333,333" at bounding box center [784, 229] width 399 height 25
click at [585, 214] on input "b. $2,333,333" at bounding box center [585, 209] width 0 height 8
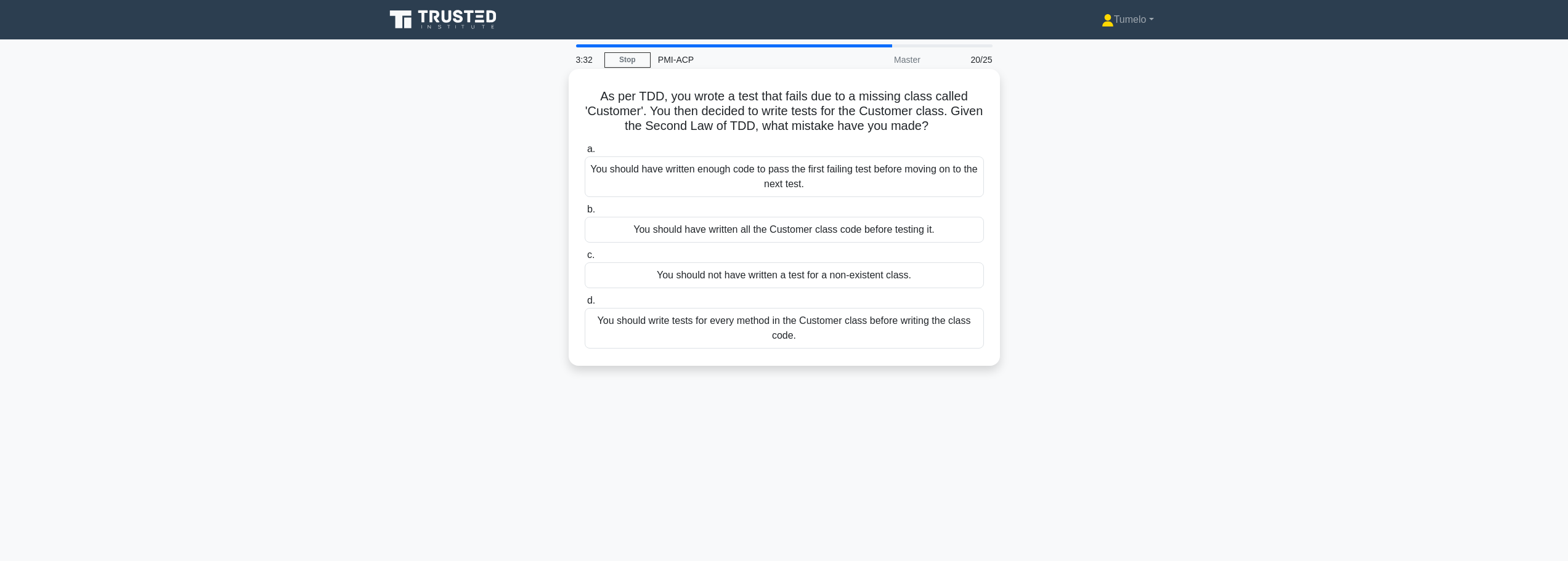
click at [759, 232] on div "You should have written all the Customer class code before testing it." at bounding box center [784, 229] width 399 height 25
click at [585, 214] on input "b. You should have written all the Customer class code before testing it." at bounding box center [585, 209] width 0 height 8
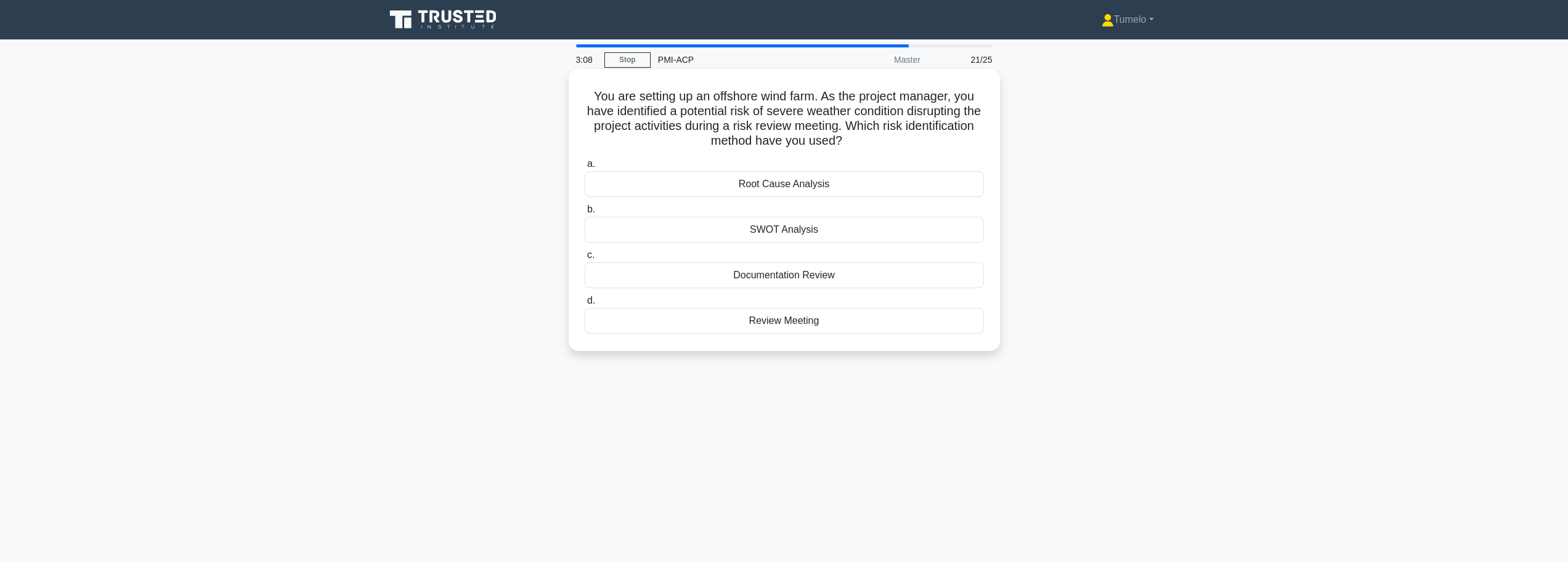
click at [782, 228] on div "SWOT Analysis" at bounding box center [784, 229] width 399 height 25
click at [585, 214] on input "b. SWOT Analysis" at bounding box center [585, 209] width 0 height 8
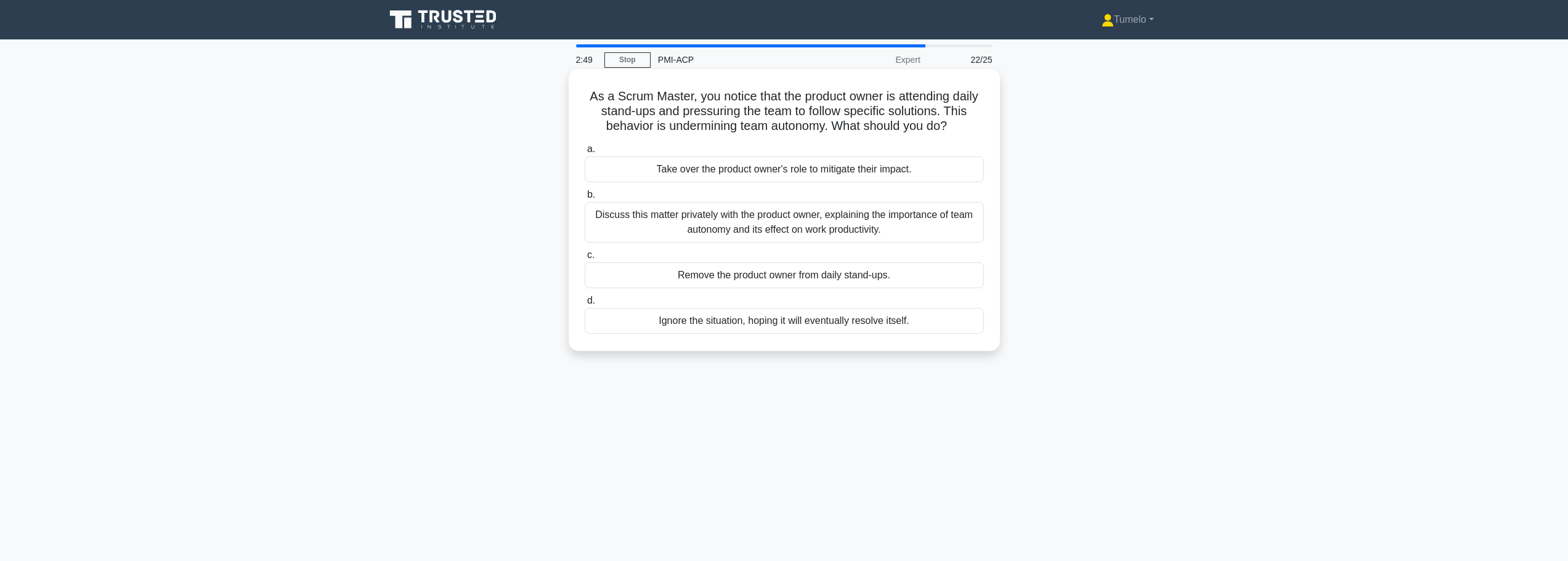
click at [824, 227] on div "Discuss this matter privately with the product owner, explaining the importance…" at bounding box center [784, 222] width 399 height 41
click at [585, 199] on input "b. Discuss this matter privately with the product owner, explaining the importa…" at bounding box center [585, 195] width 0 height 8
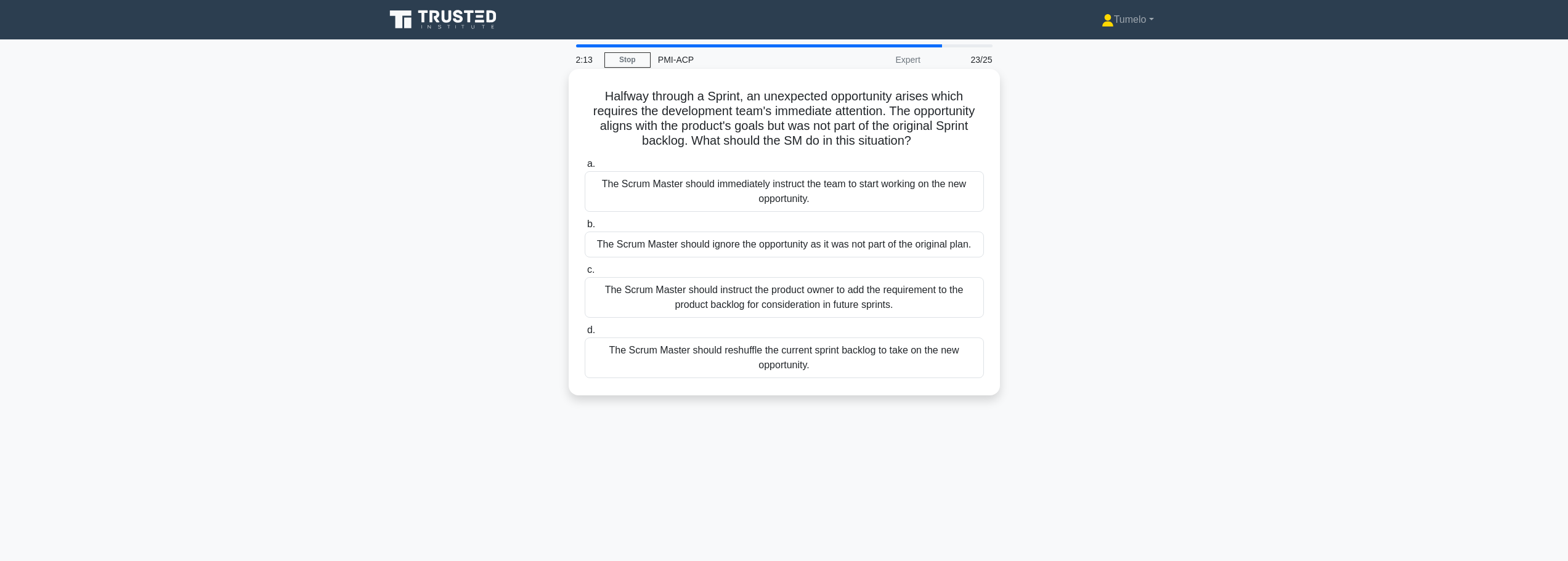
click at [768, 302] on div "The Scrum Master should instruct the product owner to add the requirement to th…" at bounding box center [784, 297] width 399 height 41
click at [585, 274] on input "c. The Scrum Master should instruct the product owner to add the requirement to…" at bounding box center [585, 270] width 0 height 8
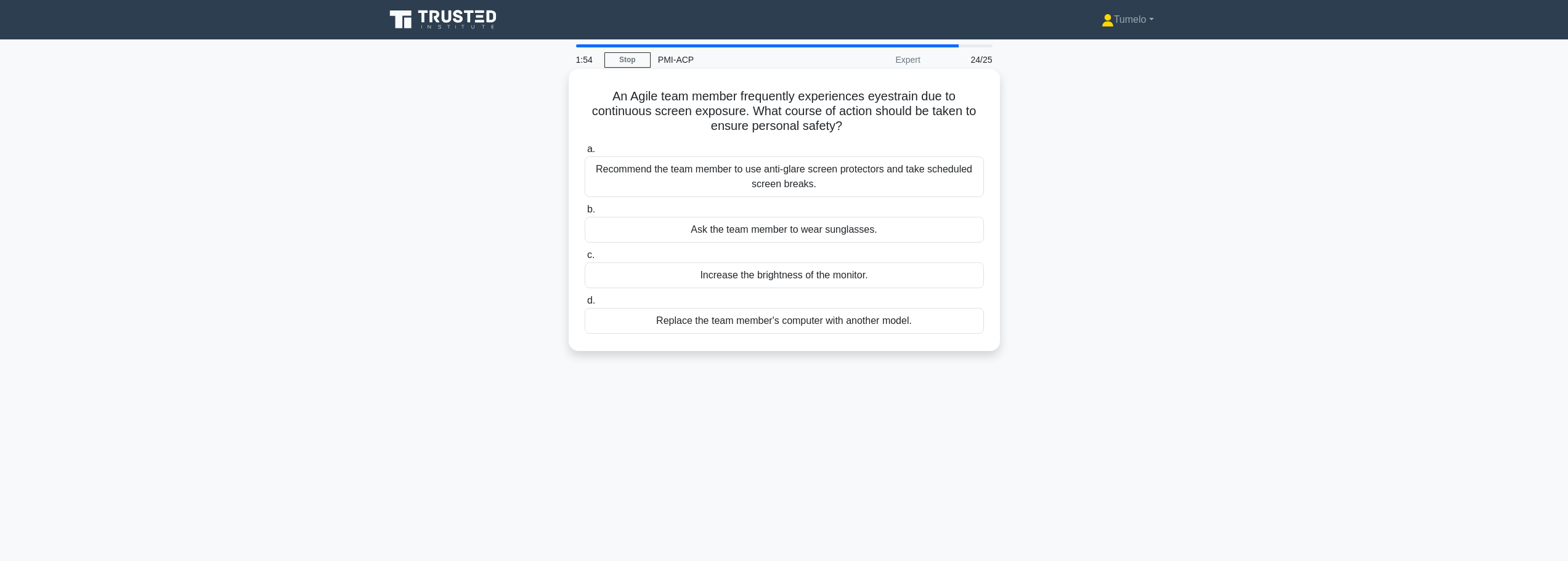
click at [846, 184] on div "Recommend the team member to use anti-glare screen protectors and take schedule…" at bounding box center [784, 177] width 399 height 41
click at [585, 154] on input "a. Recommend the team member to use anti-glare screen protectors and take sched…" at bounding box center [585, 150] width 0 height 8
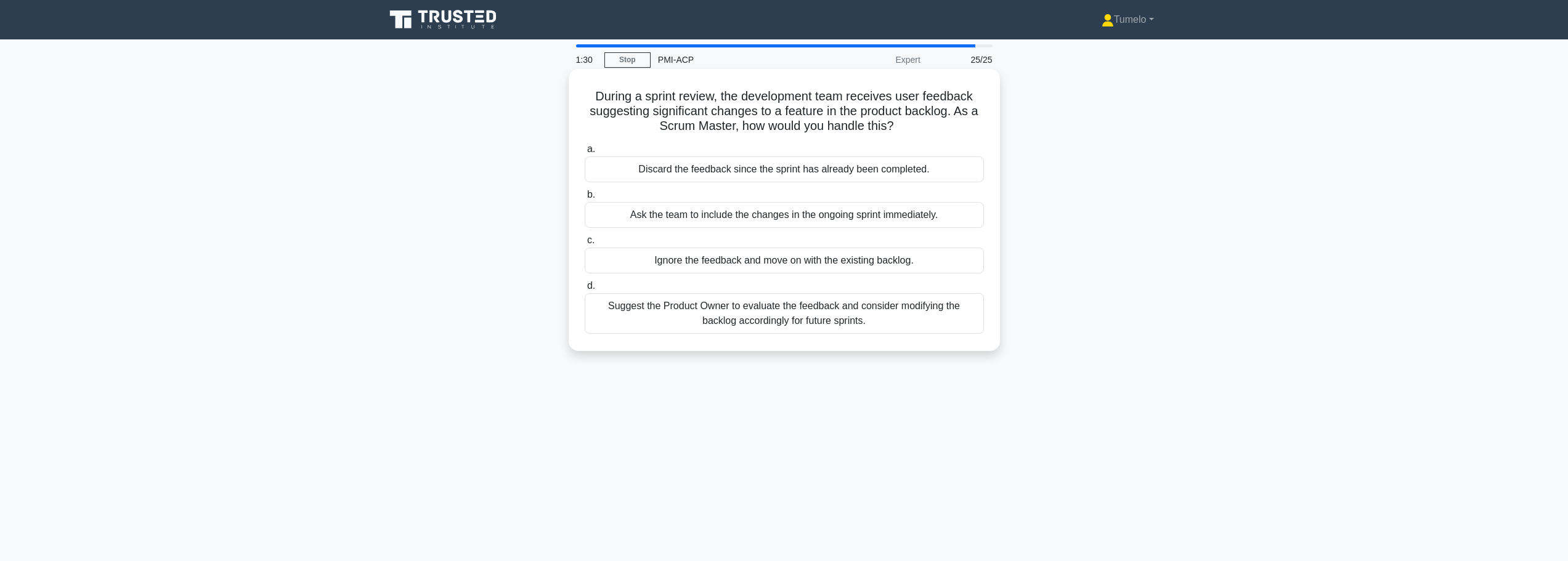
click at [802, 314] on div "Suggest the Product Owner to evaluate the feedback and consider modifying the b…" at bounding box center [784, 313] width 399 height 41
click at [585, 290] on input "d. Suggest the Product Owner to evaluate the feedback and consider modifying th…" at bounding box center [585, 286] width 0 height 8
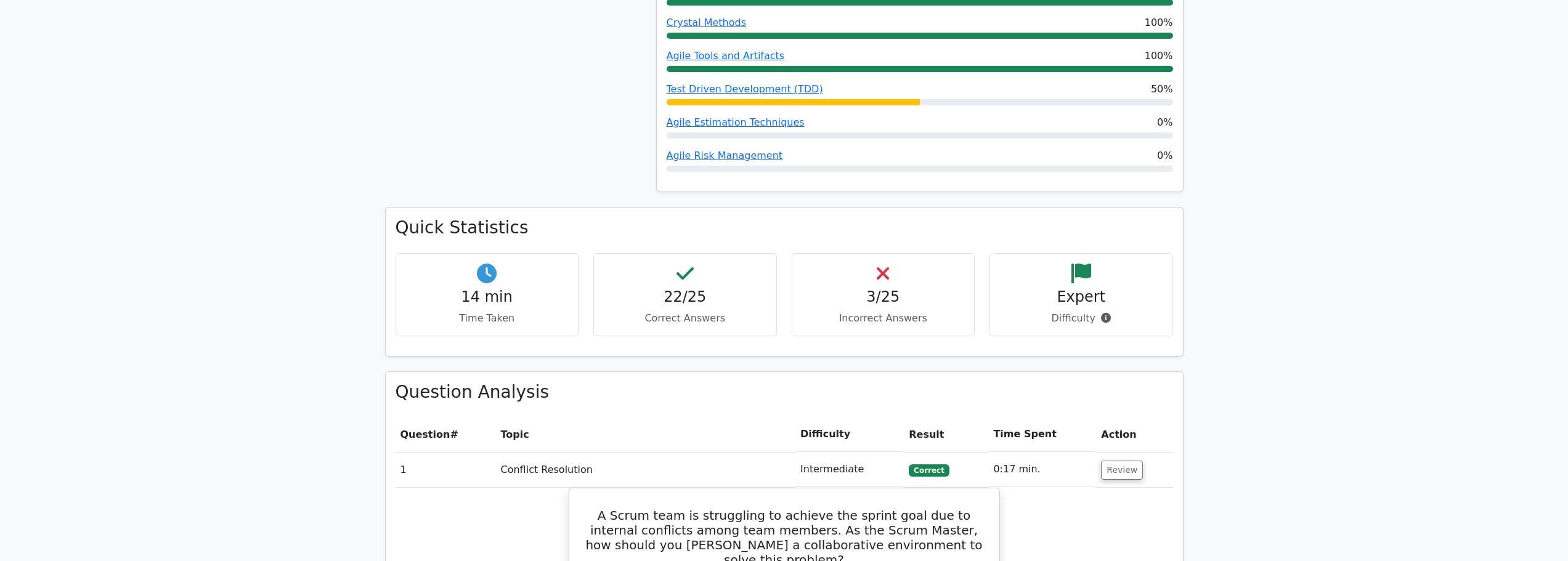
scroll to position [616, 0]
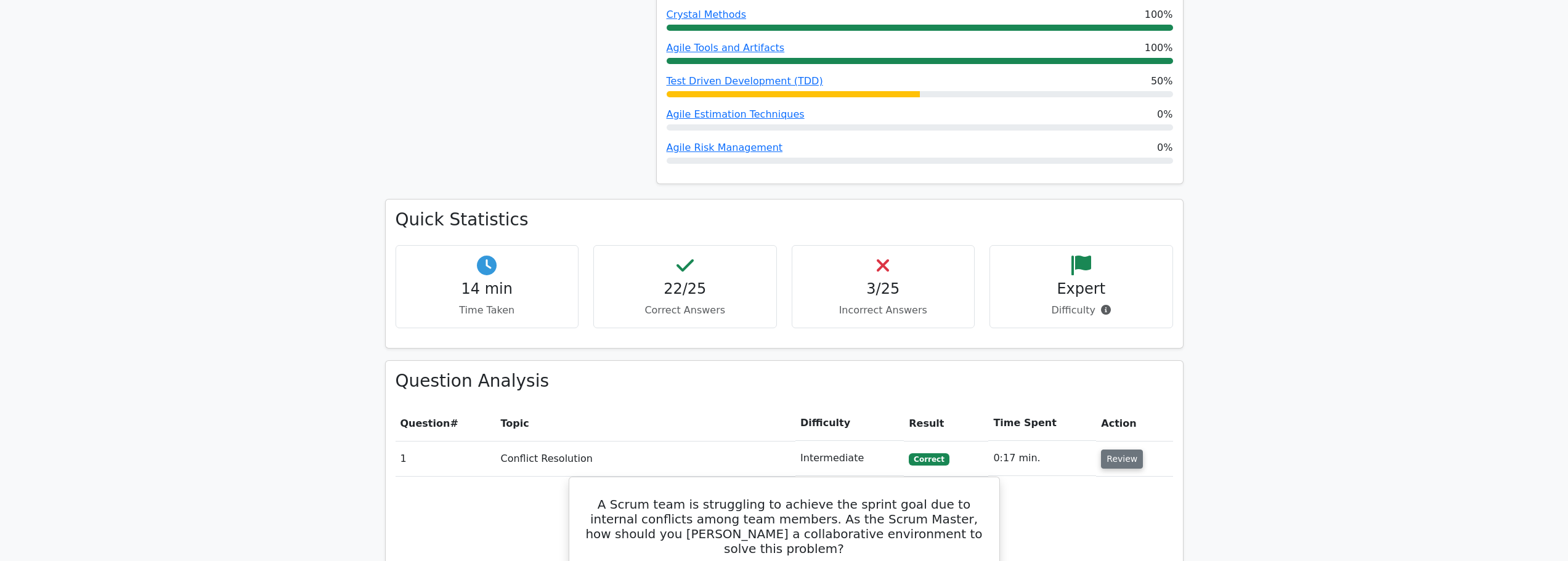
click at [1123, 463] on button "Review" at bounding box center [1122, 459] width 42 height 19
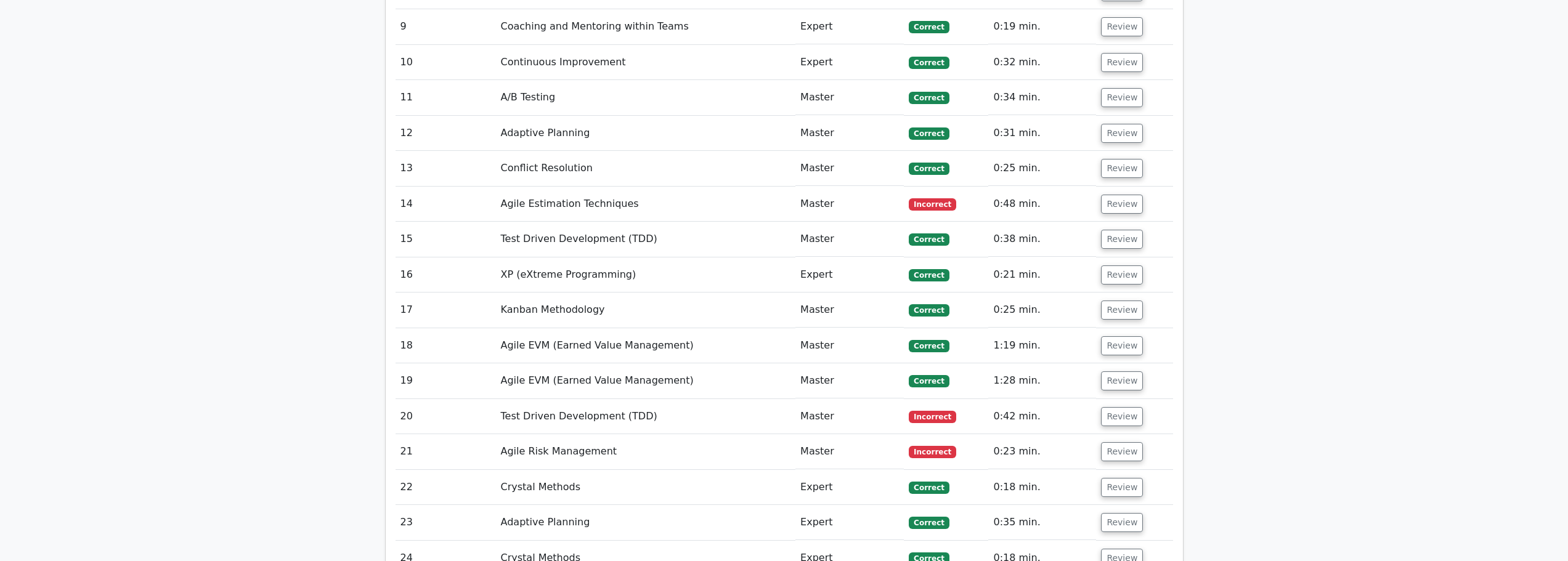
scroll to position [1354, 0]
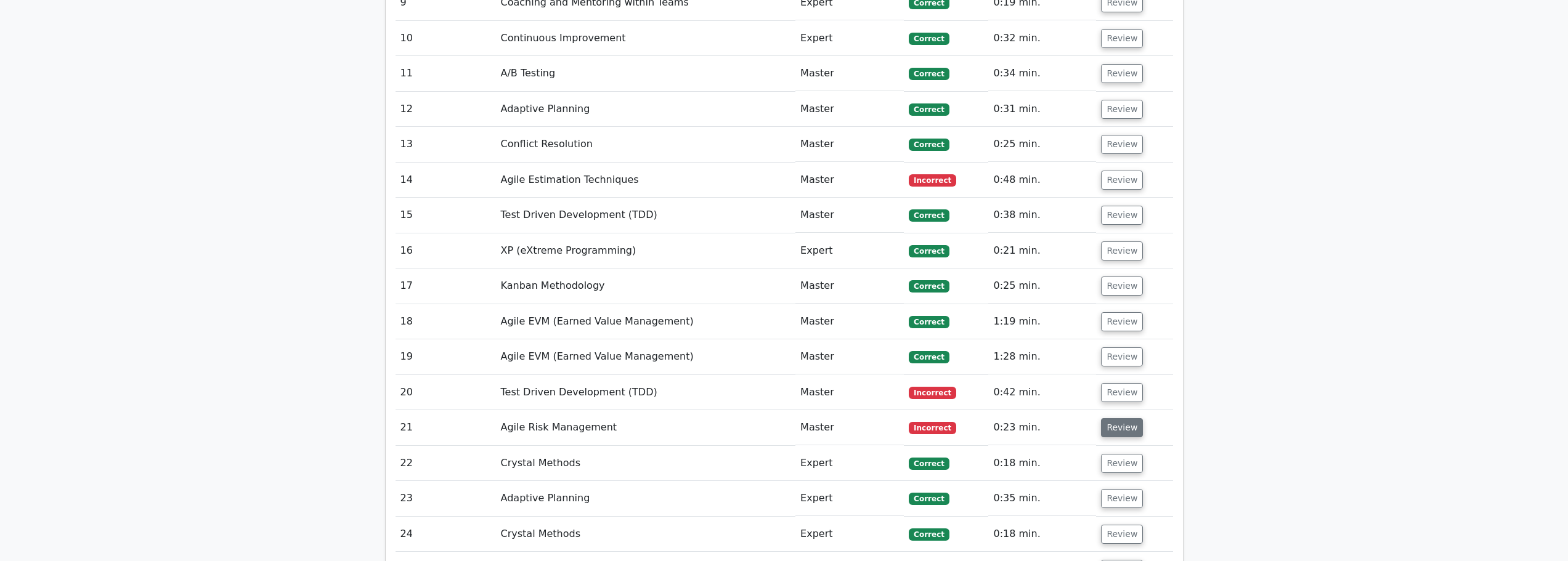
click at [1121, 426] on button "Review" at bounding box center [1122, 427] width 42 height 19
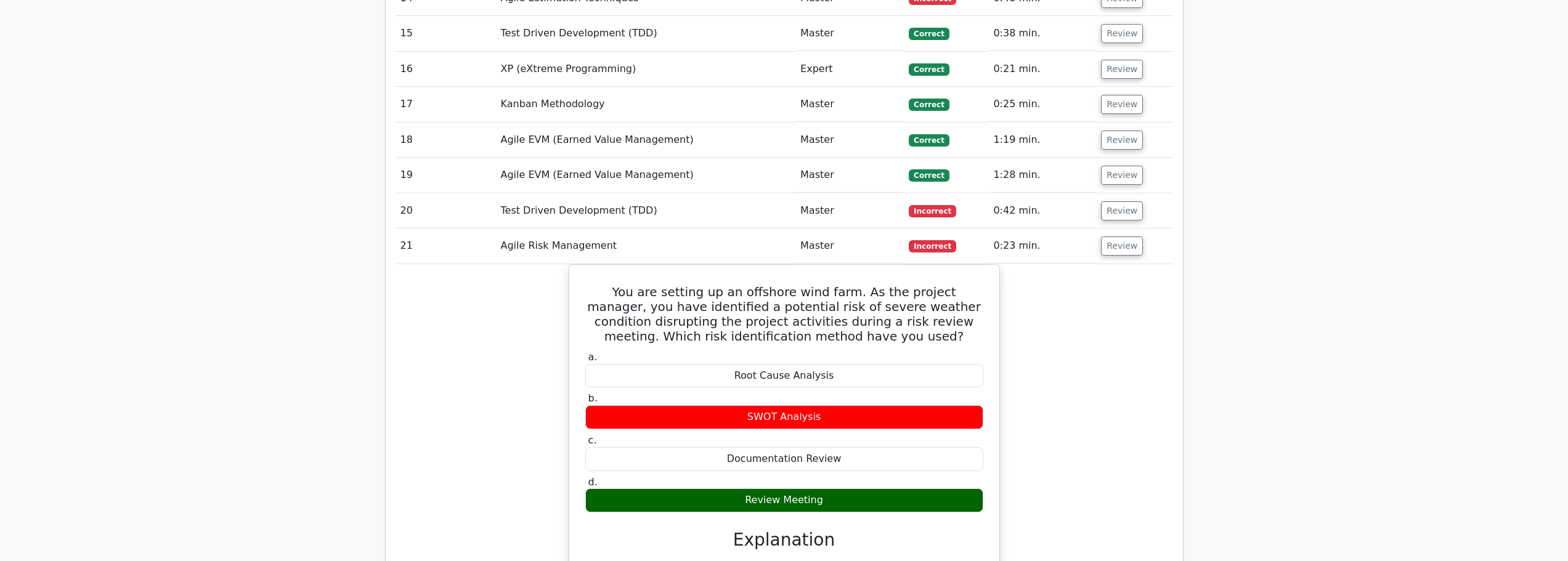
scroll to position [1601, 0]
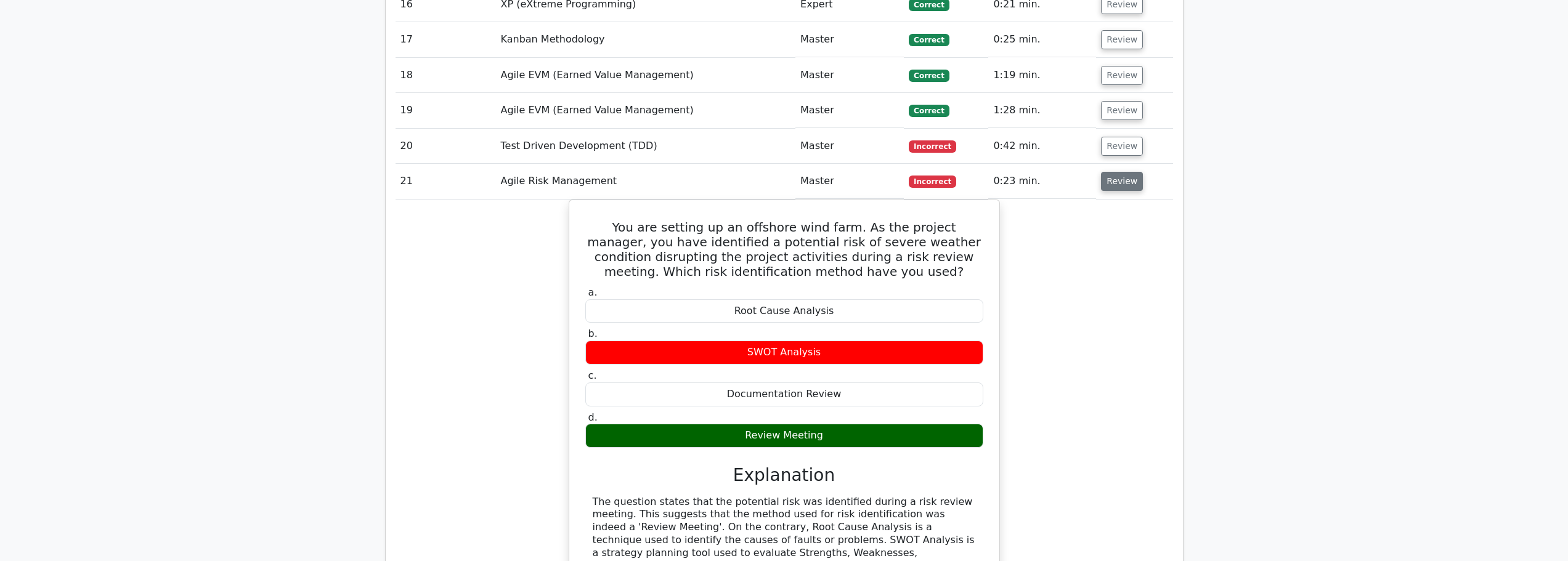
click at [1124, 179] on button "Review" at bounding box center [1122, 181] width 42 height 19
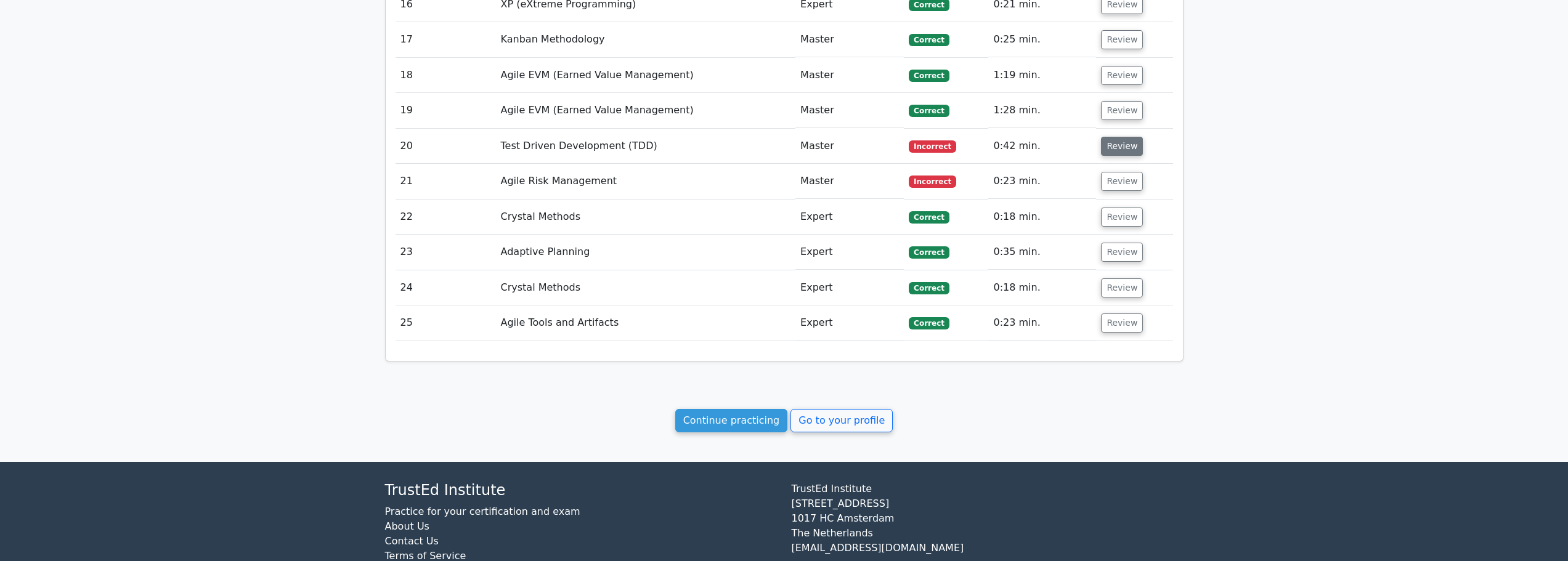
click at [1129, 151] on button "Review" at bounding box center [1122, 146] width 42 height 19
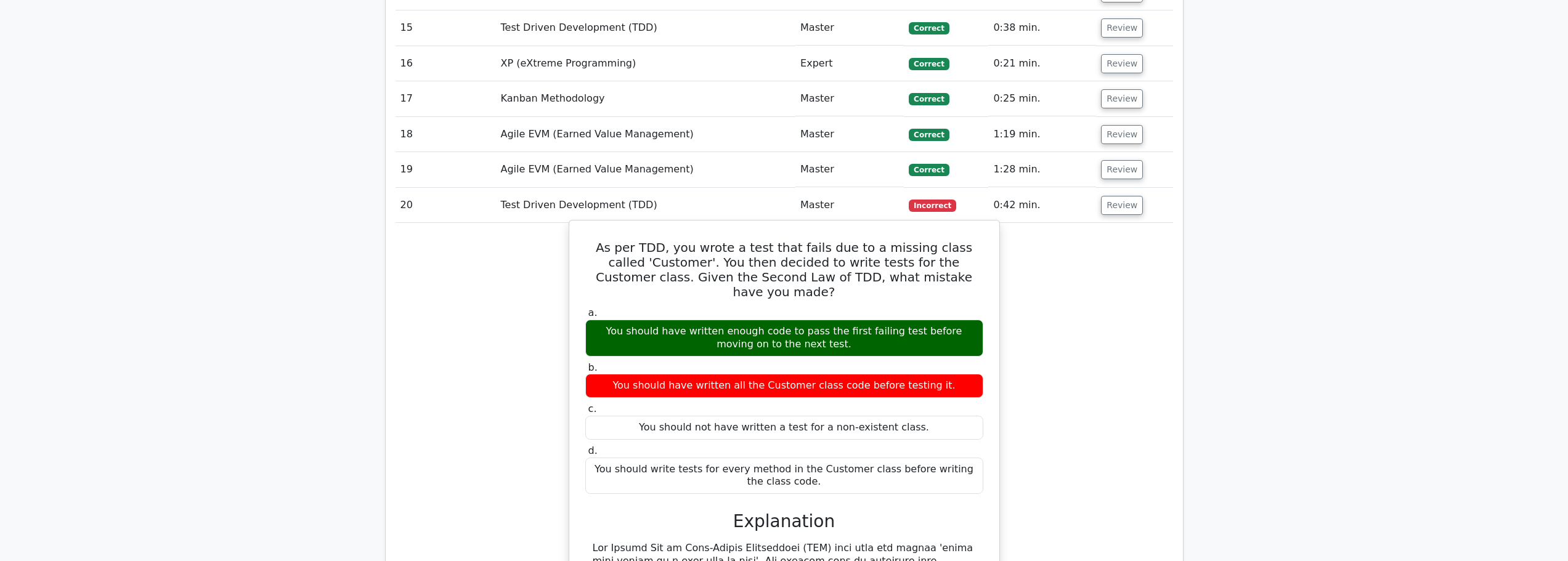
scroll to position [1478, 0]
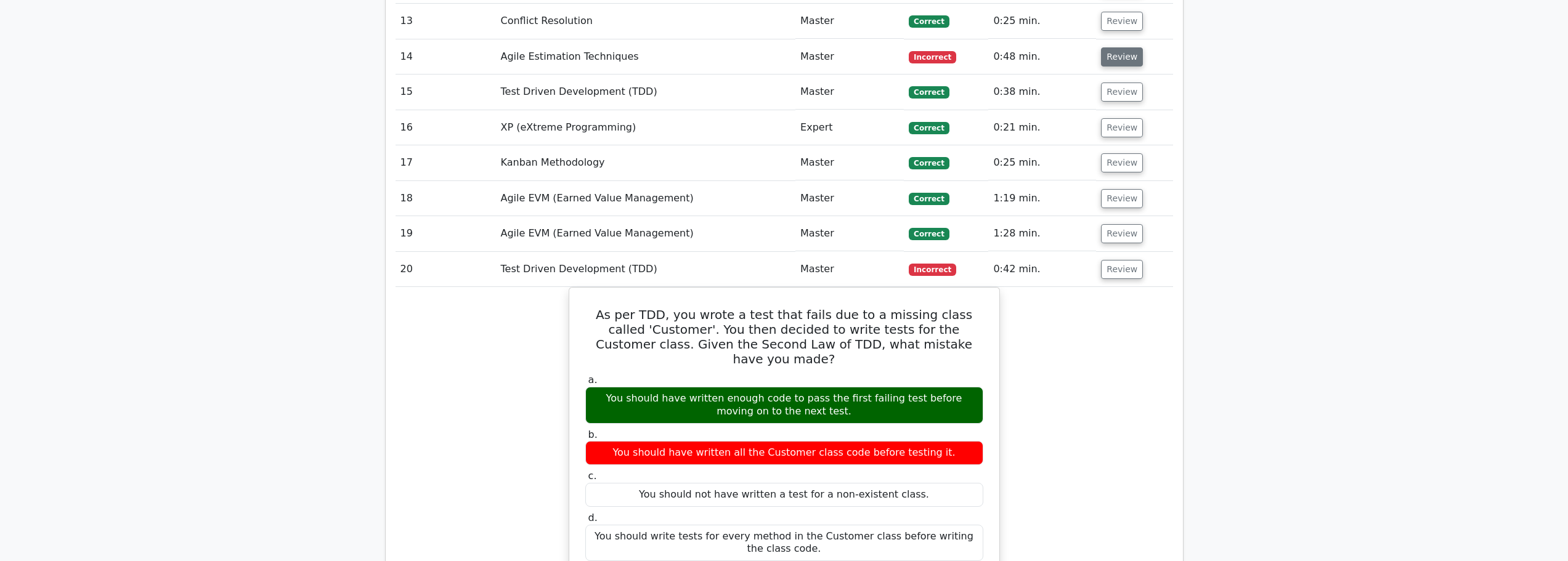
click at [1118, 56] on button "Review" at bounding box center [1122, 57] width 42 height 19
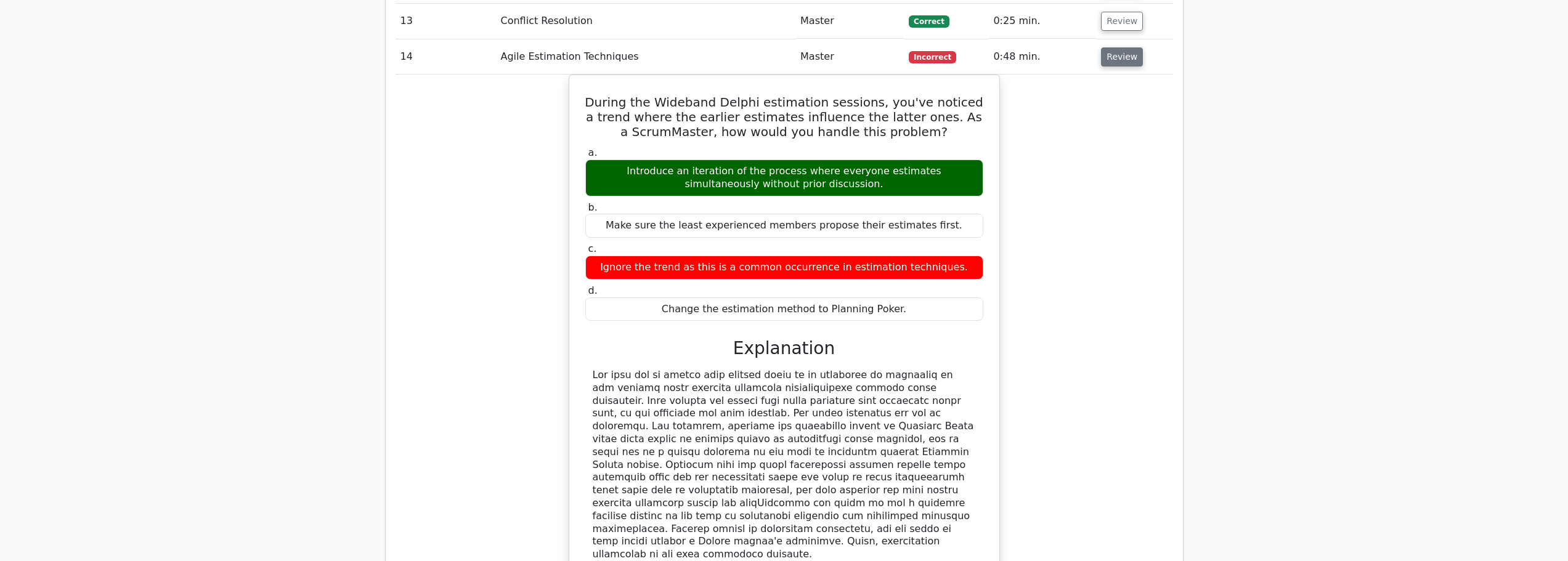
click at [1115, 59] on button "Review" at bounding box center [1122, 57] width 42 height 19
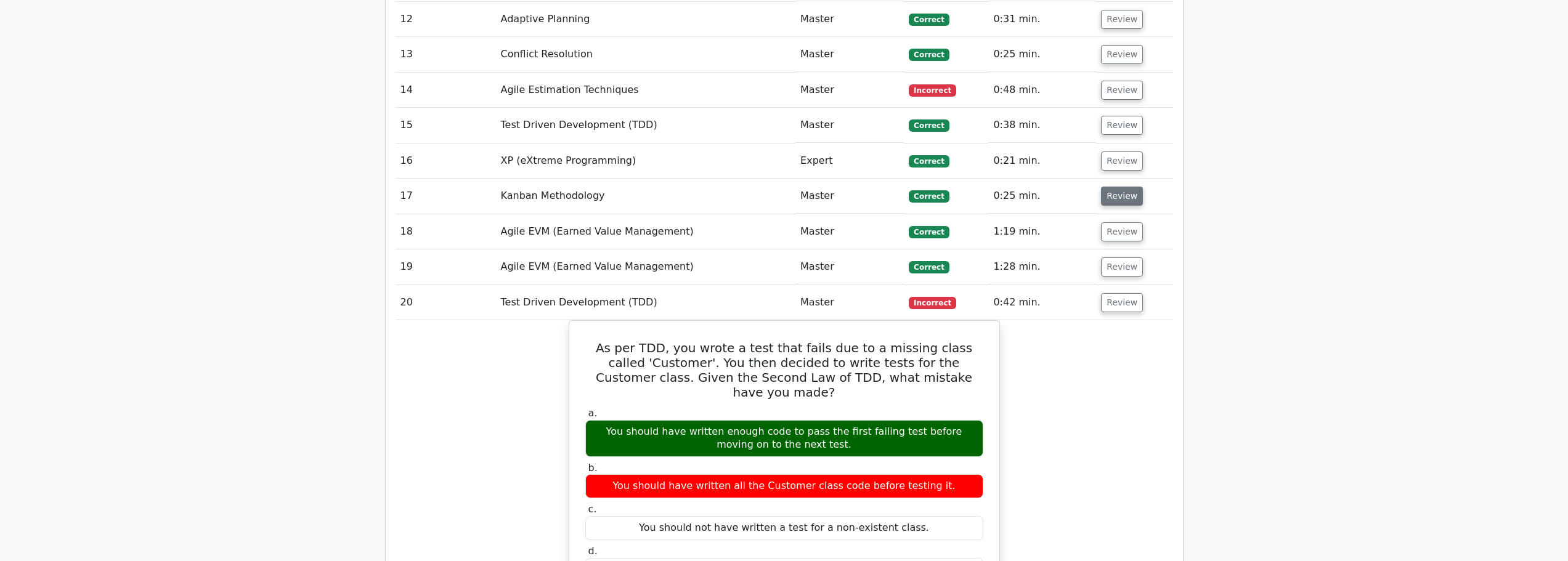
scroll to position [1416, 0]
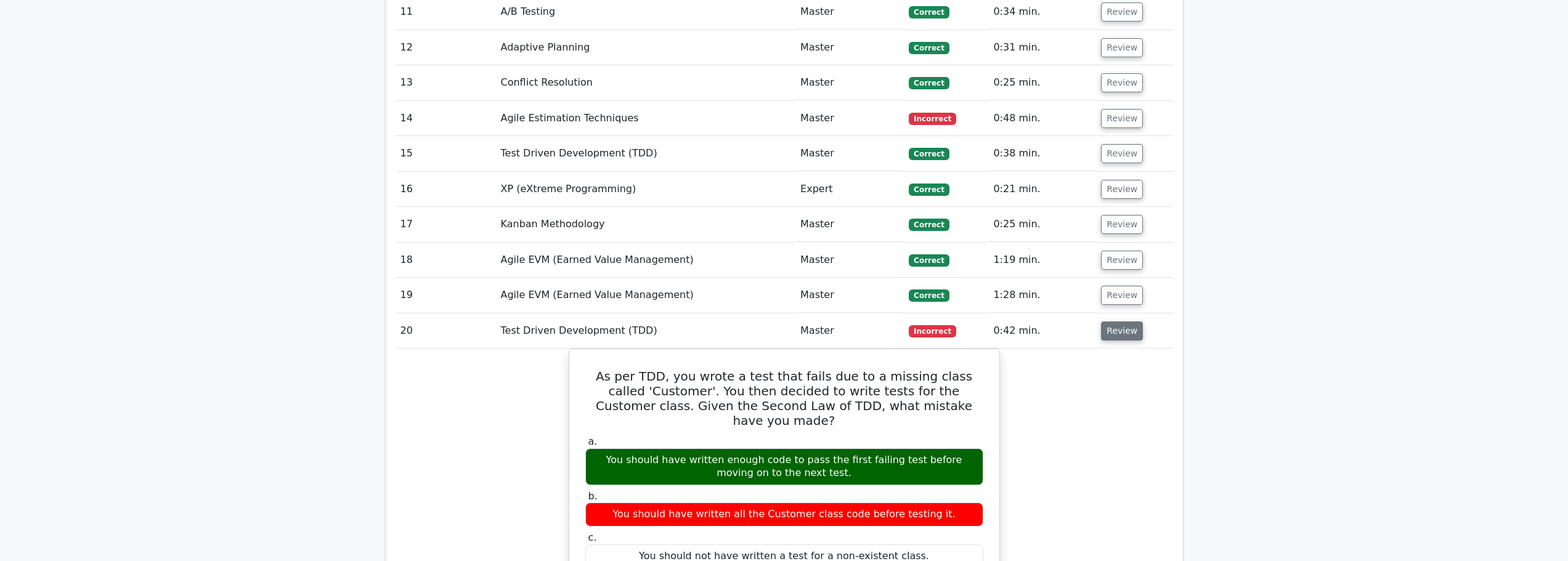
click at [1131, 333] on button "Review" at bounding box center [1122, 331] width 42 height 19
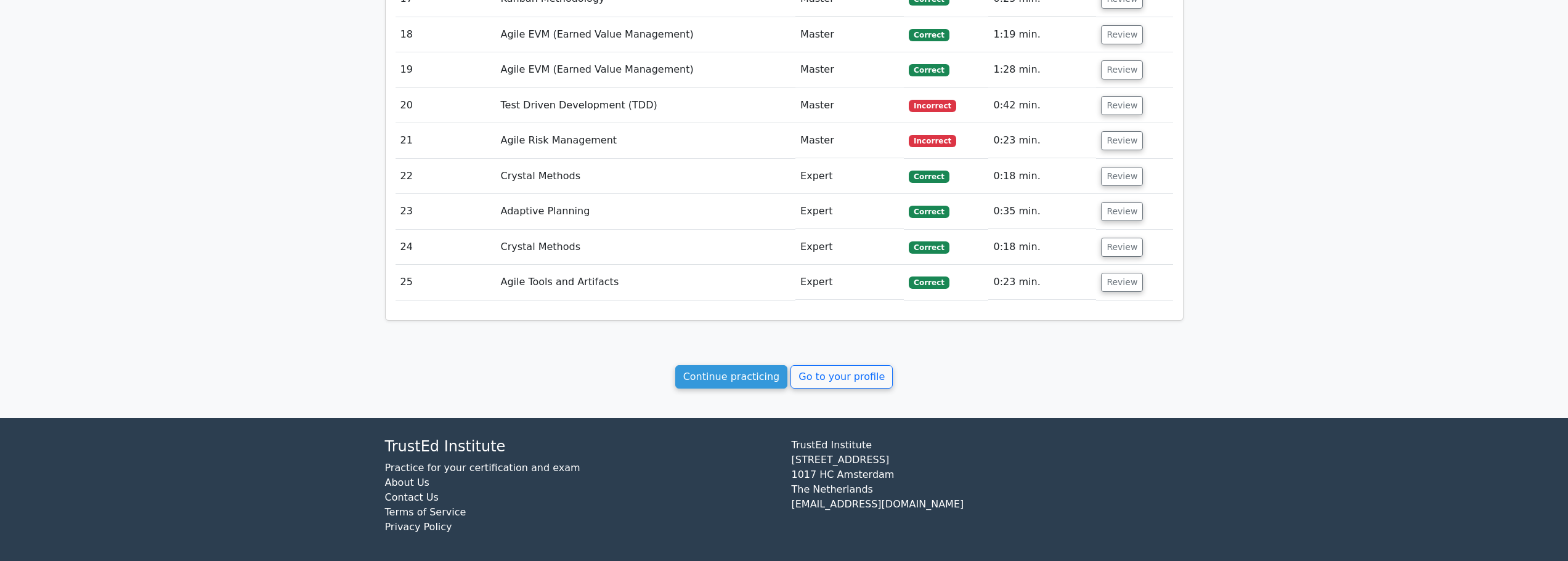
scroll to position [1648, 0]
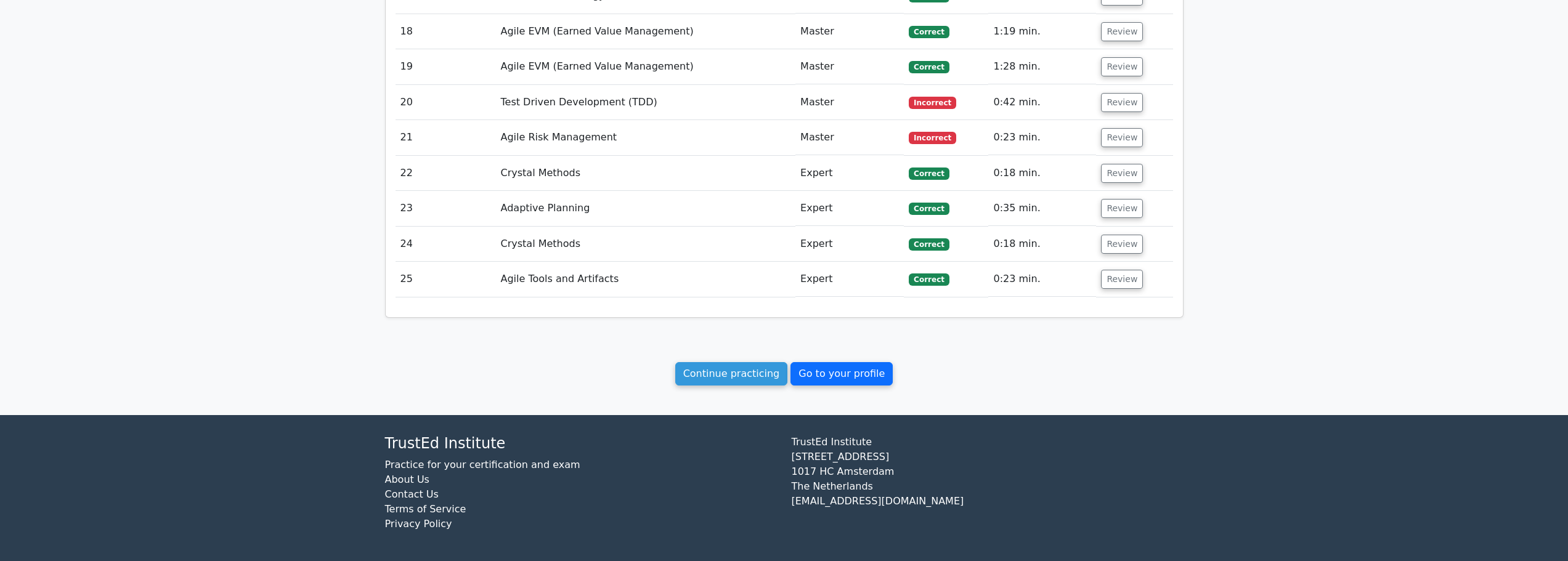
click at [854, 380] on link "Go to your profile" at bounding box center [842, 373] width 102 height 23
